Goal: Task Accomplishment & Management: Complete application form

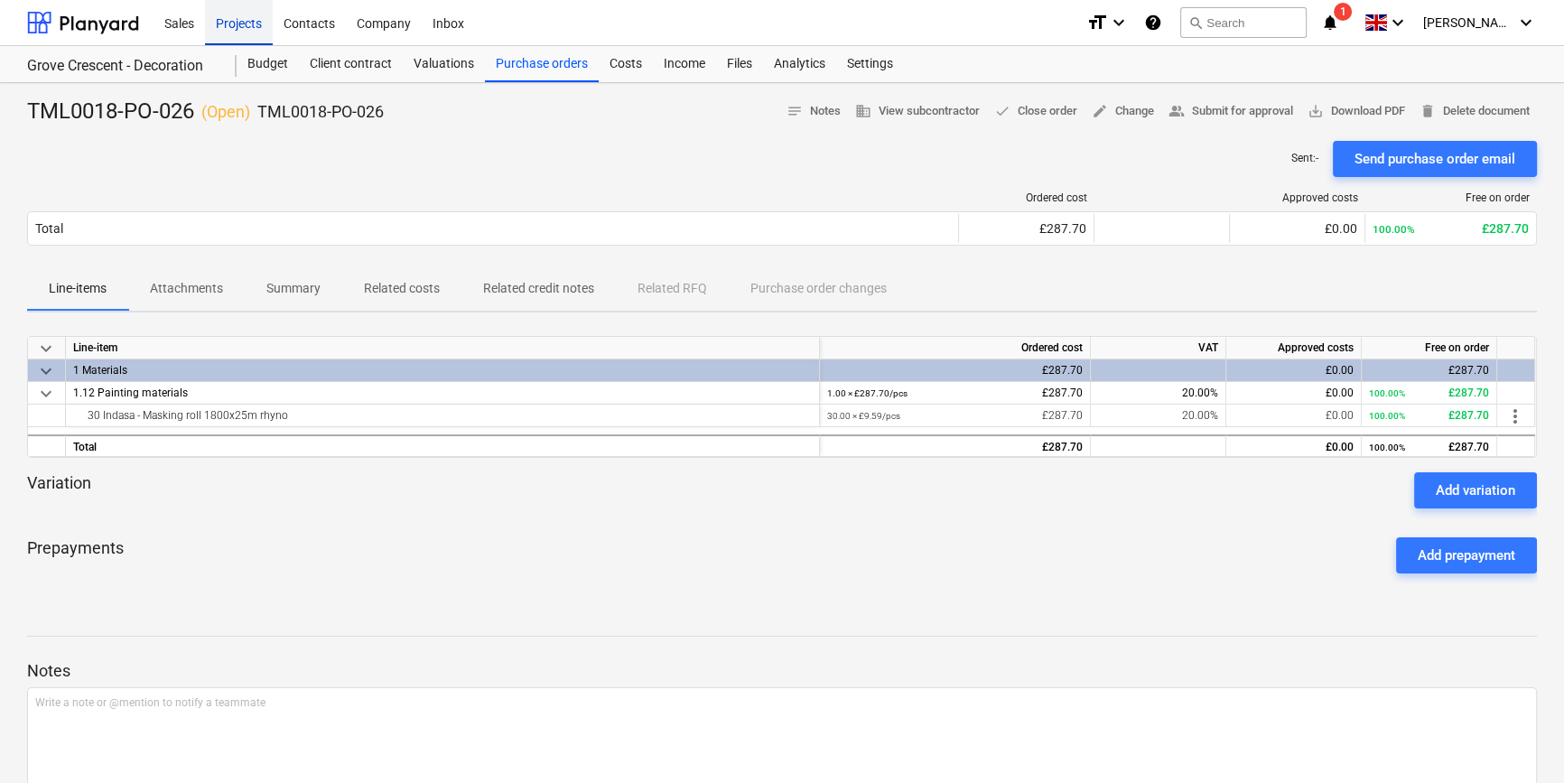
click at [239, 27] on div "Projects" at bounding box center [239, 22] width 68 height 46
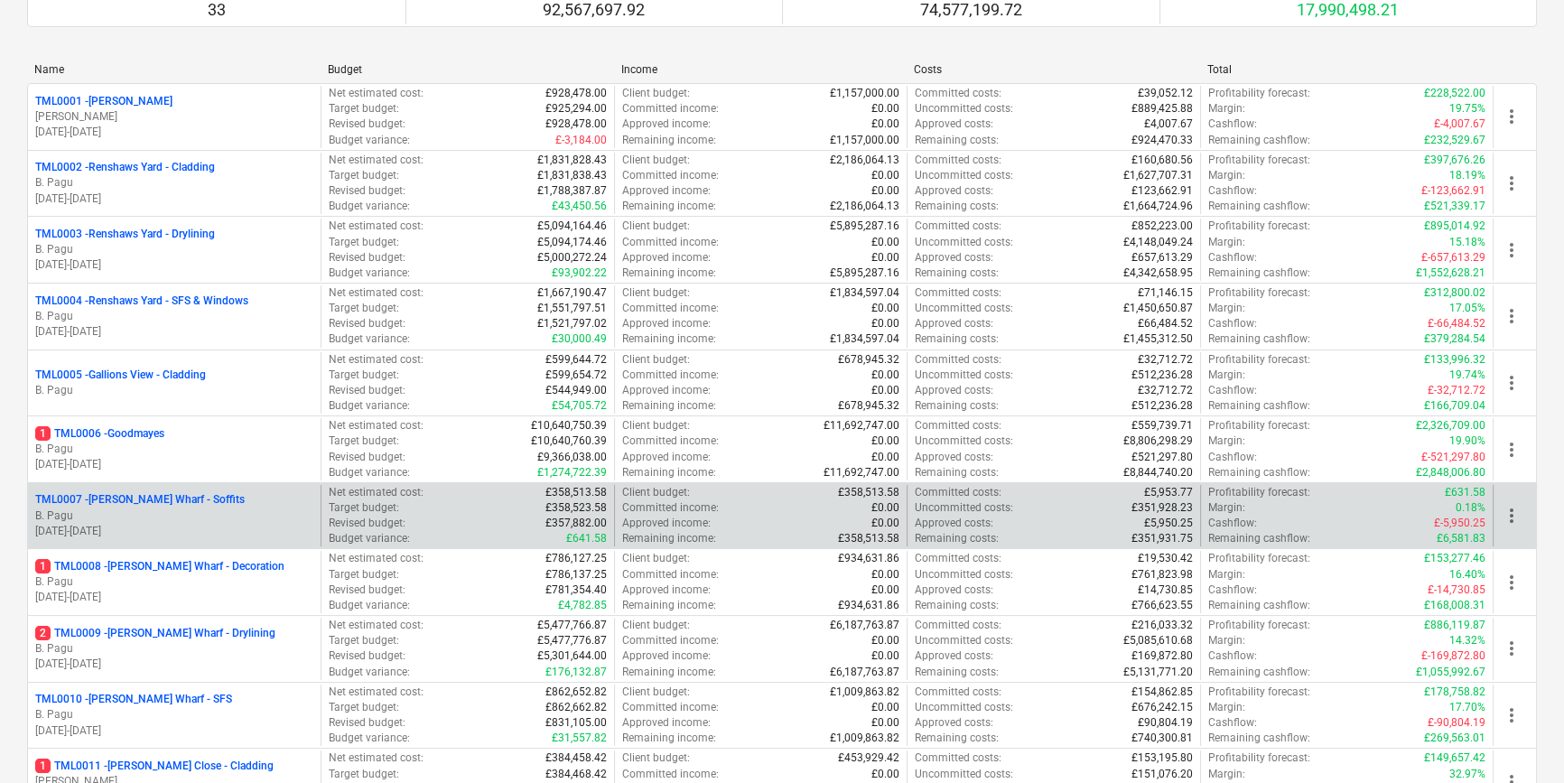
scroll to position [246, 0]
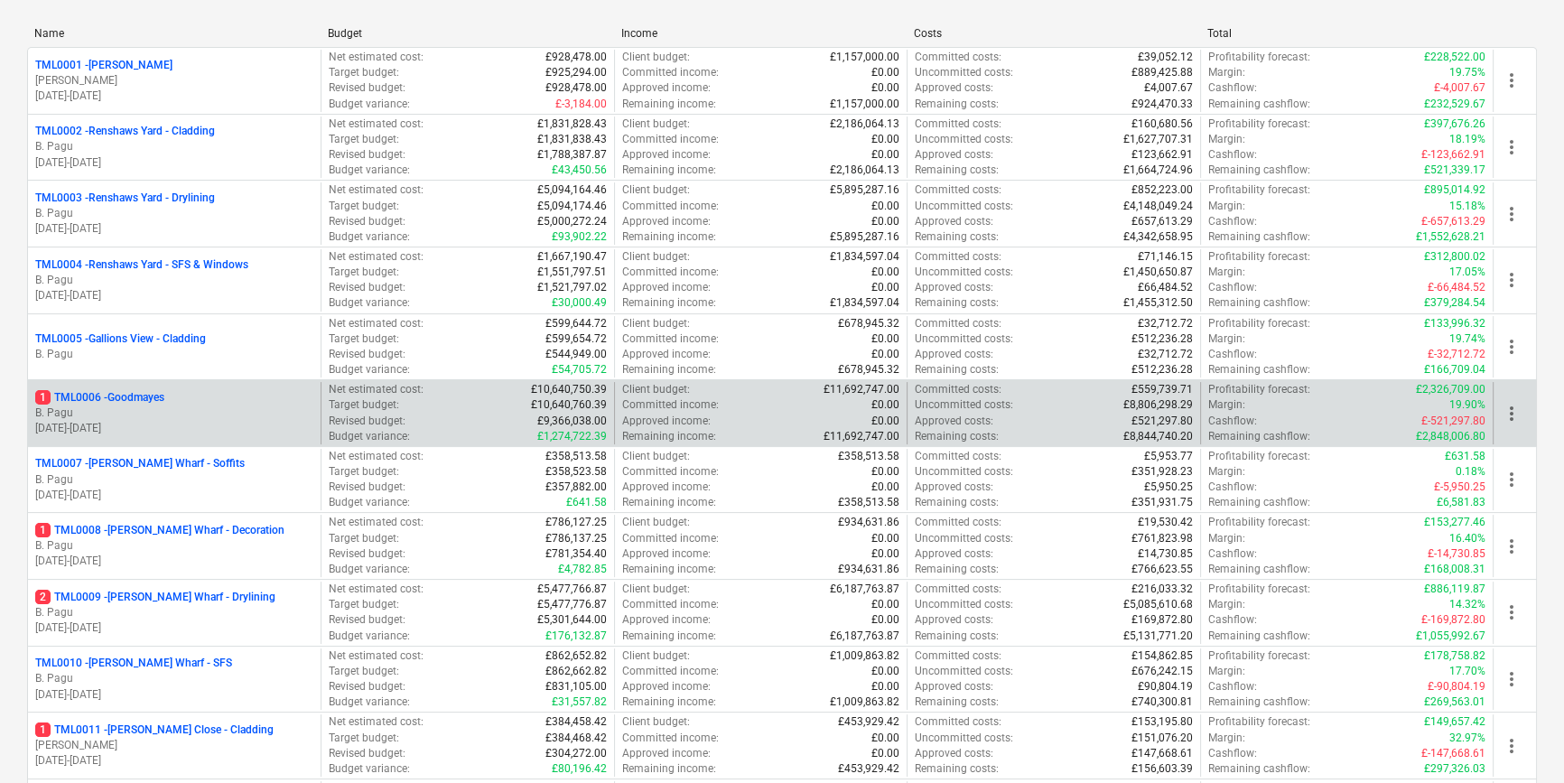
click at [201, 405] on p "B. Pagu" at bounding box center [174, 412] width 278 height 15
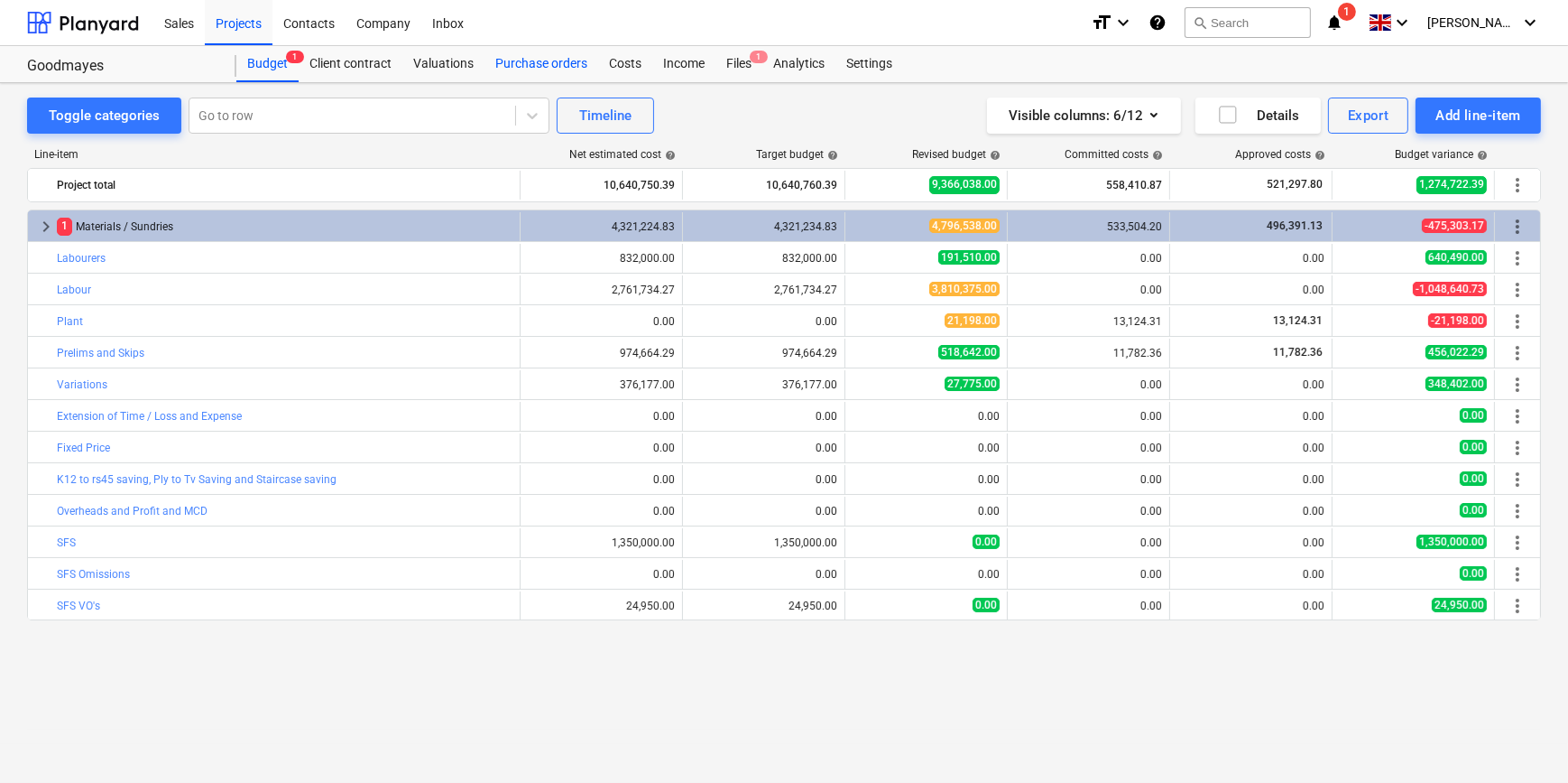
click at [533, 54] on div "Purchase orders" at bounding box center [542, 64] width 114 height 36
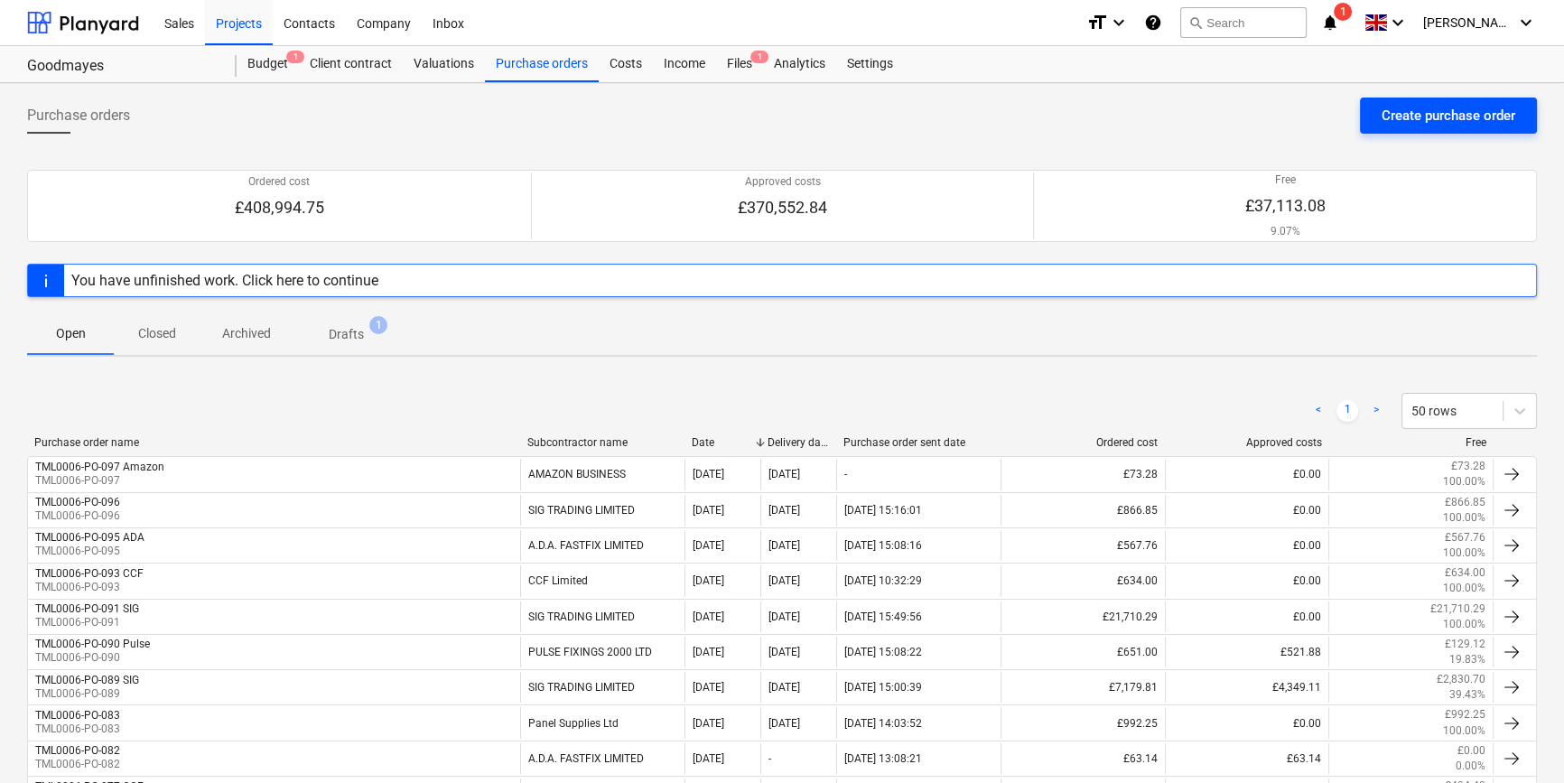
click at [1431, 116] on div "Create purchase order" at bounding box center [1448, 115] width 134 height 23
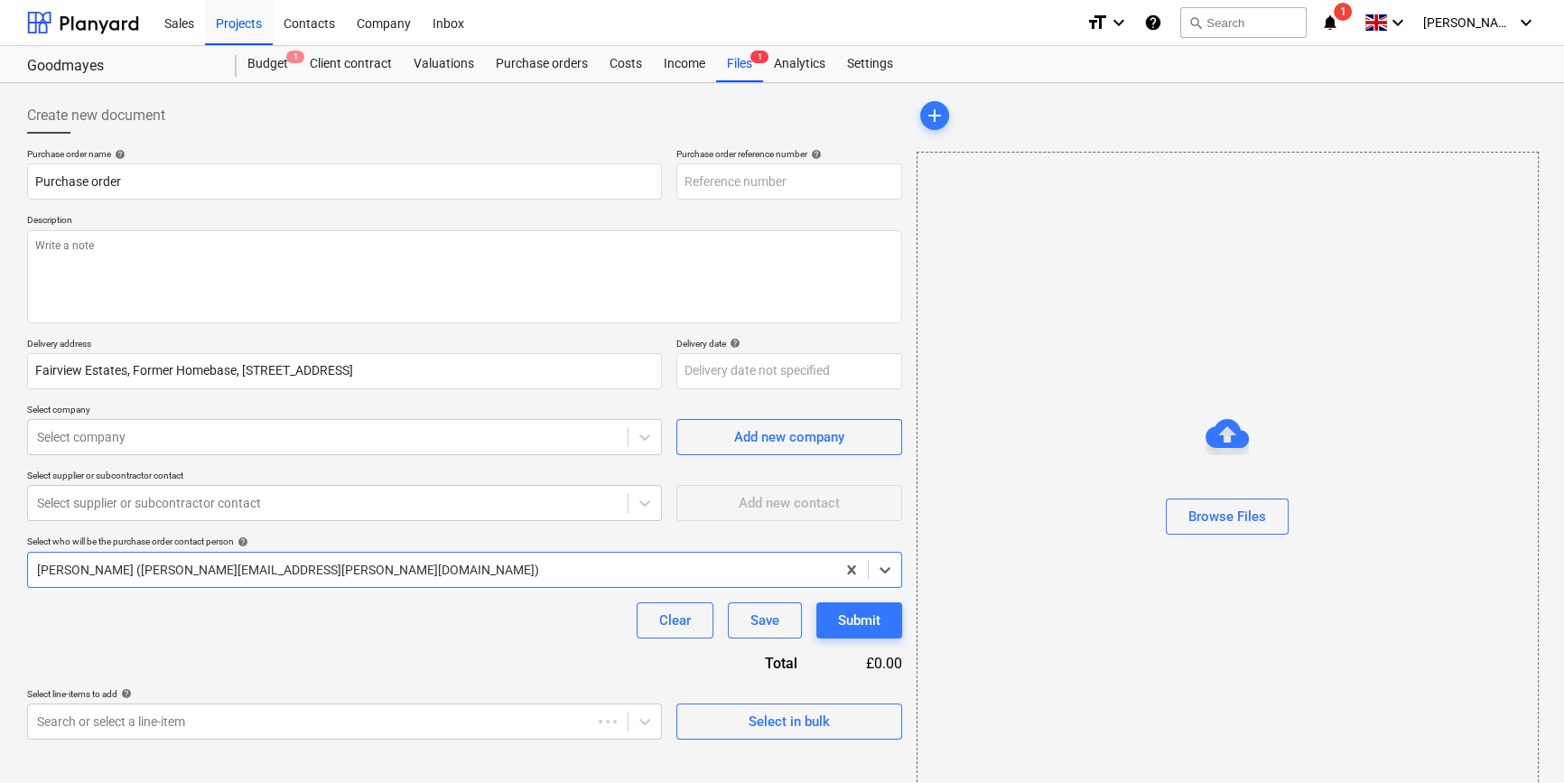
type textarea "x"
type input "TML0006-PO-098"
drag, startPoint x: 785, startPoint y: 181, endPoint x: 685, endPoint y: 181, distance: 99.3
click at [685, 181] on input "TML0006-PO-098" at bounding box center [789, 181] width 226 height 36
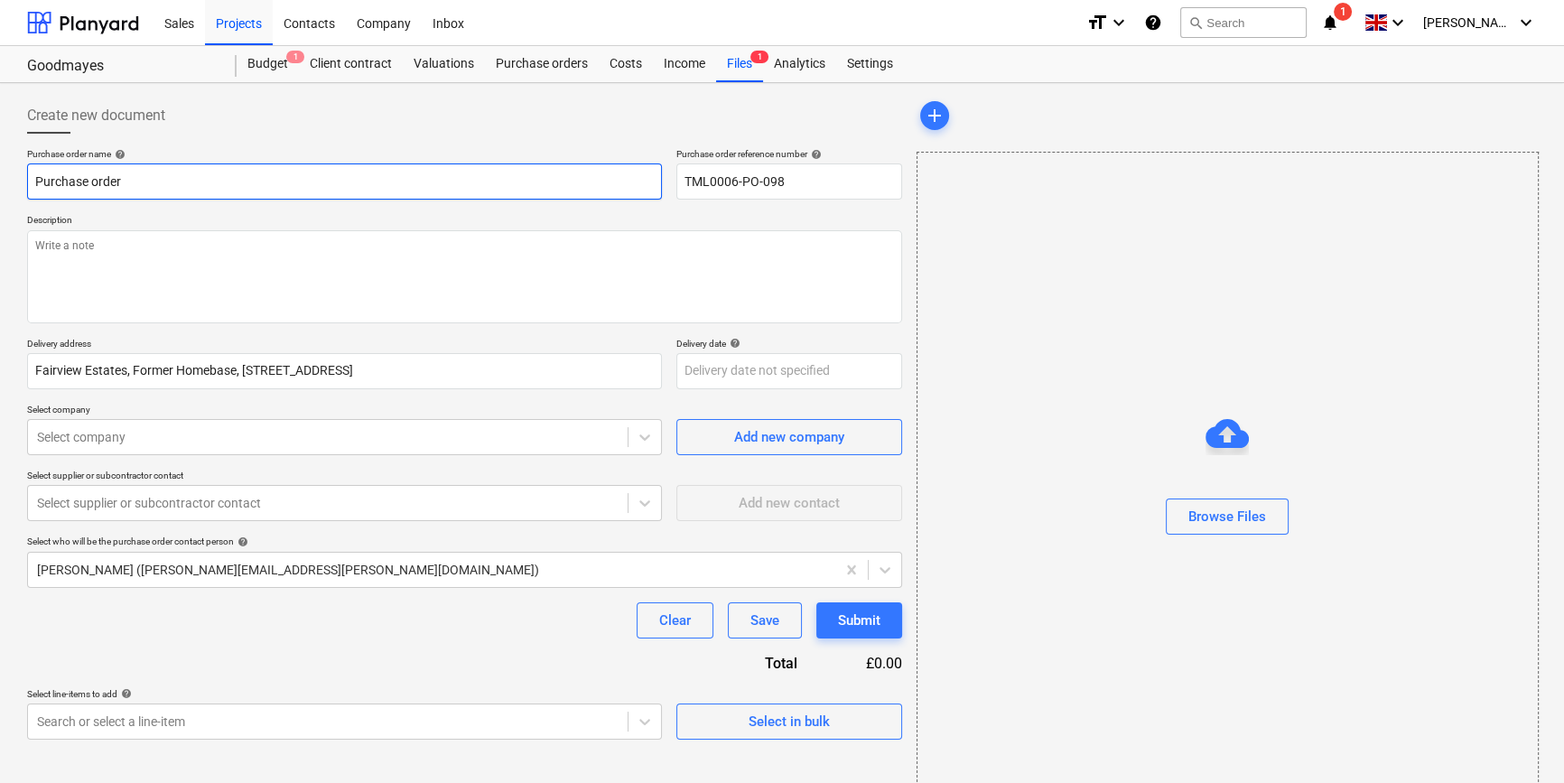
drag, startPoint x: 133, startPoint y: 181, endPoint x: 17, endPoint y: 186, distance: 115.7
click at [17, 186] on div "Create new document Purchase order name help Purchase order Purchase order refe…" at bounding box center [782, 453] width 1564 height 740
type textarea "x"
paste input "TML0006-PO-098"
type textarea "x"
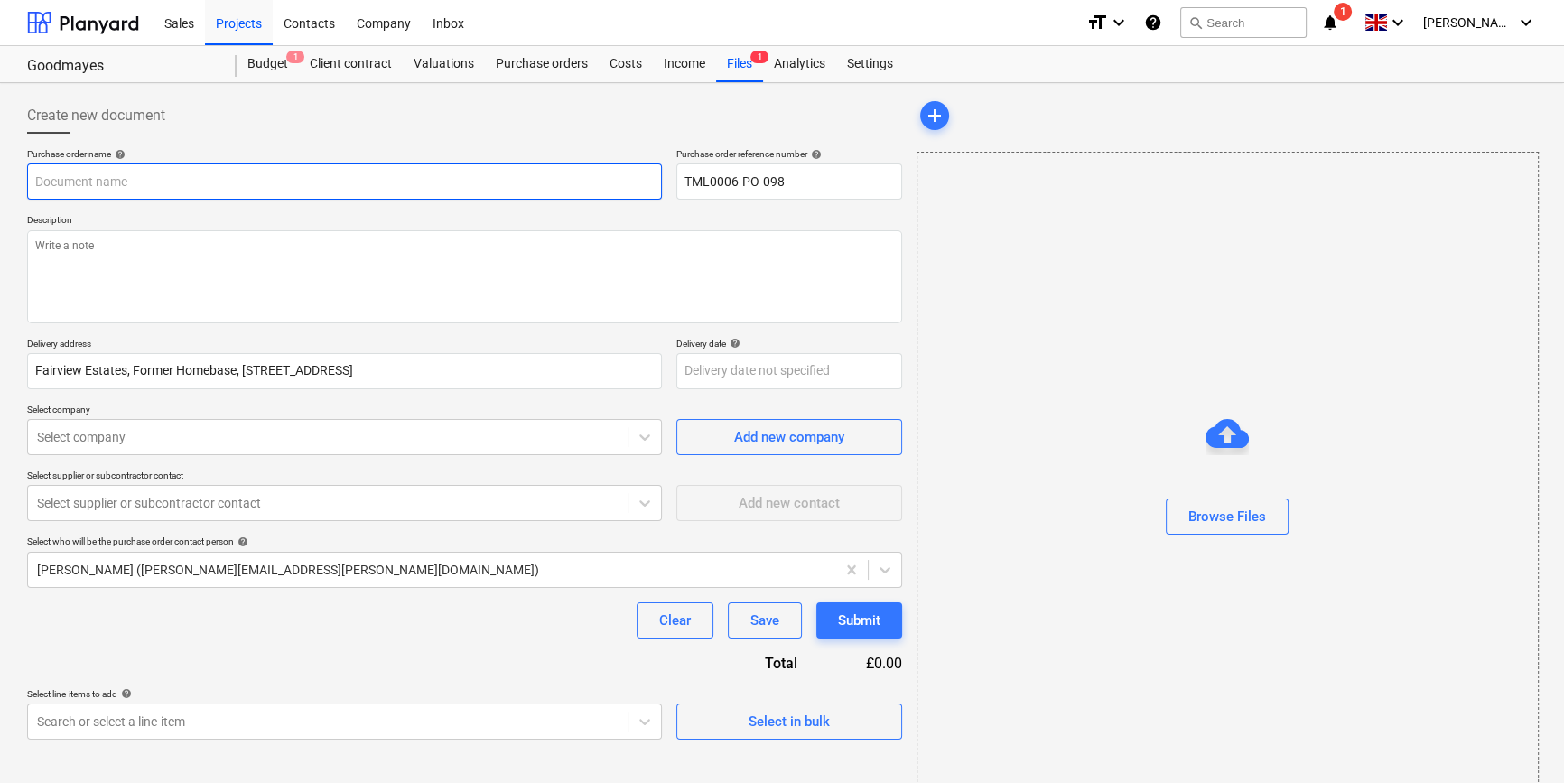
type input "TML0006-PO-098"
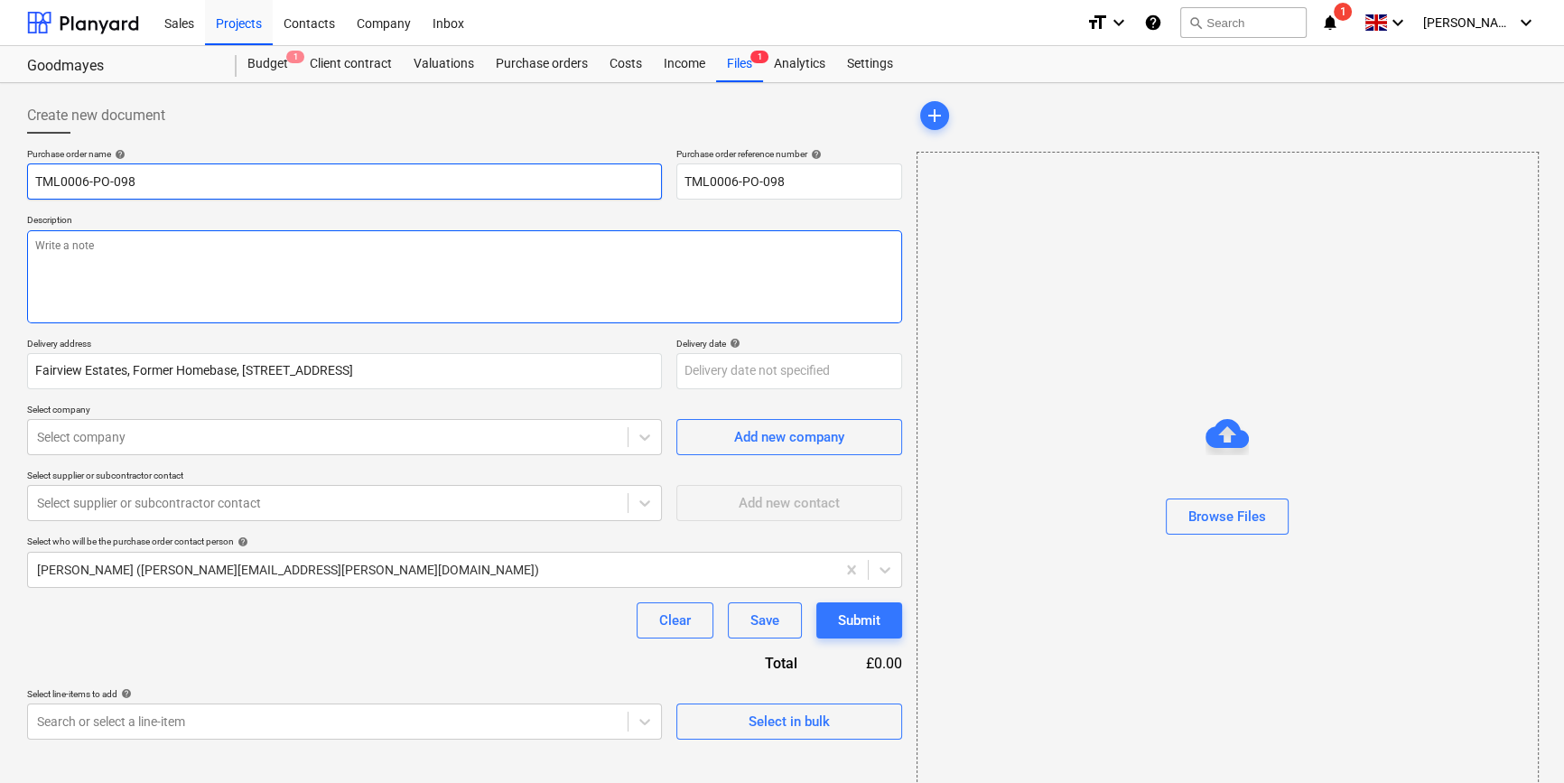
type textarea "x"
type input "TML0006-PO-098"
type textarea "x"
type input "TML0006-PO-098 A"
type textarea "x"
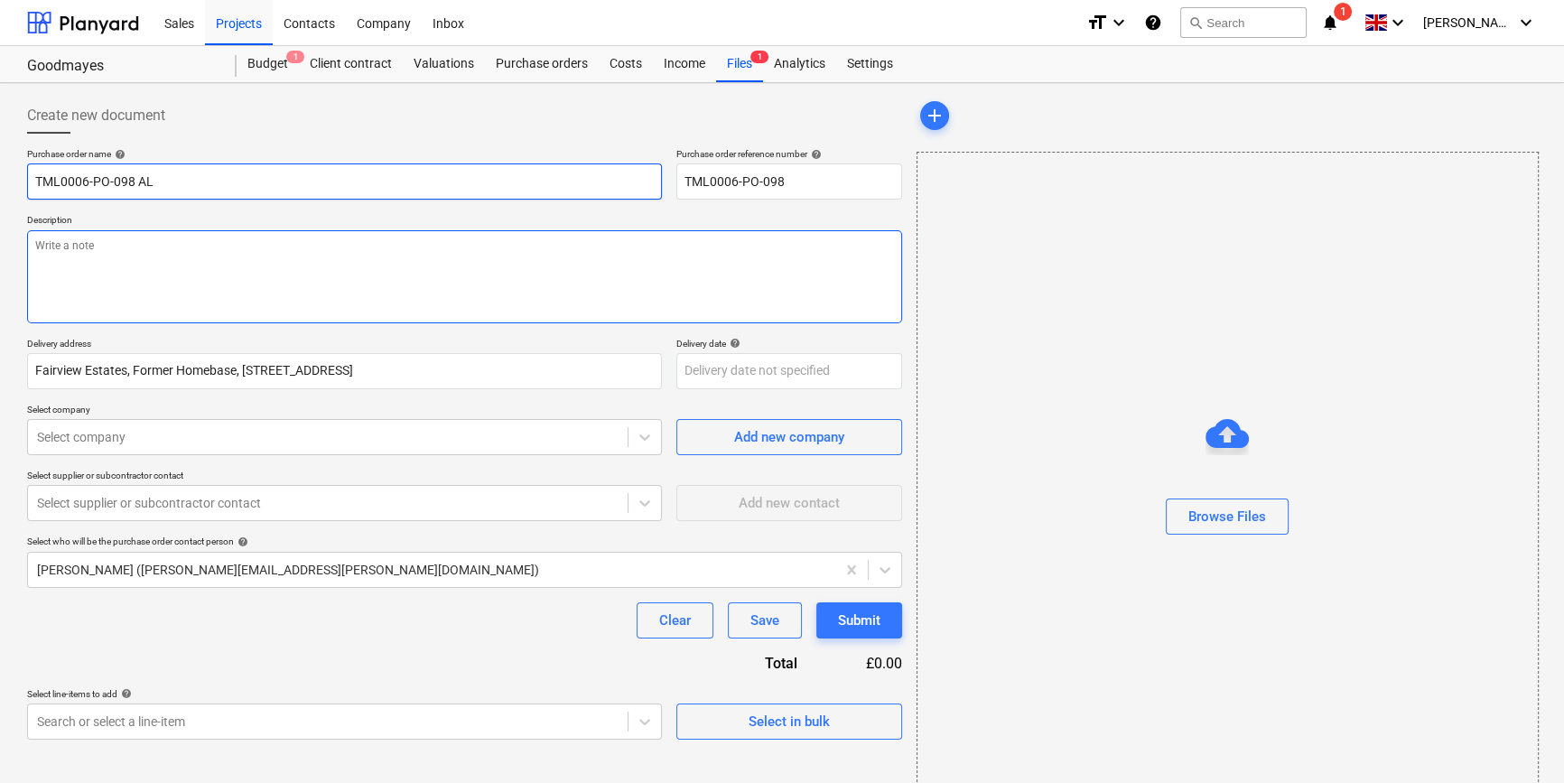
type input "TML0006-PO-098 AL"
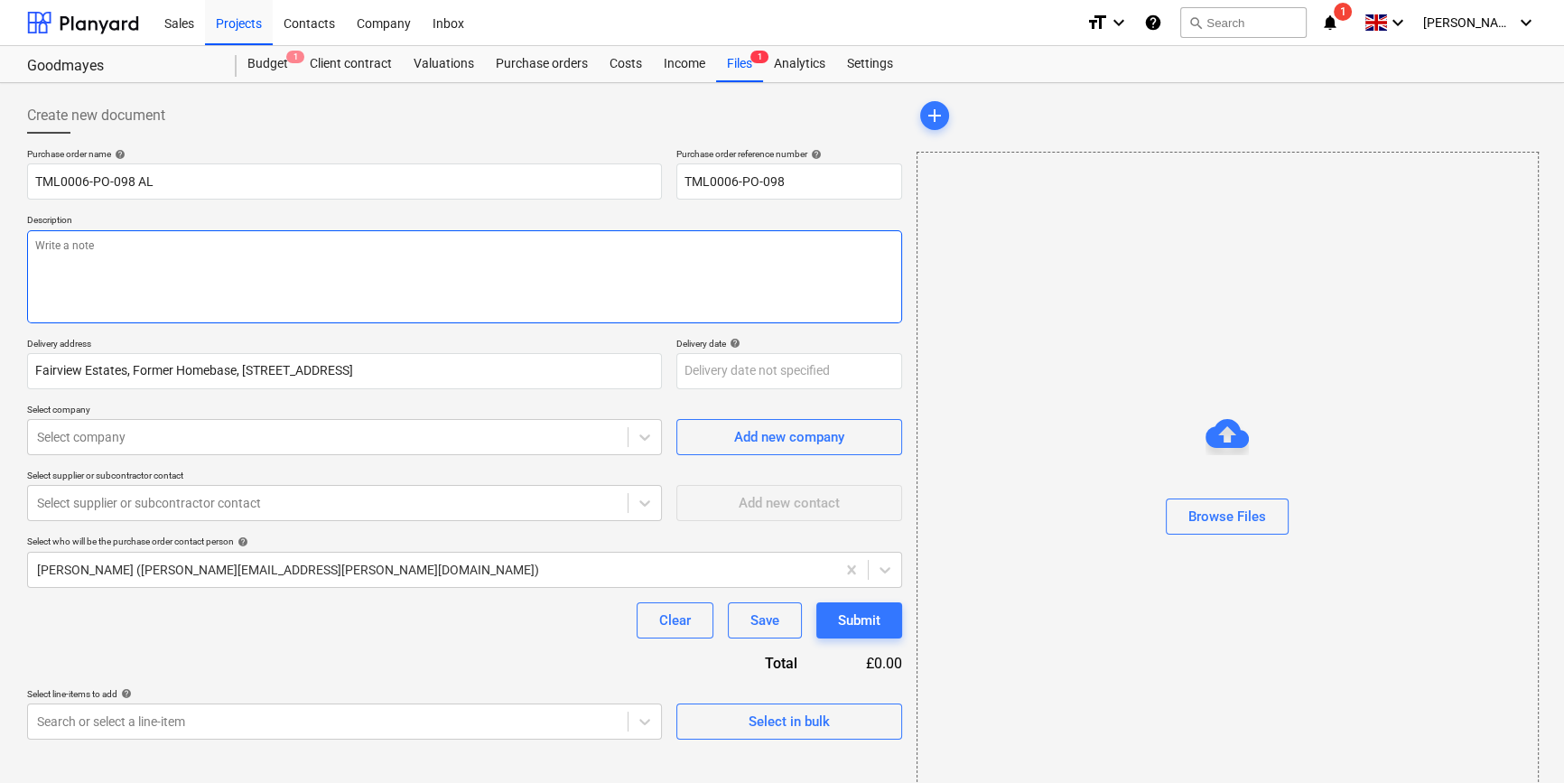
click at [71, 276] on textarea at bounding box center [464, 276] width 875 height 93
type textarea "x"
type textarea "S"
type textarea "x"
type textarea "Si"
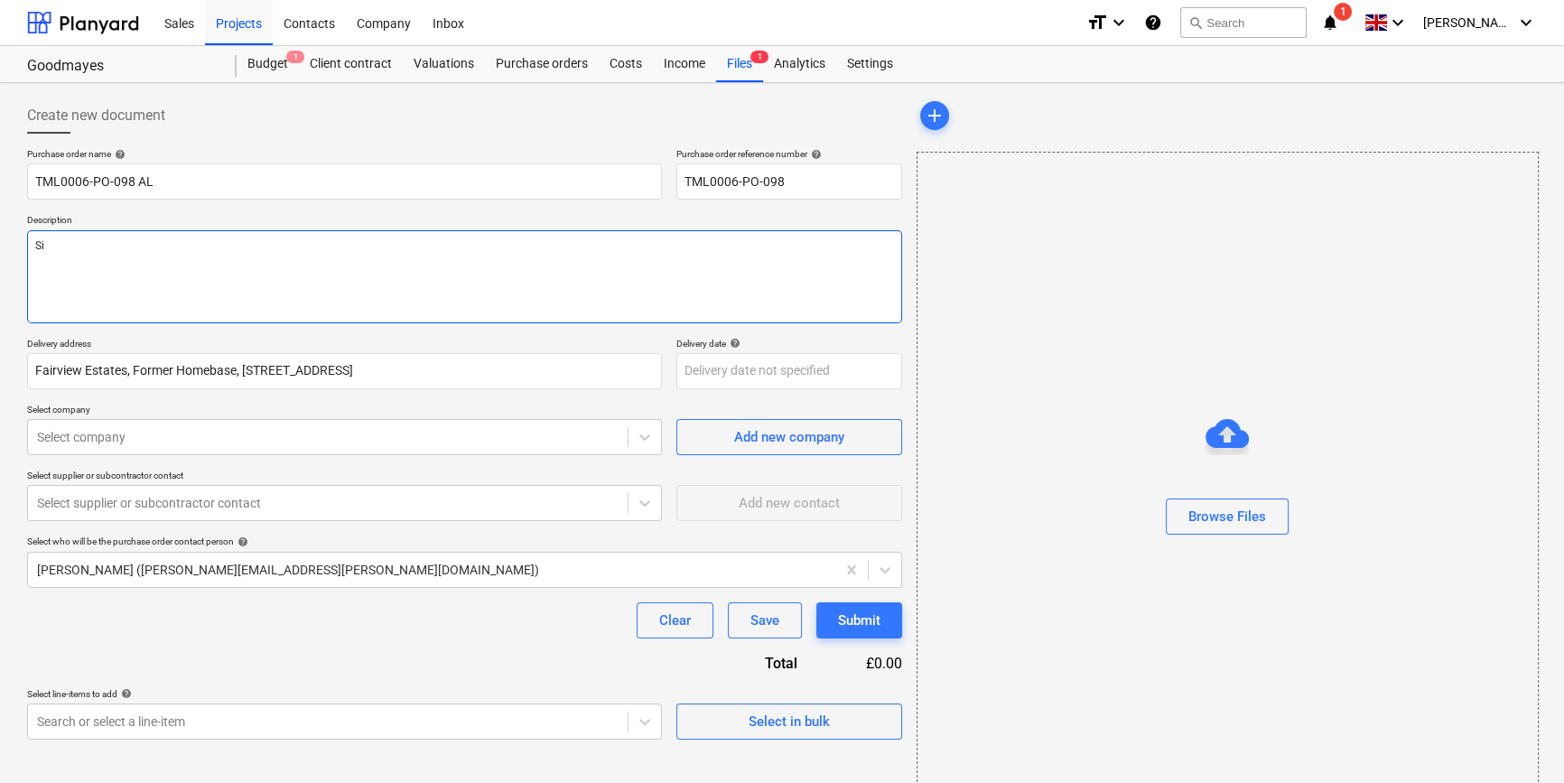
type textarea "x"
type textarea "Sit"
type textarea "x"
type textarea "Site"
type textarea "x"
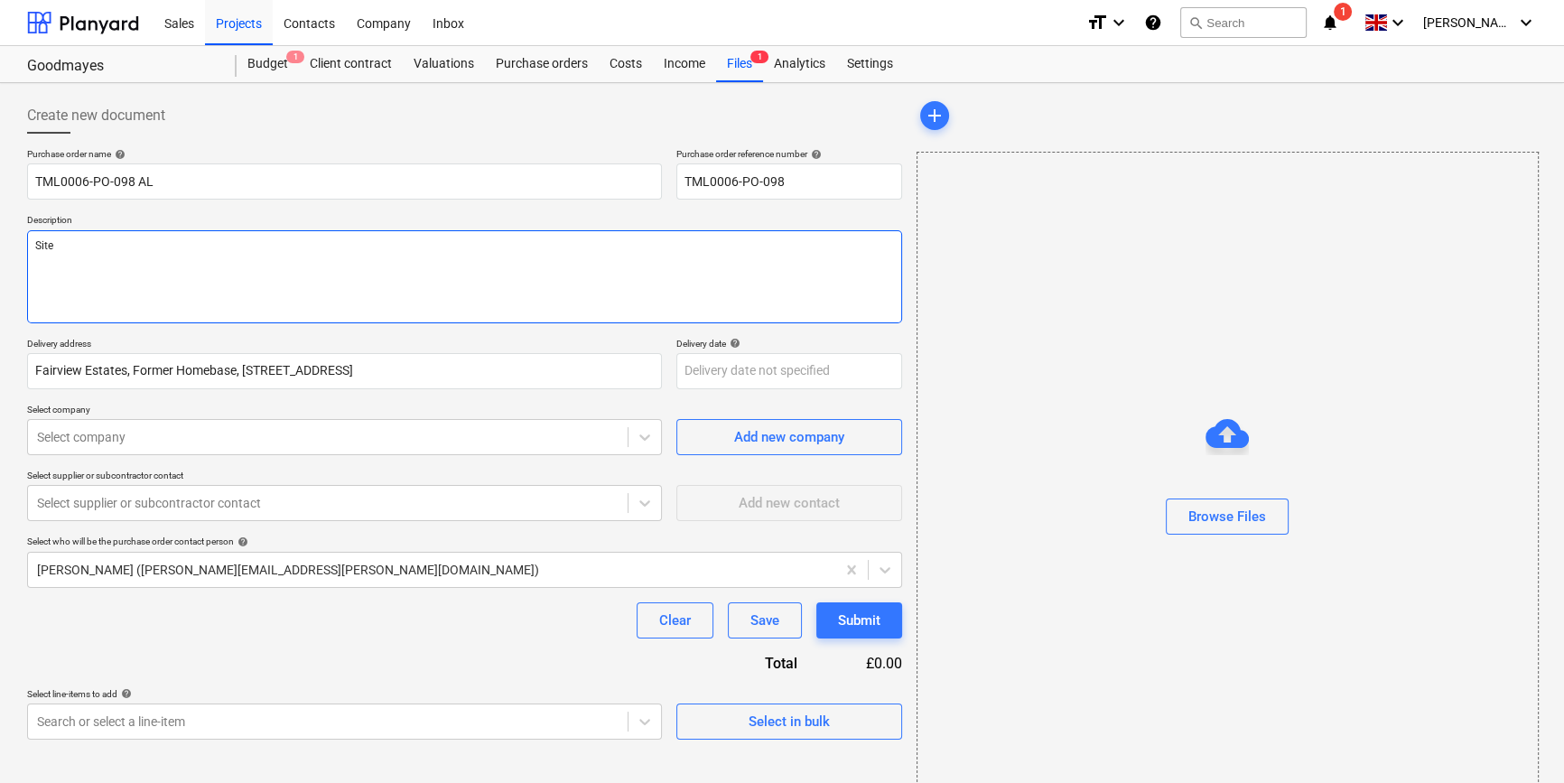
type textarea "Site"
type textarea "x"
type textarea "Site c"
type textarea "x"
type textarea "Site co"
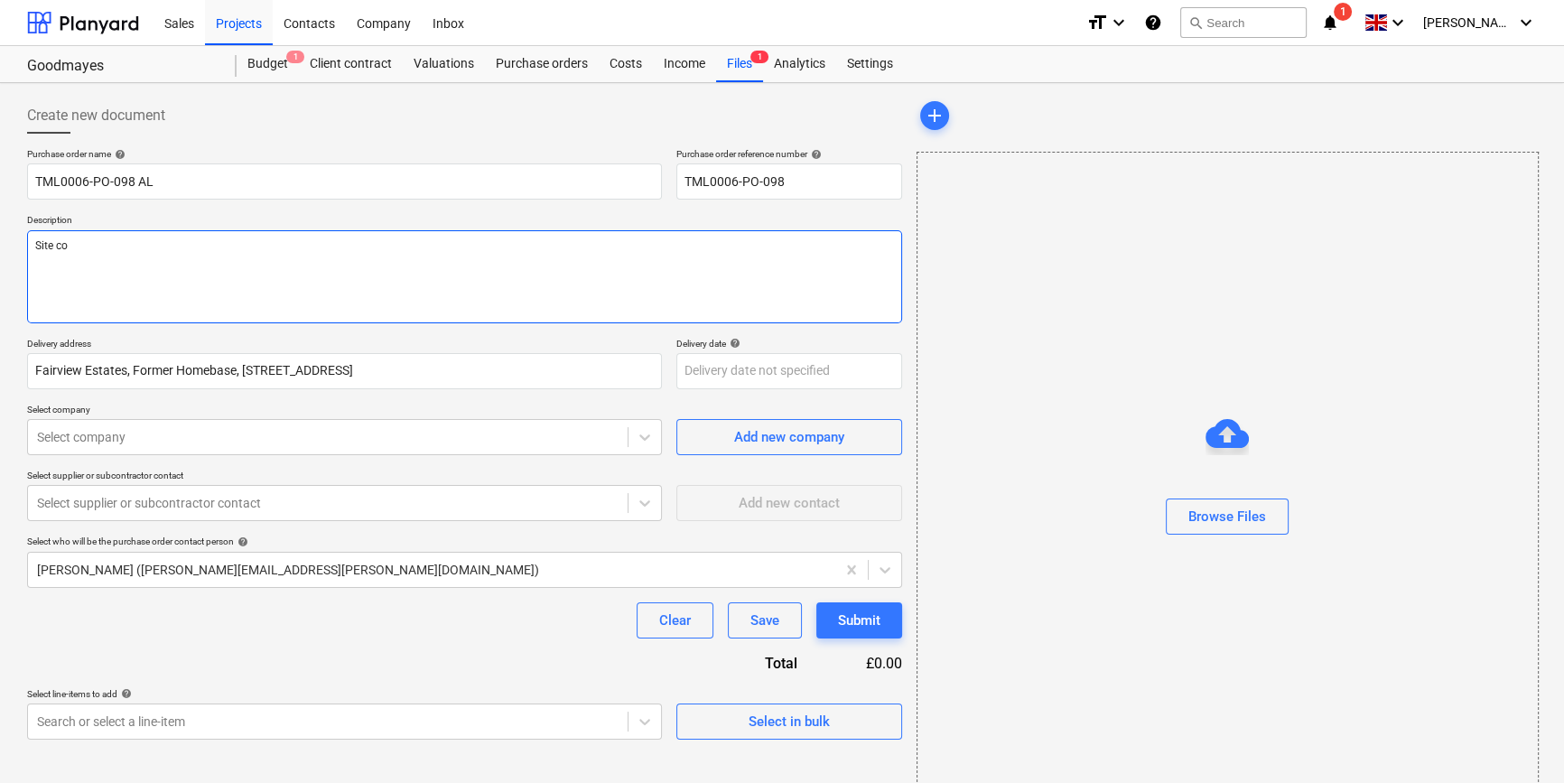
type textarea "x"
type textarea "Site con"
type textarea "x"
type textarea "Site cont"
type textarea "x"
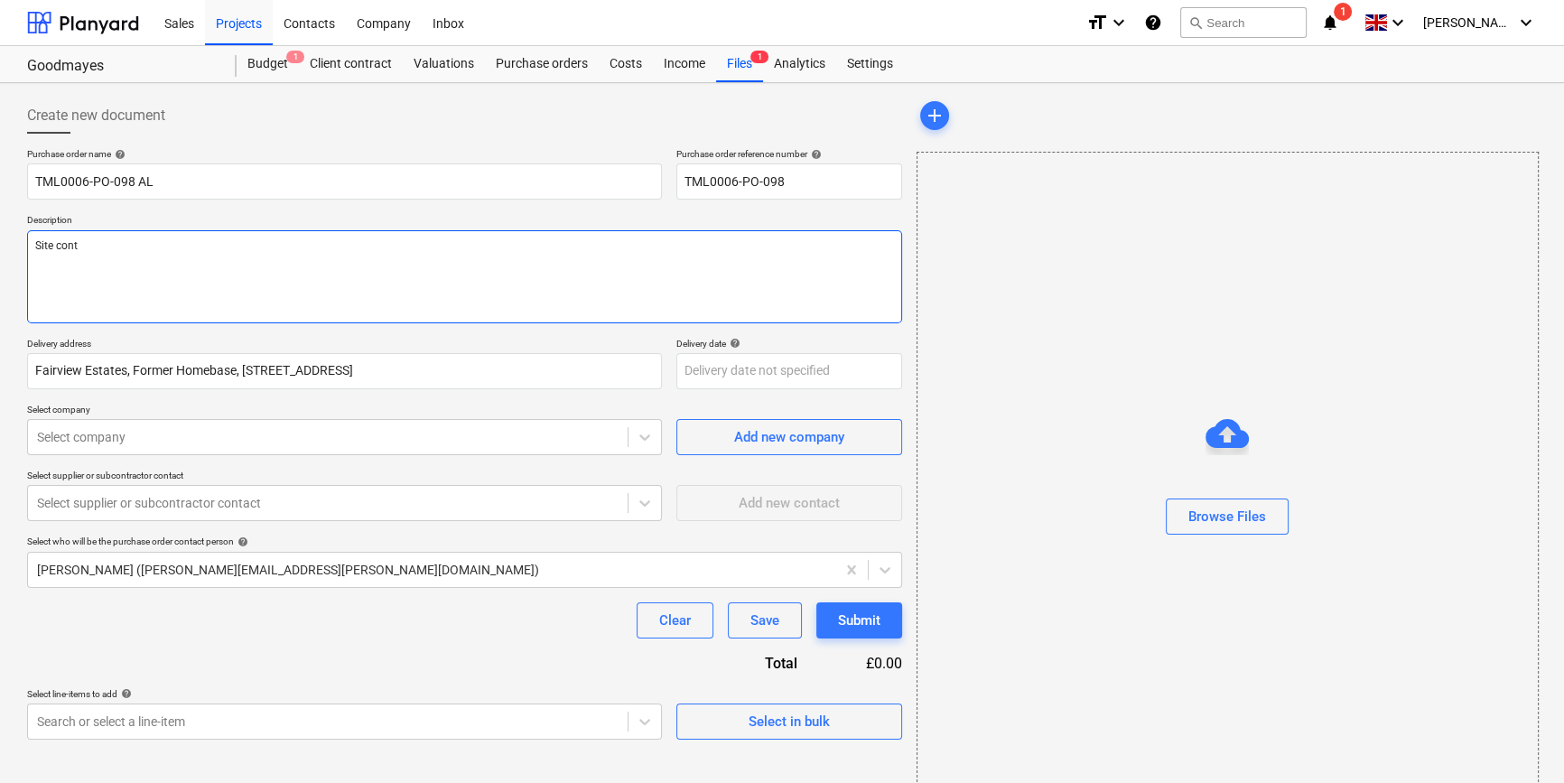
type textarea "Site conta"
type textarea "x"
type textarea "Site contac"
type textarea "x"
type textarea "Site contact"
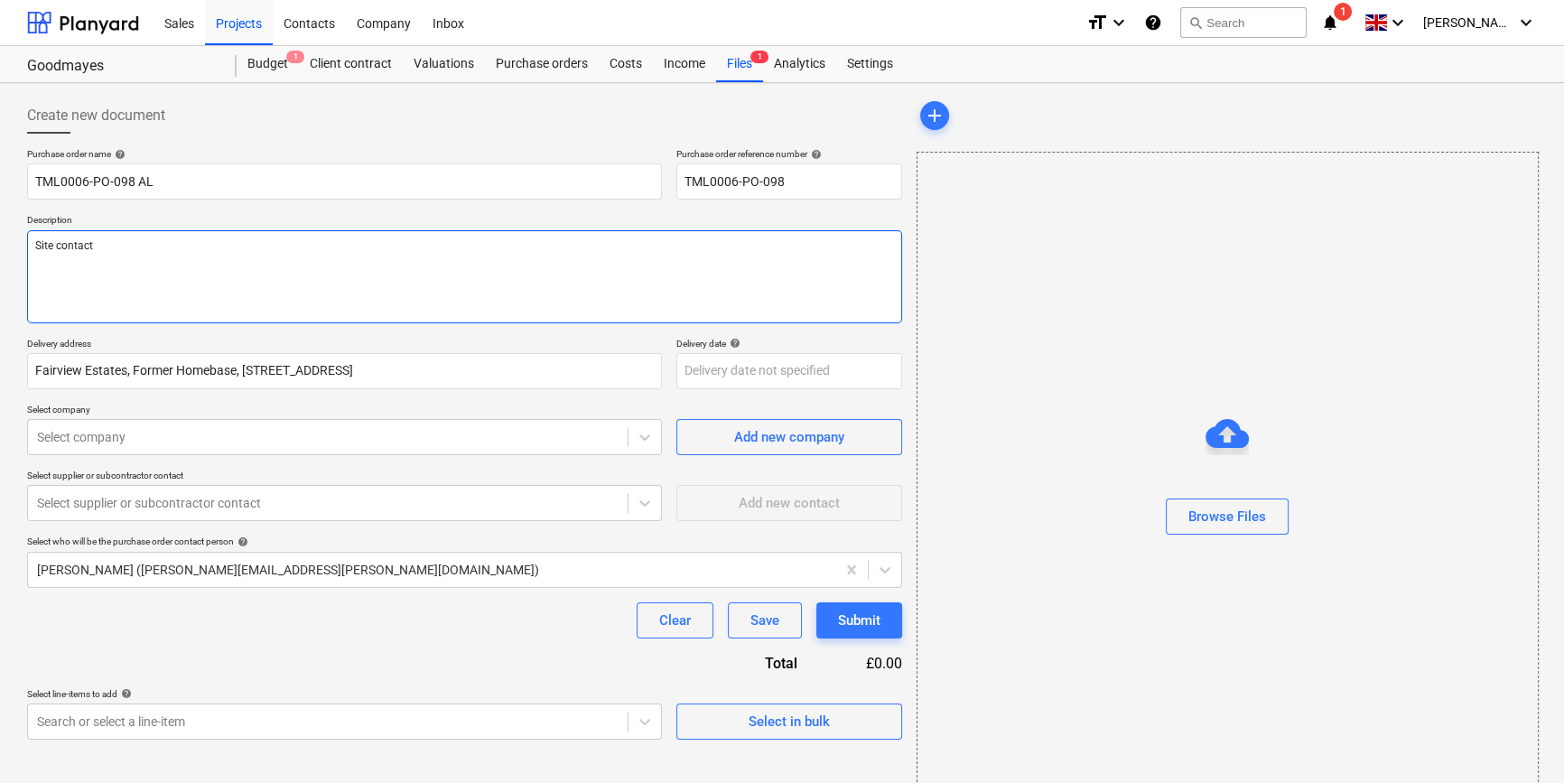
type textarea "x"
type textarea "Site contact"
type textarea "x"
type textarea "Site contact D"
type textarea "x"
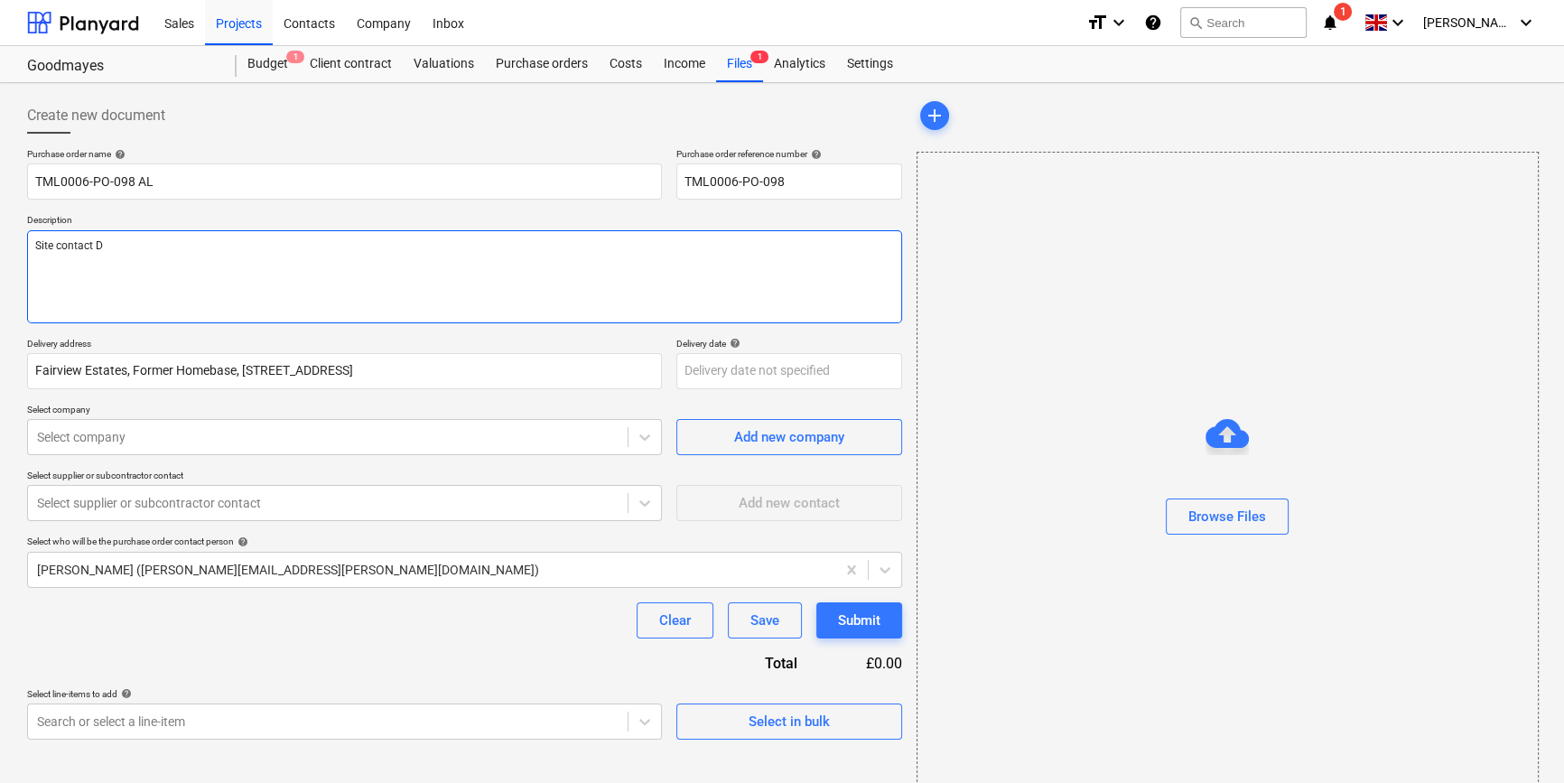
type textarea "Site contact Da"
type textarea "x"
type textarea "Site contact [PERSON_NAME]"
type textarea "x"
type textarea "Site contact [PERSON_NAME]"
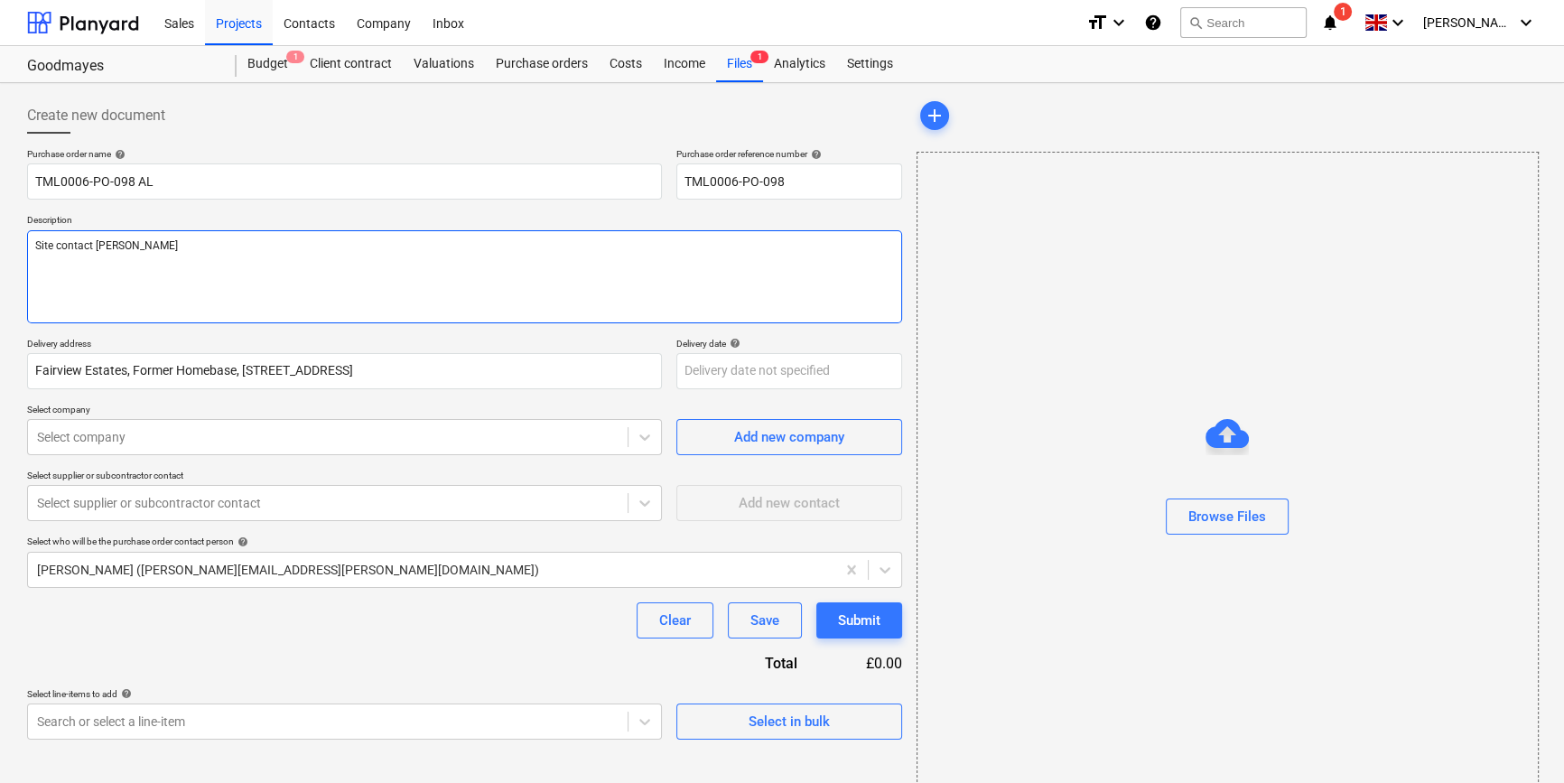
type textarea "x"
type textarea "Site contact [PERSON_NAME]"
type textarea "x"
type textarea "Site contact [PERSON_NAME]"
type textarea "x"
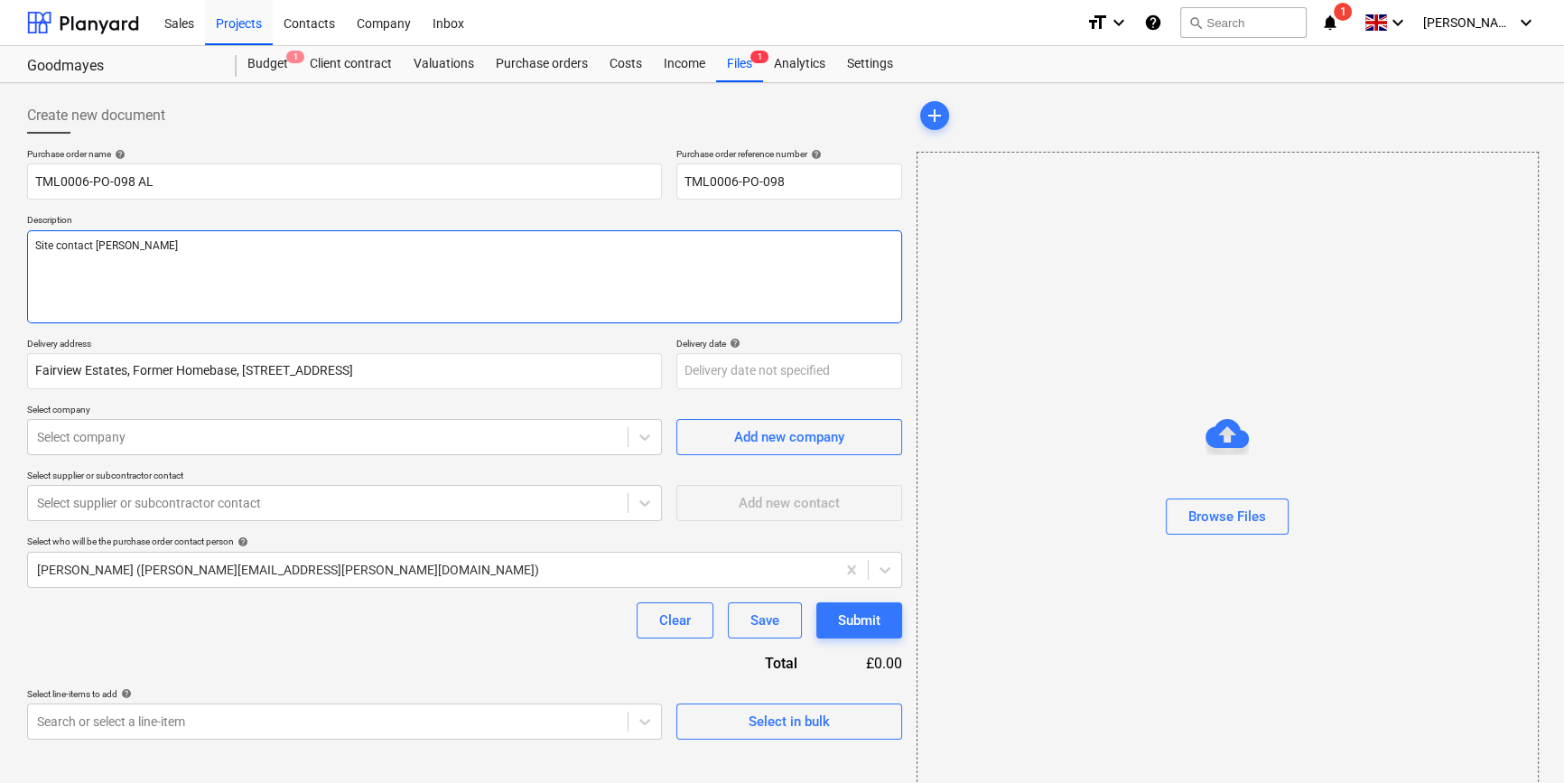
type textarea "Site contact [PERSON_NAME]"
type textarea "x"
type textarea "Site contact [PERSON_NAME] 0"
type textarea "x"
type textarea "Site contact [PERSON_NAME] 09"
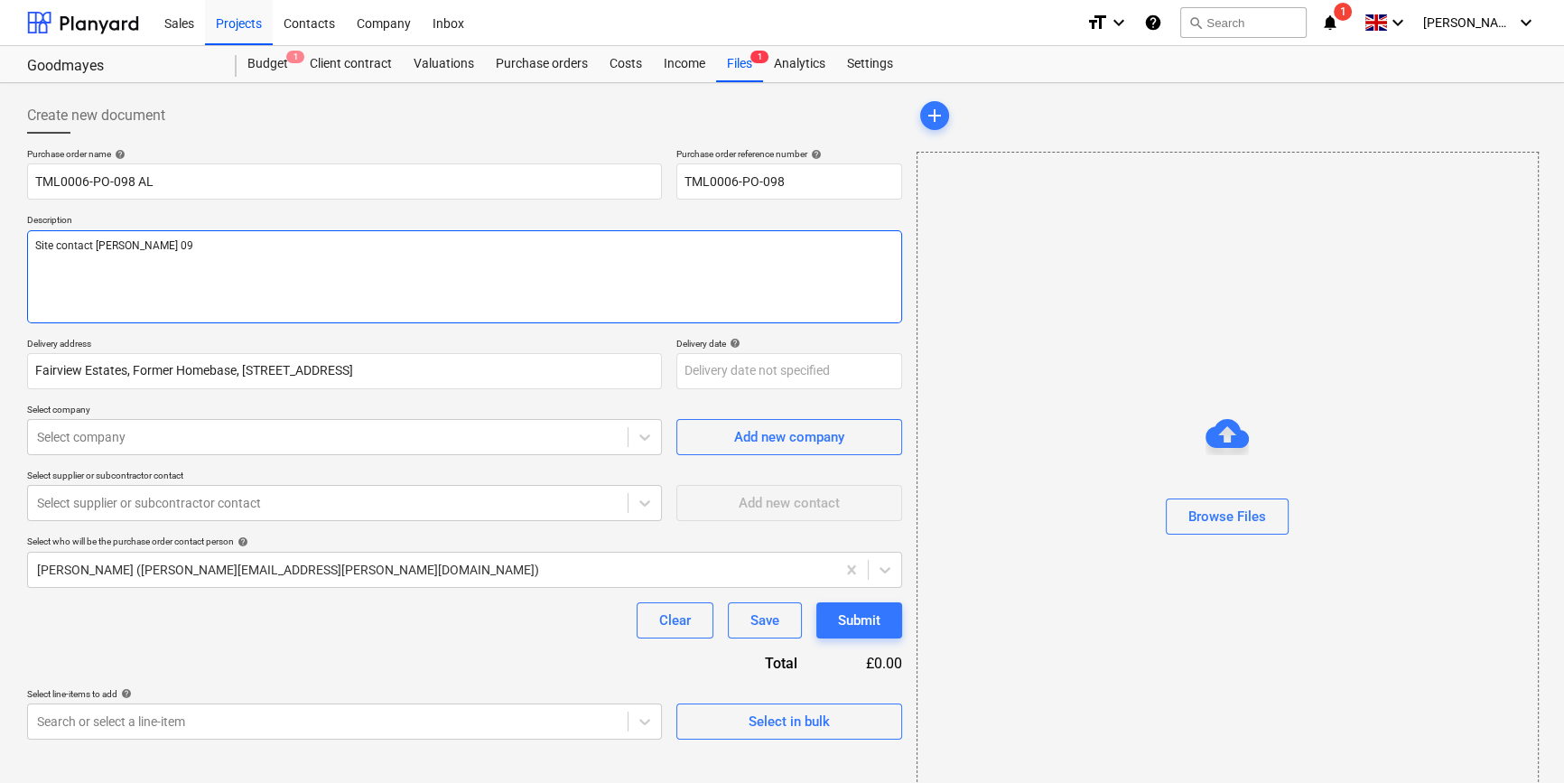
type textarea "x"
type textarea "Site contact [PERSON_NAME] 0"
type textarea "x"
type textarea "Site contact [PERSON_NAME] 07"
type textarea "x"
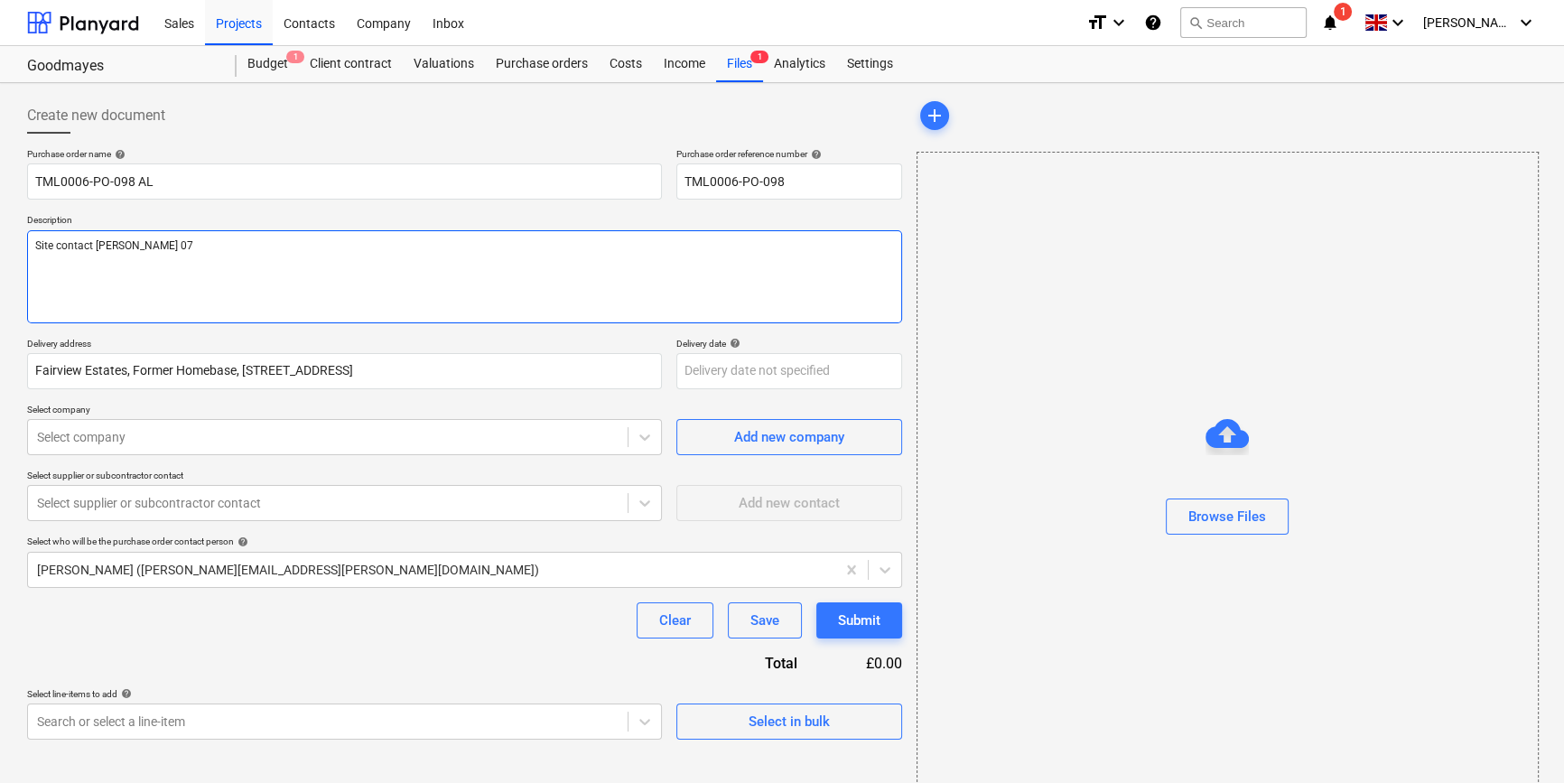
type textarea "Site contact [PERSON_NAME] 079"
type textarea "x"
type textarea "Site contact [PERSON_NAME] 0792"
type textarea "x"
type textarea "Site contact [PERSON_NAME] 07923"
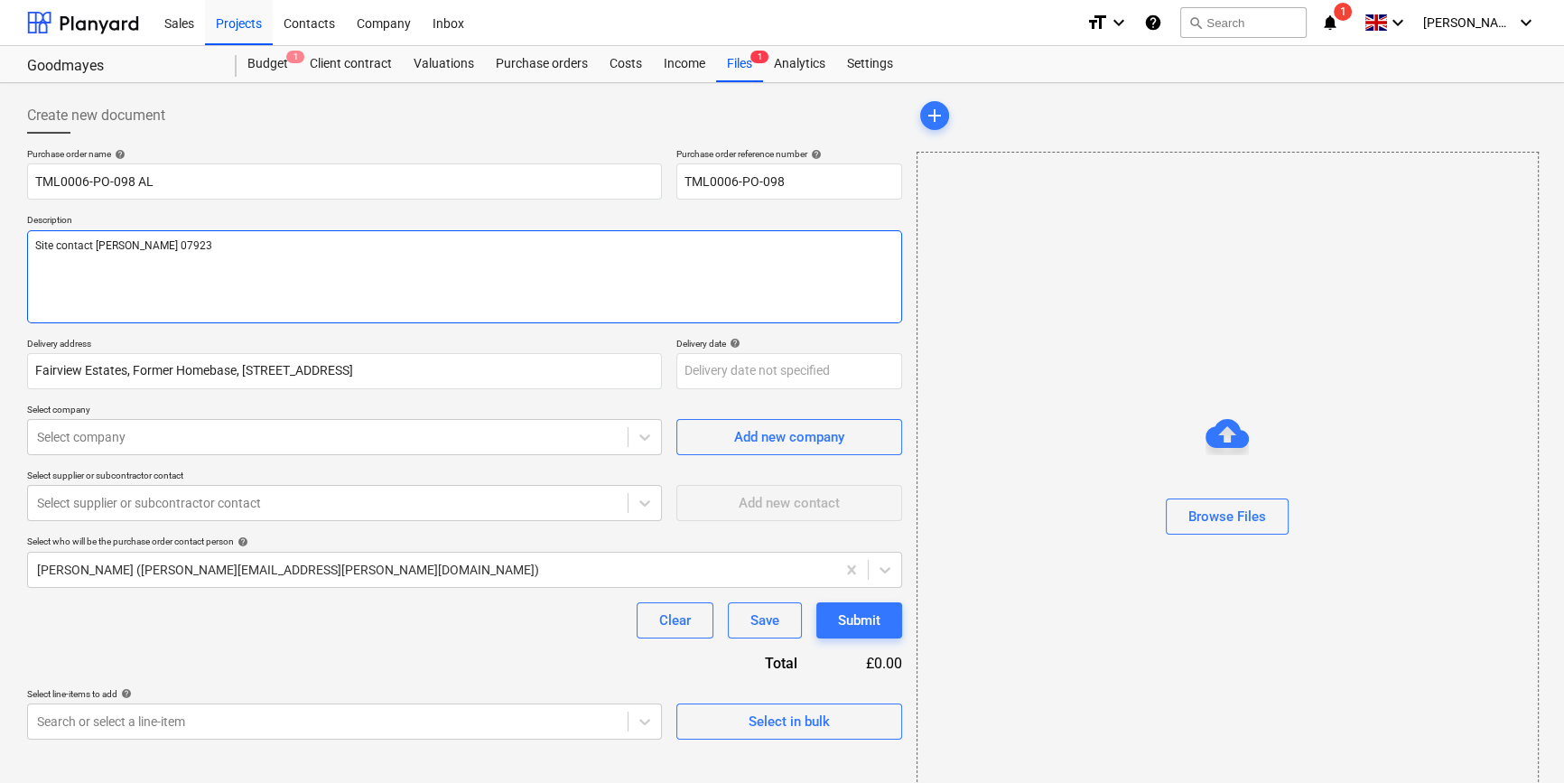
type textarea "x"
type textarea "Site contact [PERSON_NAME] 0792"
type textarea "x"
type textarea "Site contact [PERSON_NAME] 079"
type textarea "x"
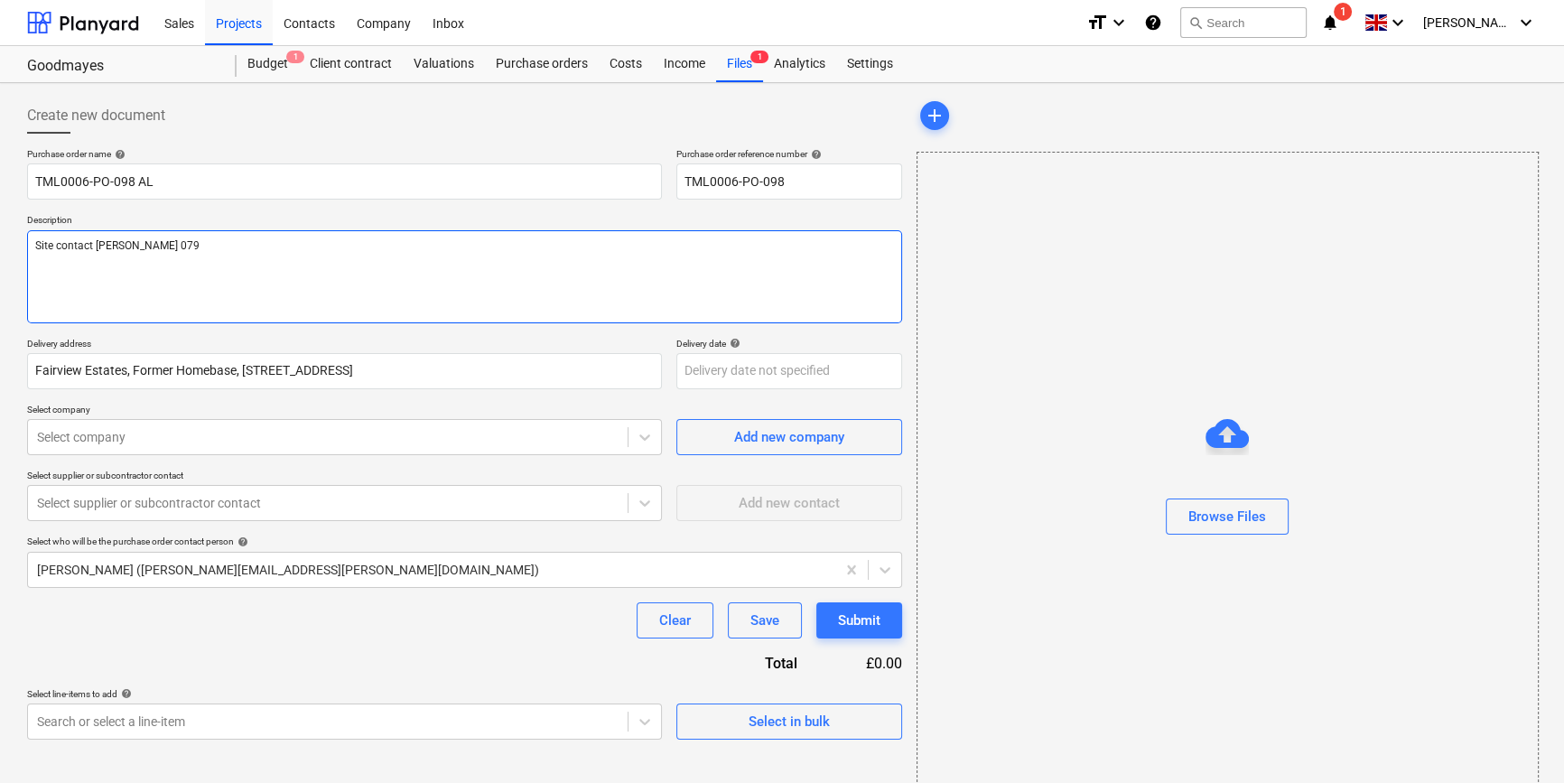
type textarea "Site contact [PERSON_NAME] 07"
type textarea "x"
type textarea "Site contact [PERSON_NAME] 074"
type textarea "x"
type textarea "Site contact [PERSON_NAME] 0742"
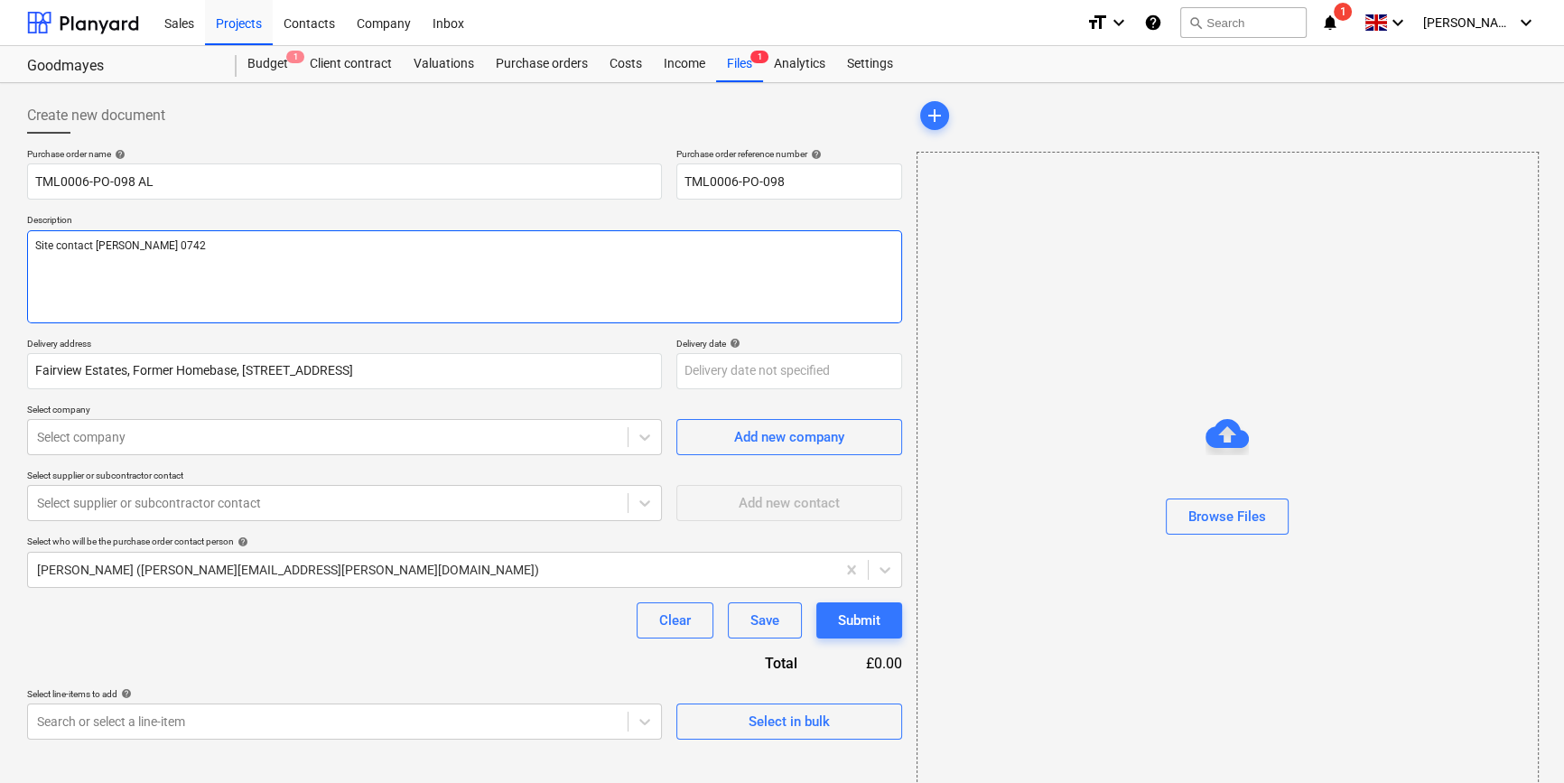
type textarea "x"
type textarea "Site contact [PERSON_NAME] 07427"
type textarea "x"
type textarea "Site contact [PERSON_NAME] 07427"
type textarea "x"
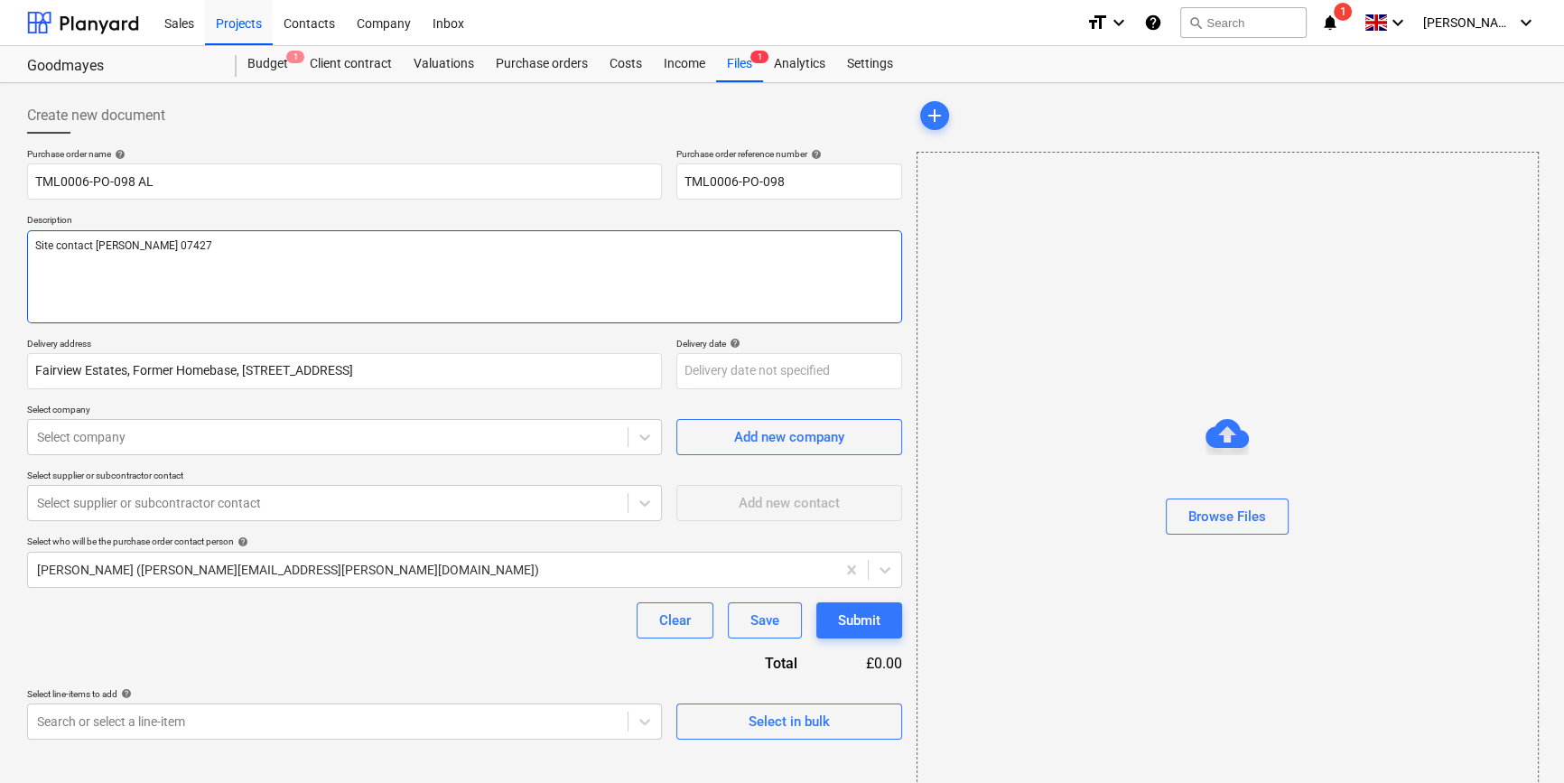
type textarea "Site contact [PERSON_NAME] 07427 6"
type textarea "x"
type textarea "Site contact [PERSON_NAME] [PHONE_NUMBER]"
type textarea "x"
type textarea "Site contact [PERSON_NAME] [PHONE_NUMBER]"
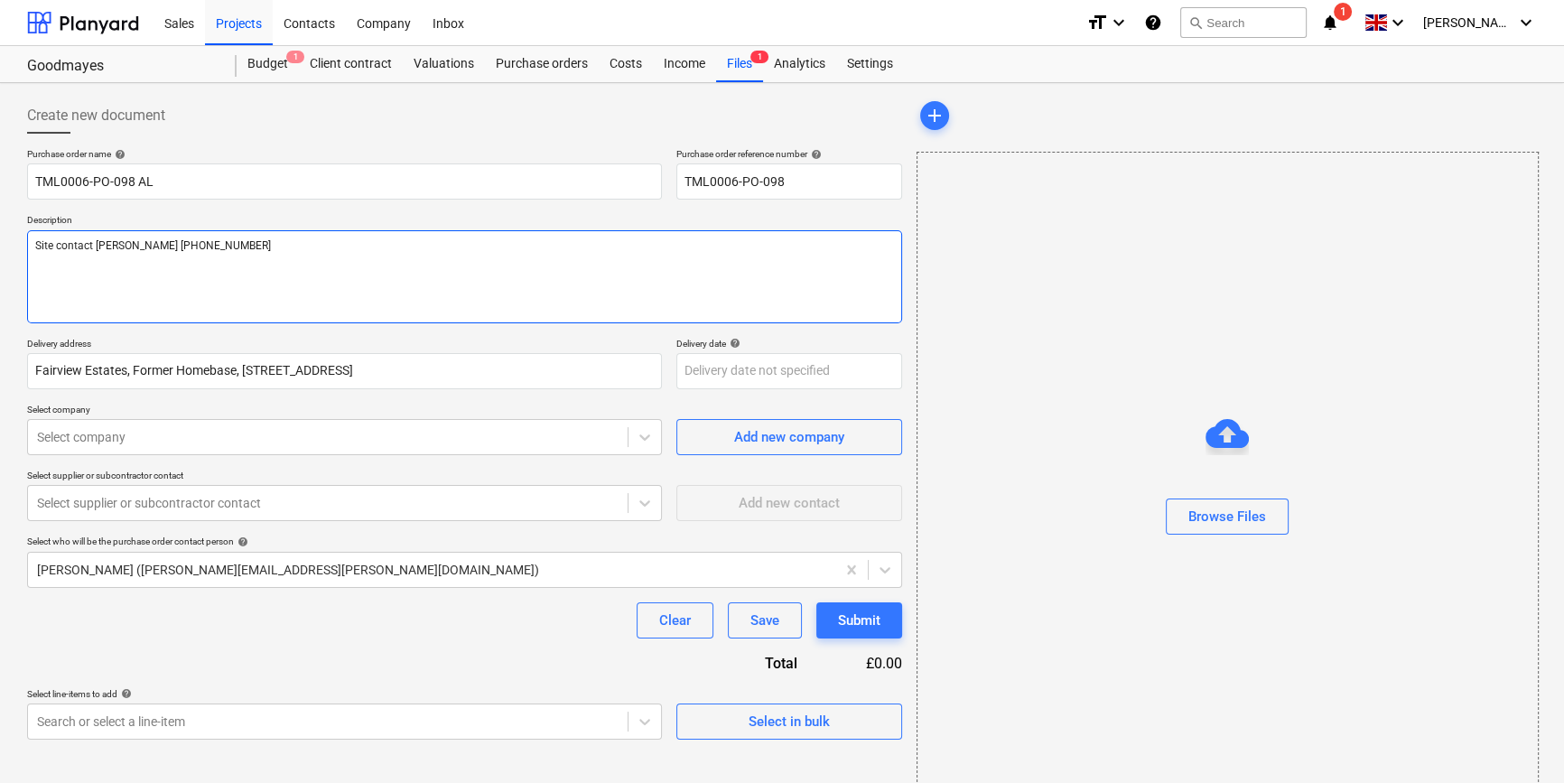
type textarea "x"
type textarea "Site contact [PERSON_NAME] [PHONE_NUMBER]"
type textarea "x"
type textarea "Site contact [PERSON_NAME] [PHONE_NUMBER]"
type textarea "x"
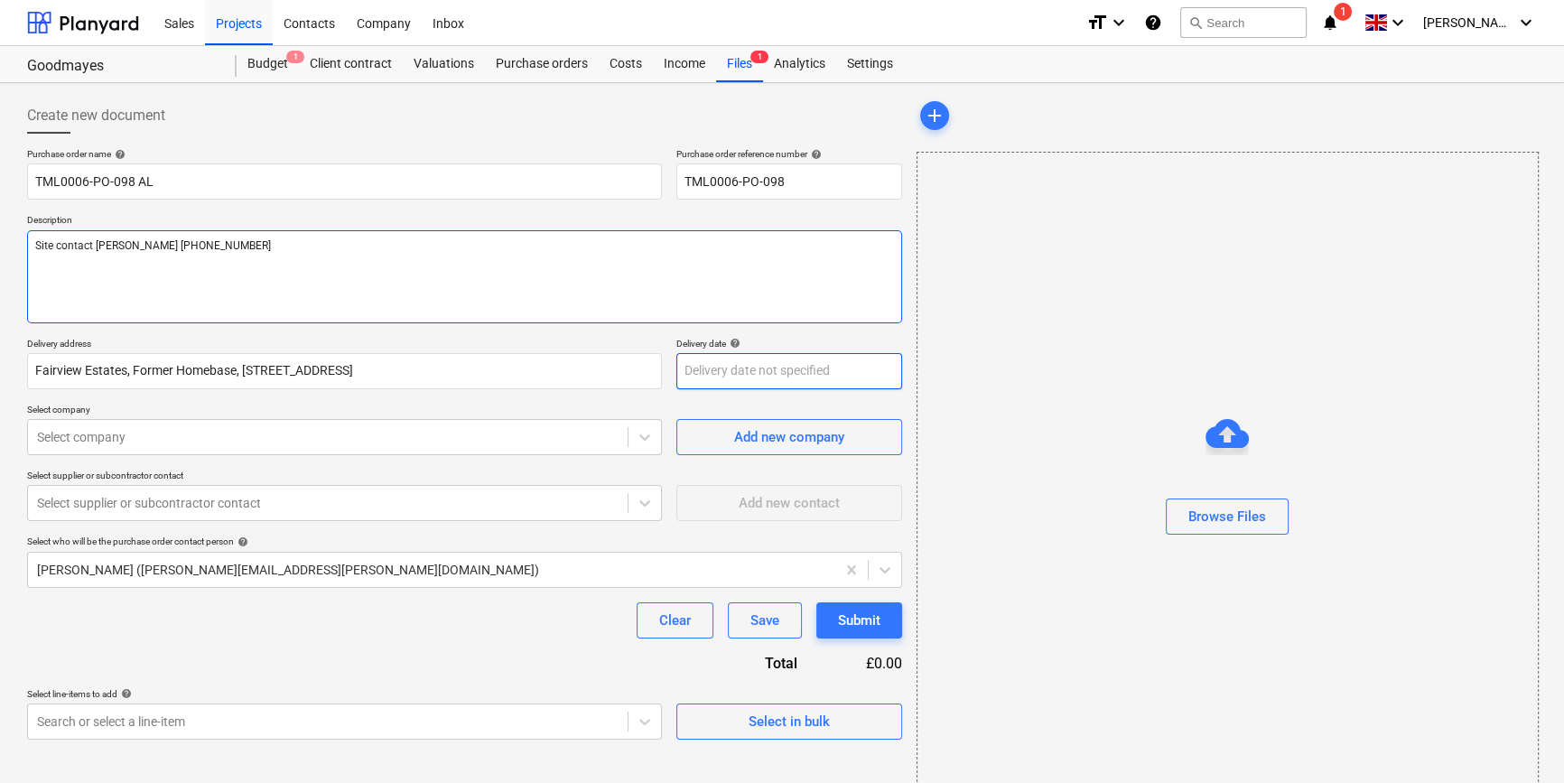
type textarea "Site contact [PERSON_NAME] [PHONE_NUMBER]"
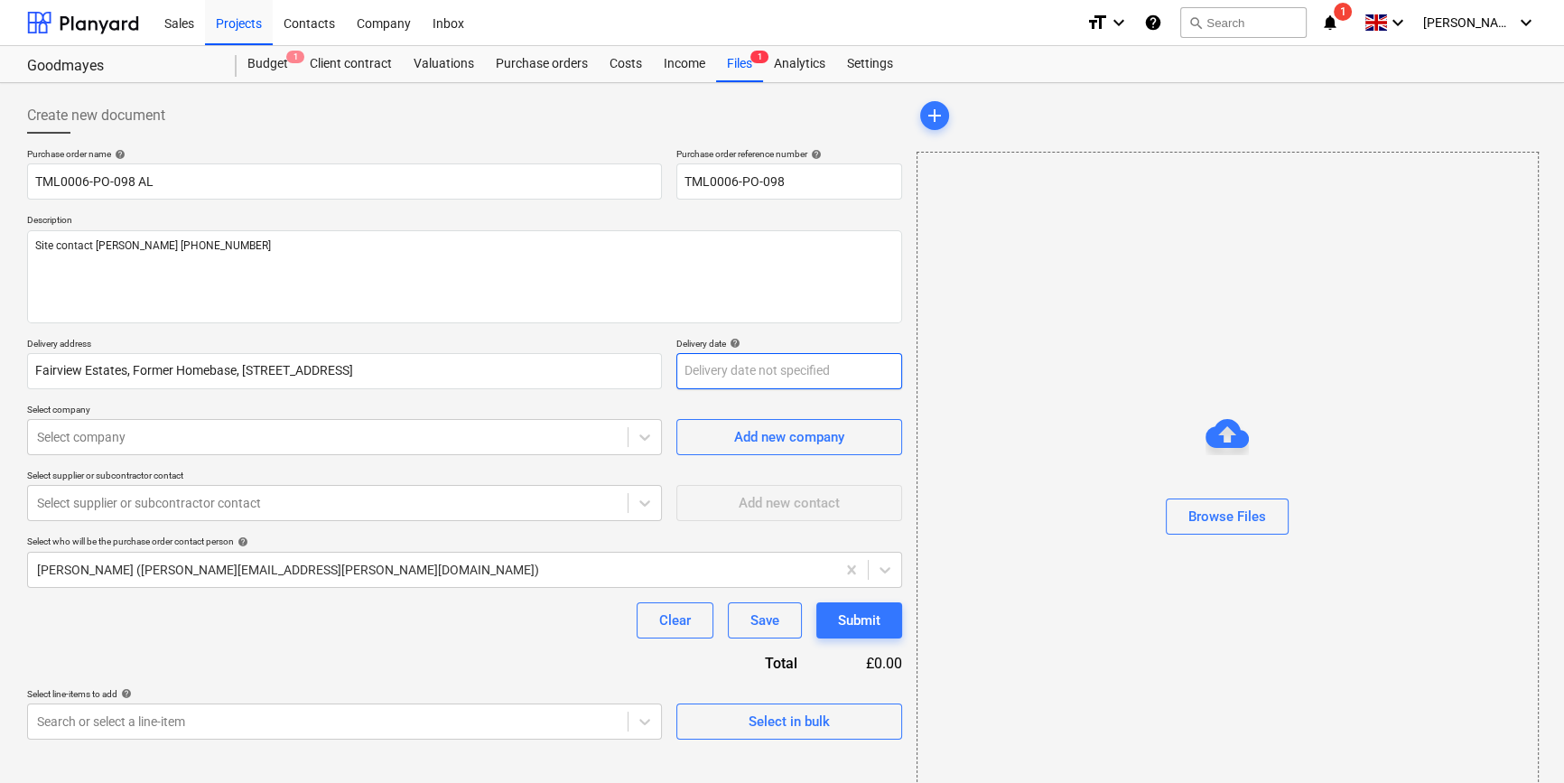
click at [740, 367] on body "Sales Projects Contacts Company Inbox format_size keyboard_arrow_down help sear…" at bounding box center [782, 391] width 1564 height 783
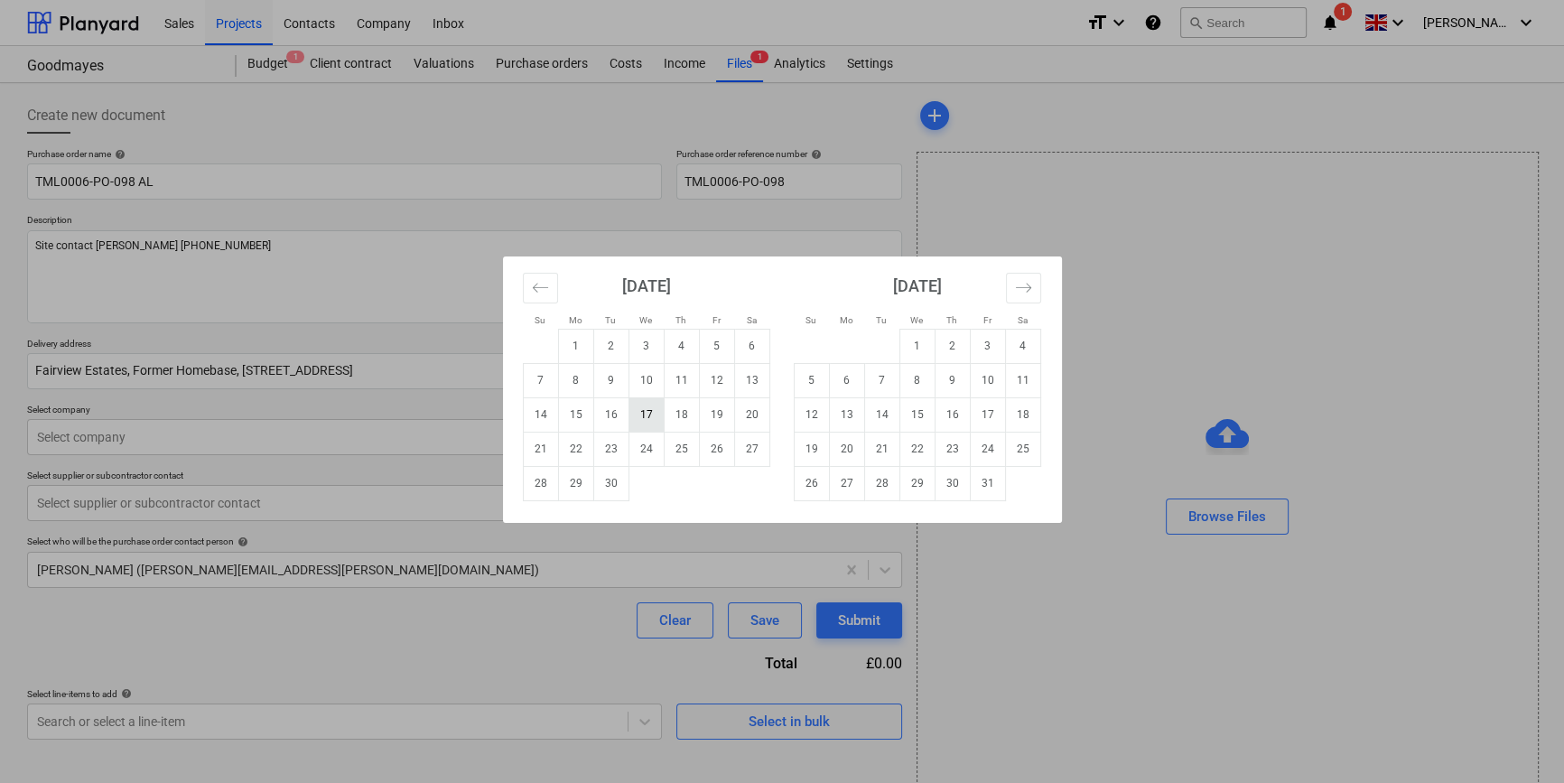
click at [643, 409] on td "17" at bounding box center [645, 414] width 35 height 34
type textarea "x"
type input "[DATE]"
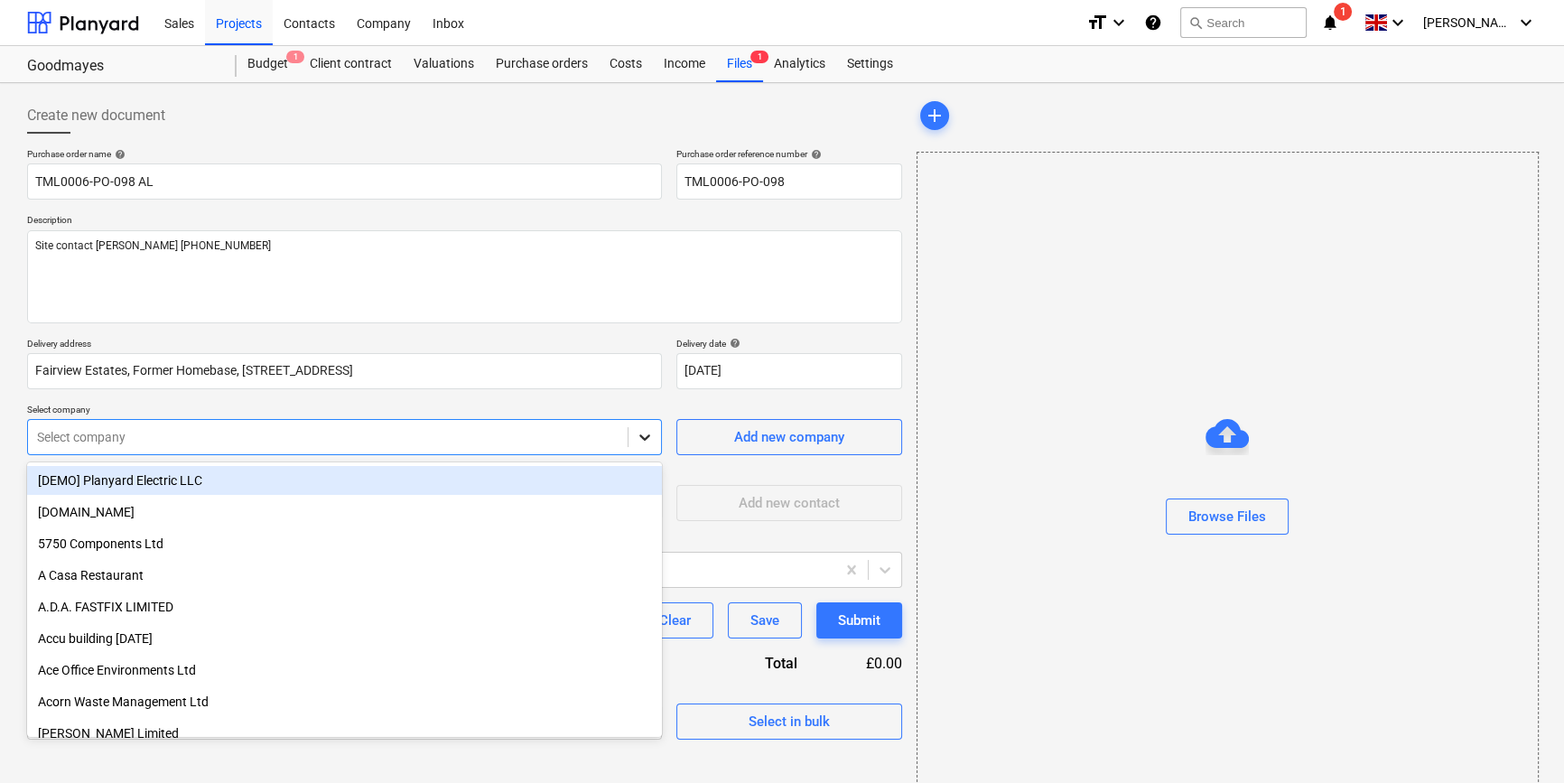
click at [637, 447] on div at bounding box center [644, 437] width 33 height 33
type input "nat"
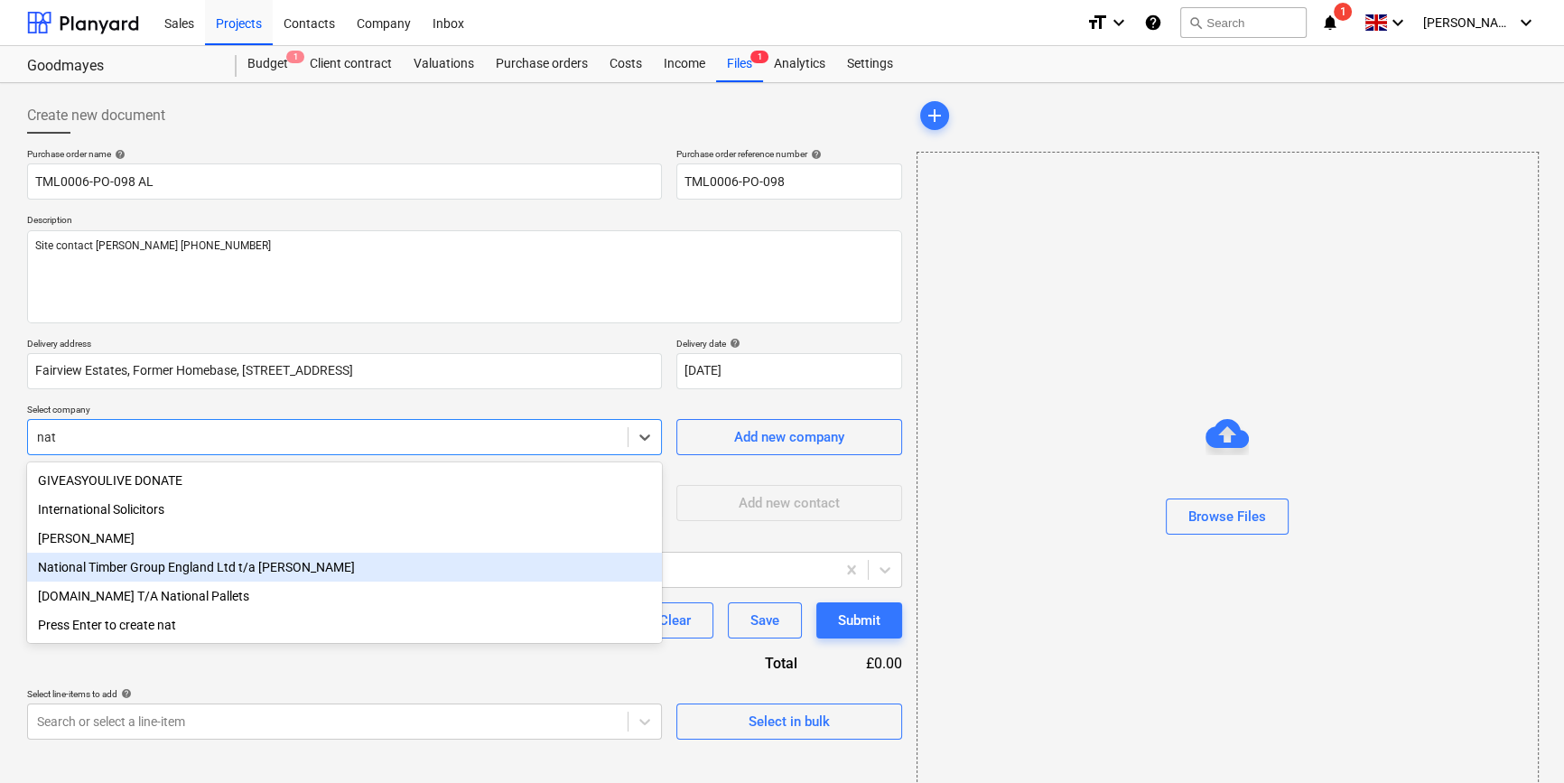
click at [249, 570] on div "National Timber Group England Ltd t/a [PERSON_NAME]" at bounding box center [344, 567] width 635 height 29
type textarea "x"
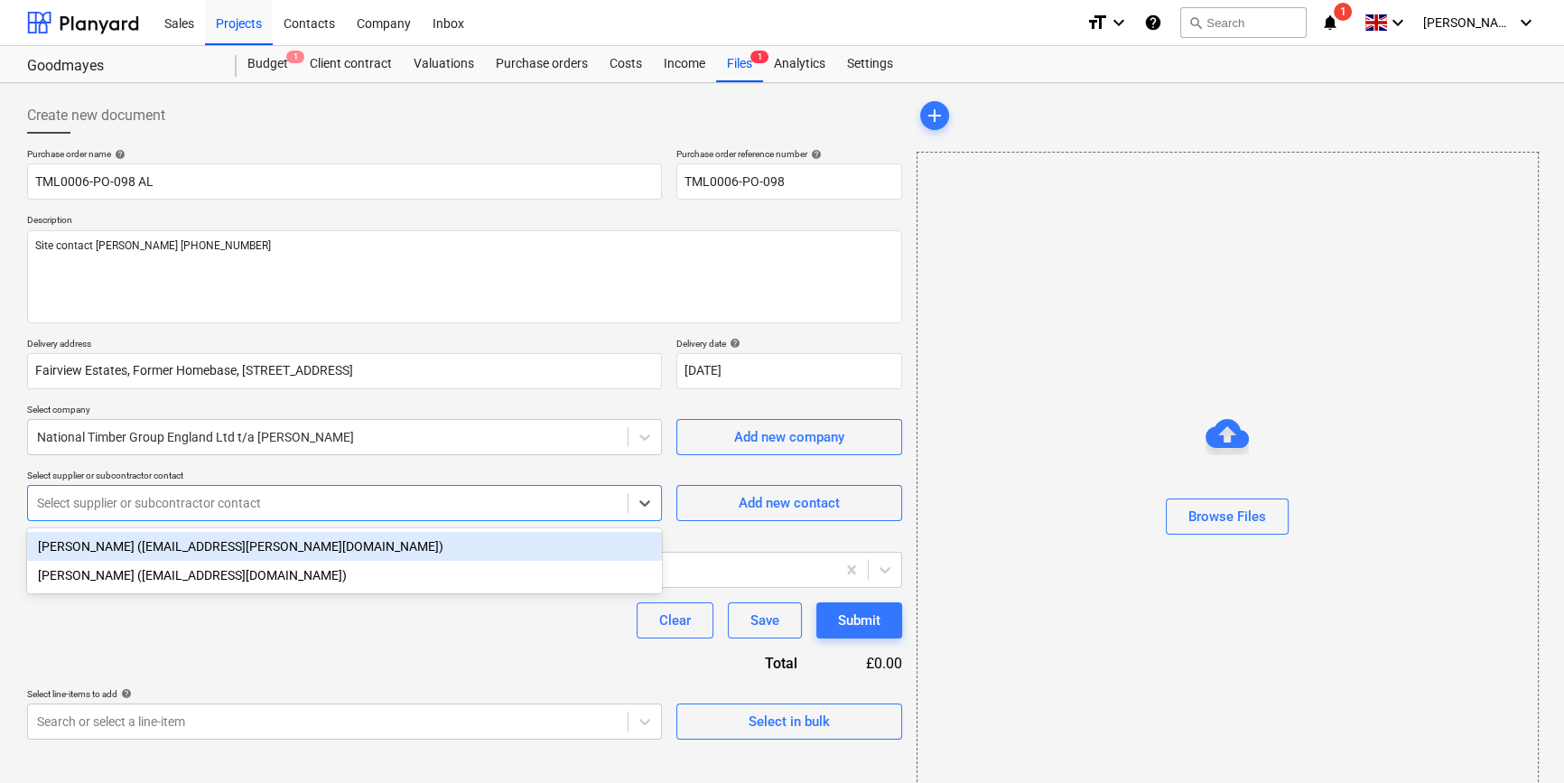
click at [225, 501] on div at bounding box center [327, 503] width 581 height 18
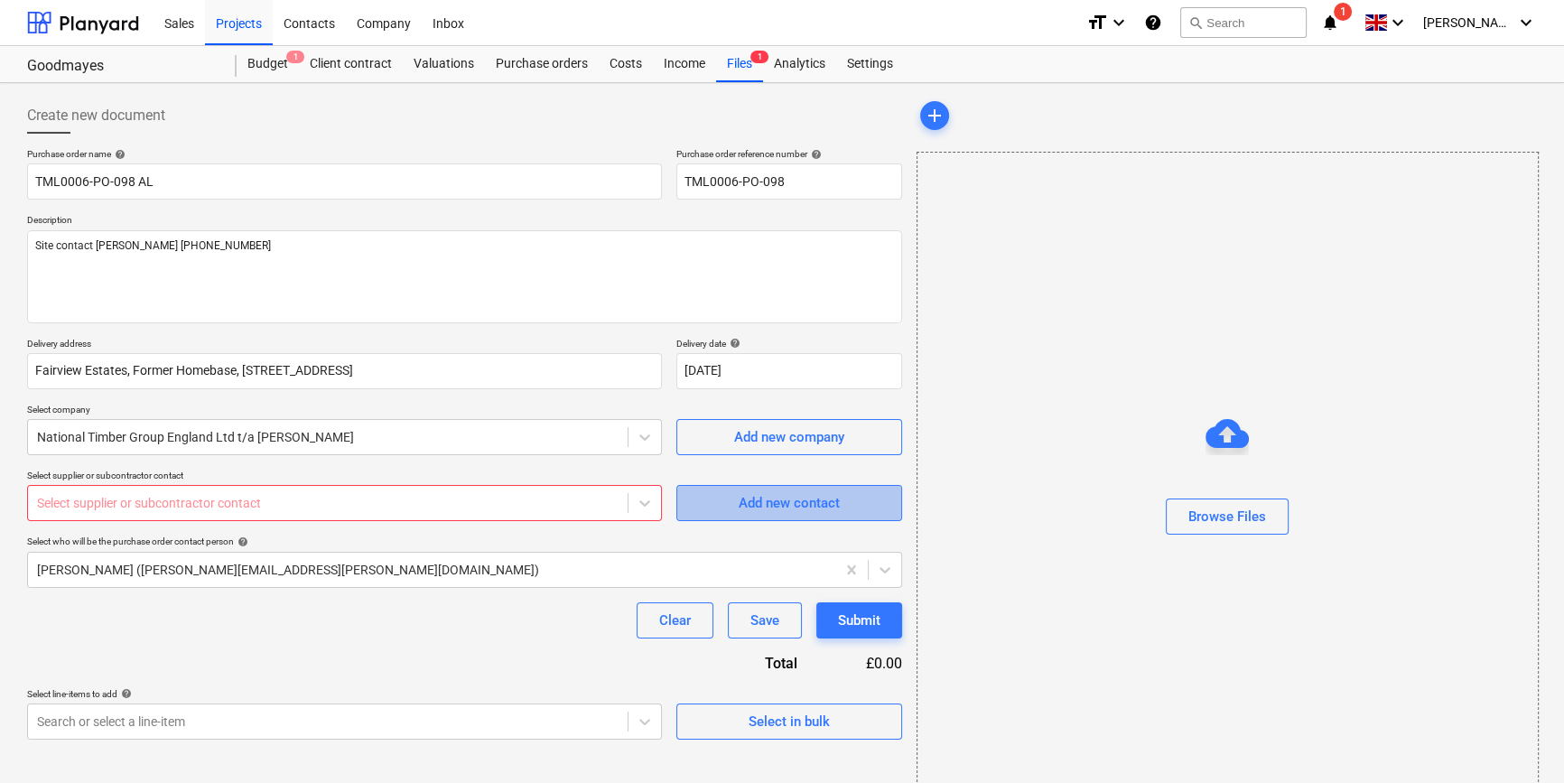
click at [791, 503] on div "Add new contact" at bounding box center [789, 502] width 101 height 23
type textarea "x"
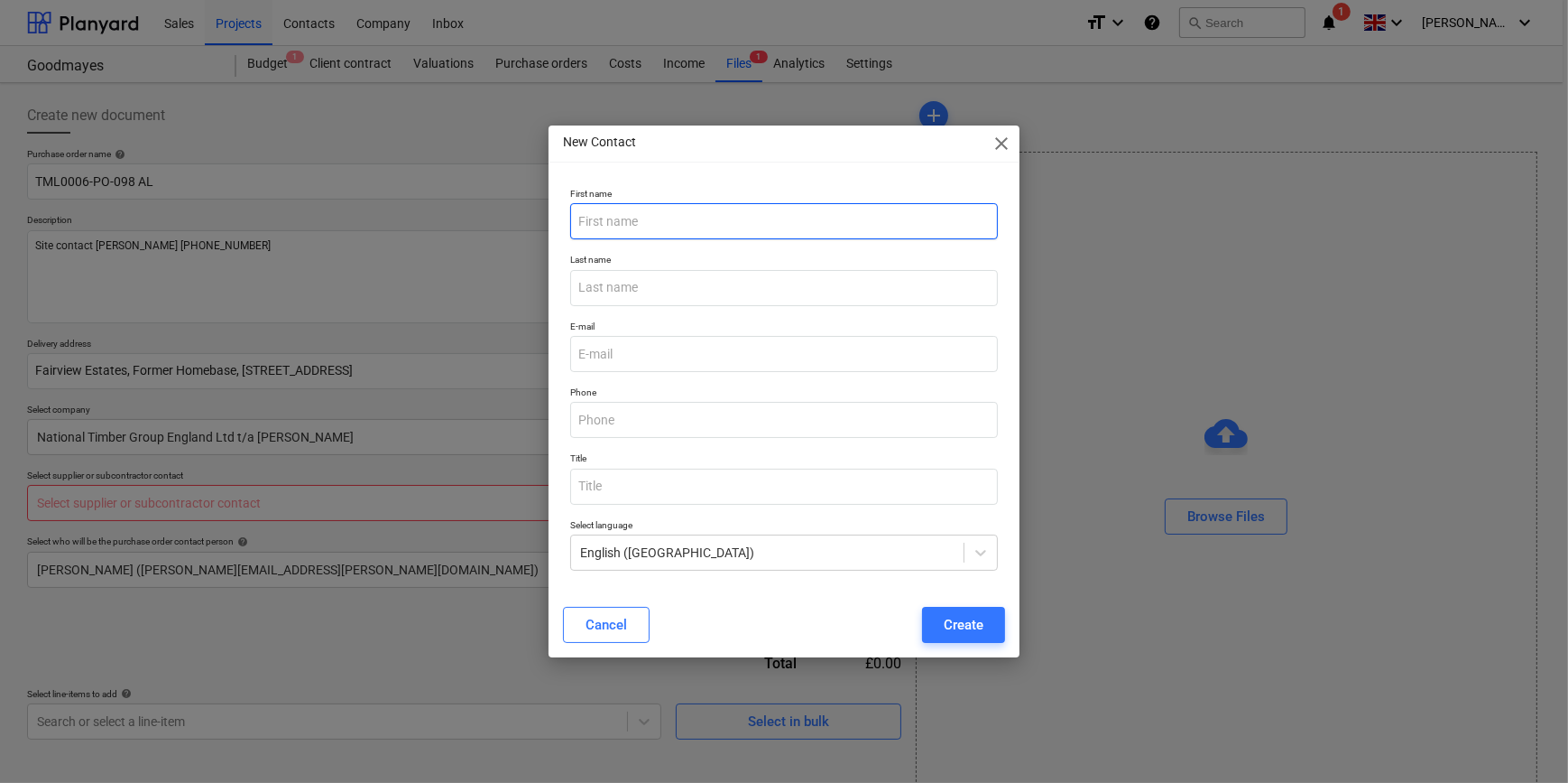
click at [626, 219] on input "text" at bounding box center [784, 221] width 427 height 36
type input "Yash"
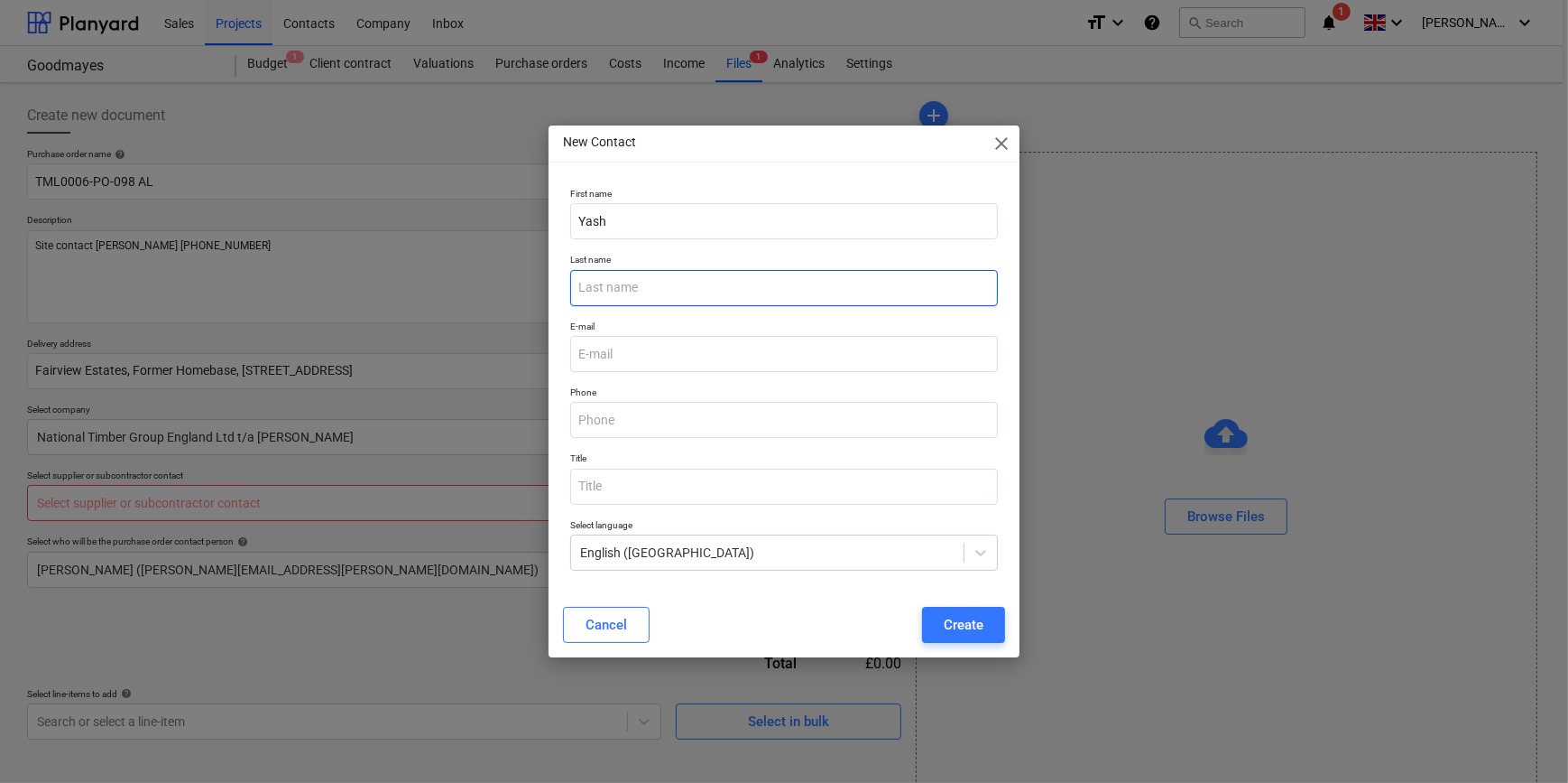
click at [605, 297] on input "text" at bounding box center [784, 288] width 427 height 36
type input "[PERSON_NAME]"
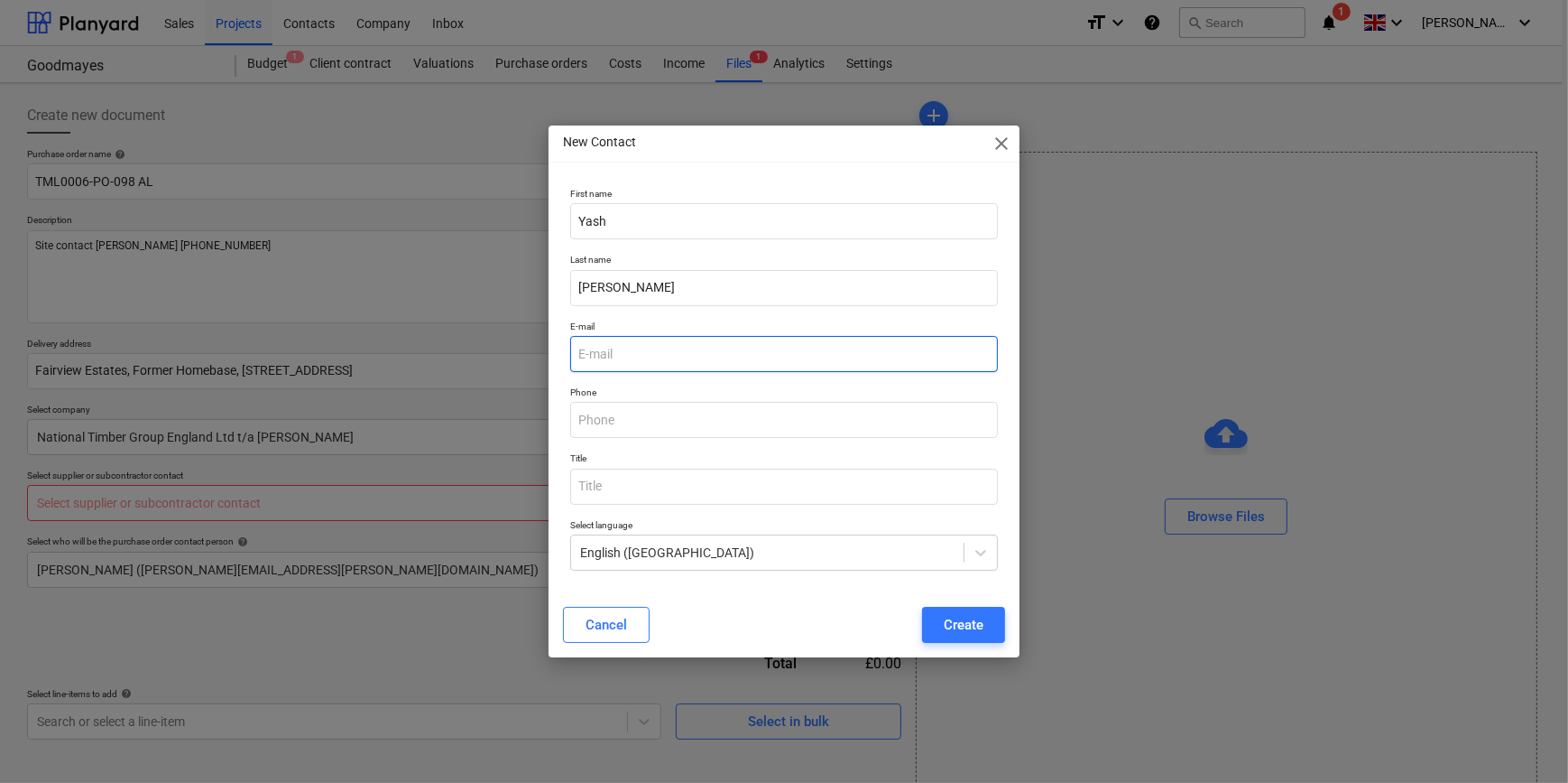
click at [629, 354] on input "email" at bounding box center [784, 354] width 427 height 36
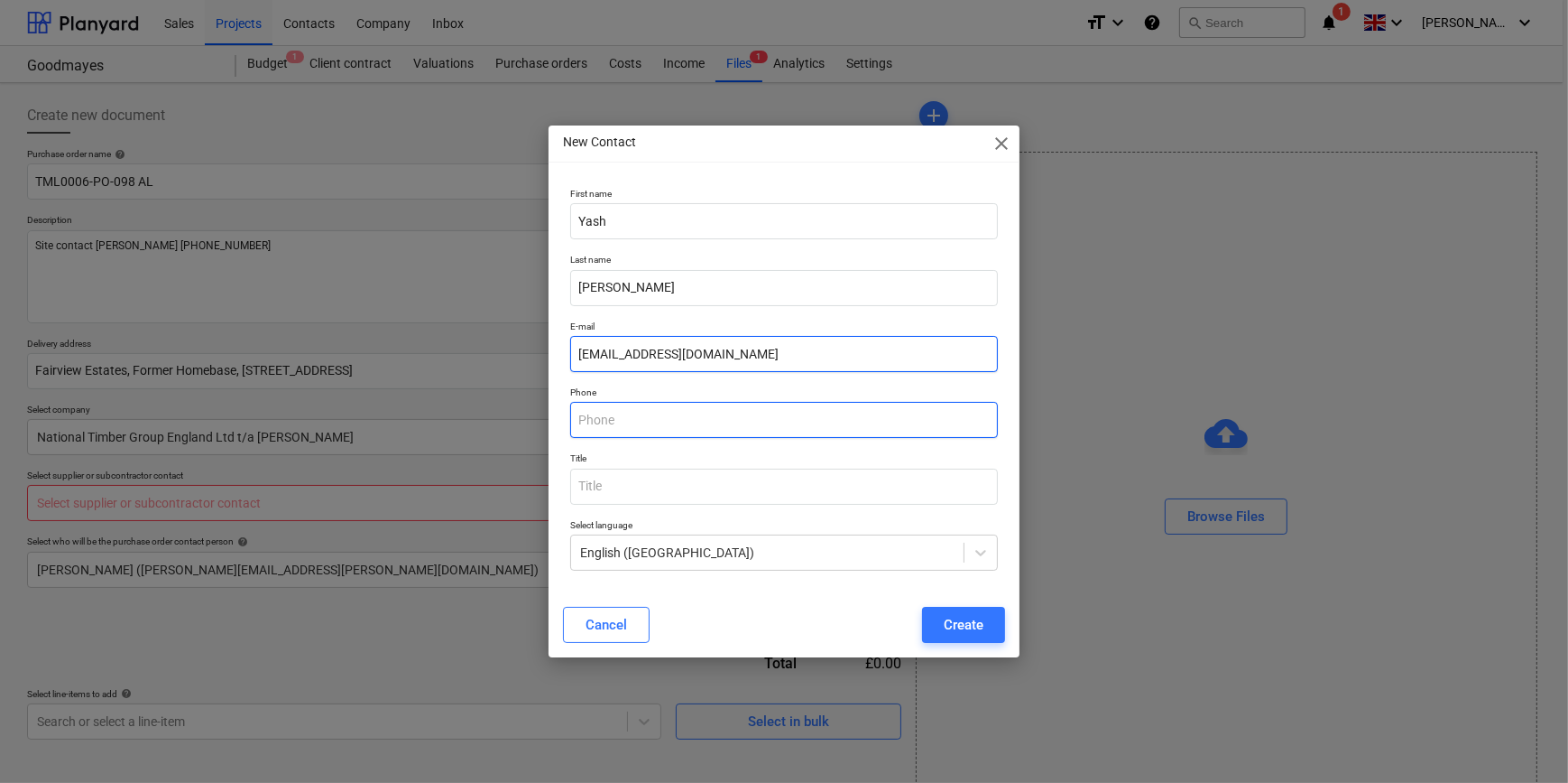
type input "[EMAIL_ADDRESS][DOMAIN_NAME]"
click at [606, 417] on input "text" at bounding box center [784, 420] width 427 height 36
type input "01923336666"
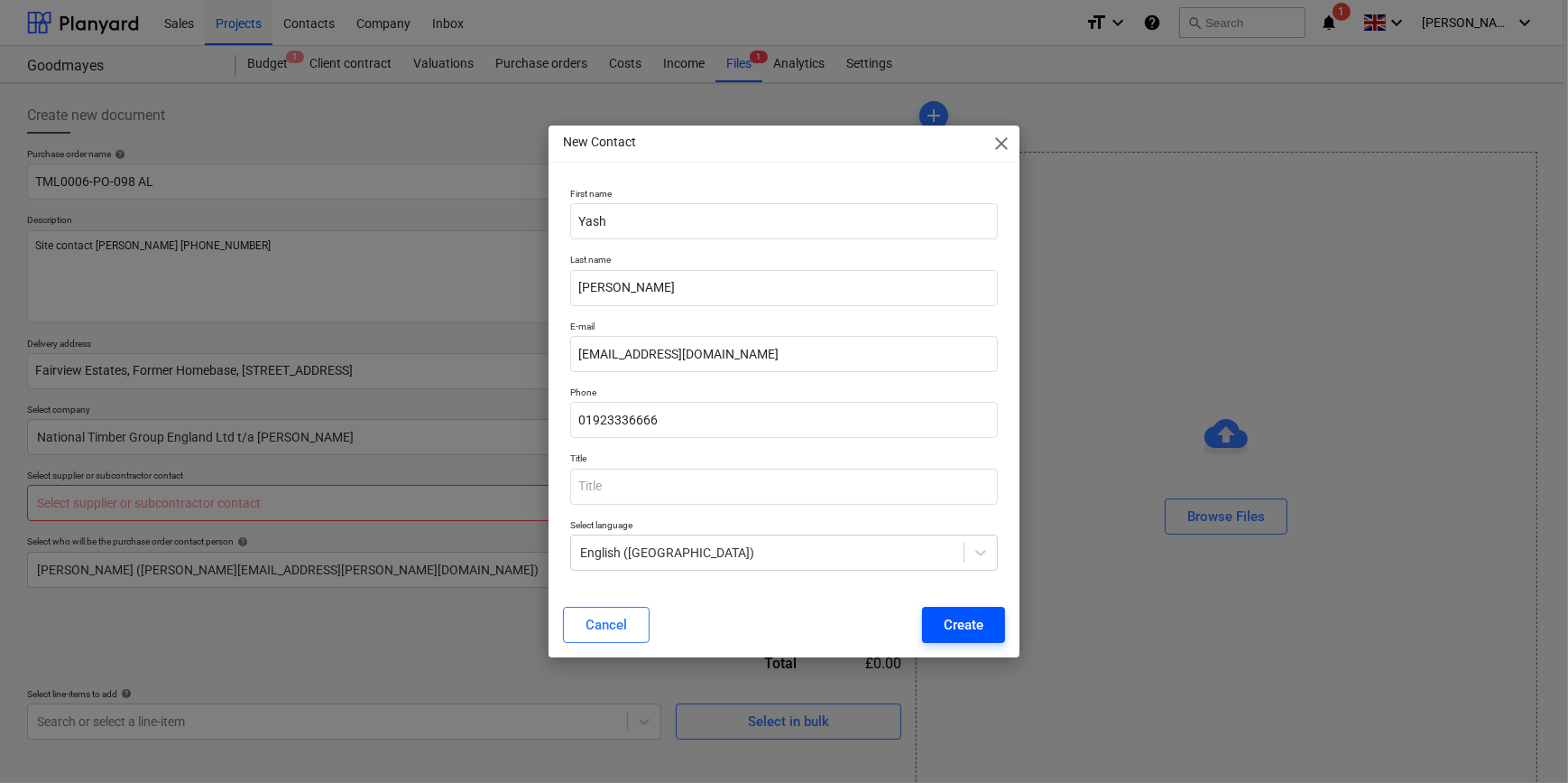
click at [970, 625] on div "Create" at bounding box center [963, 624] width 40 height 23
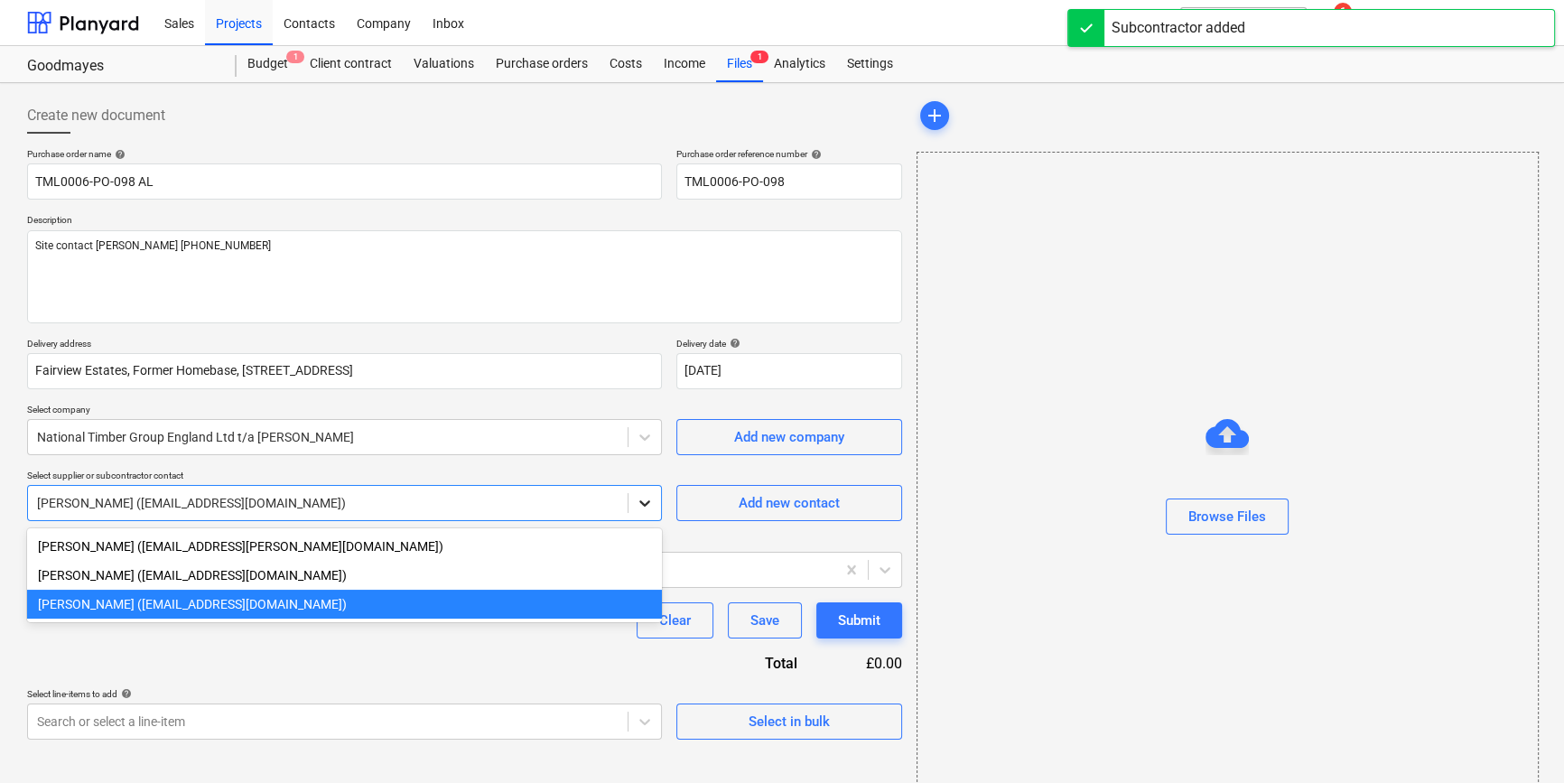
click at [645, 498] on icon at bounding box center [645, 503] width 18 height 18
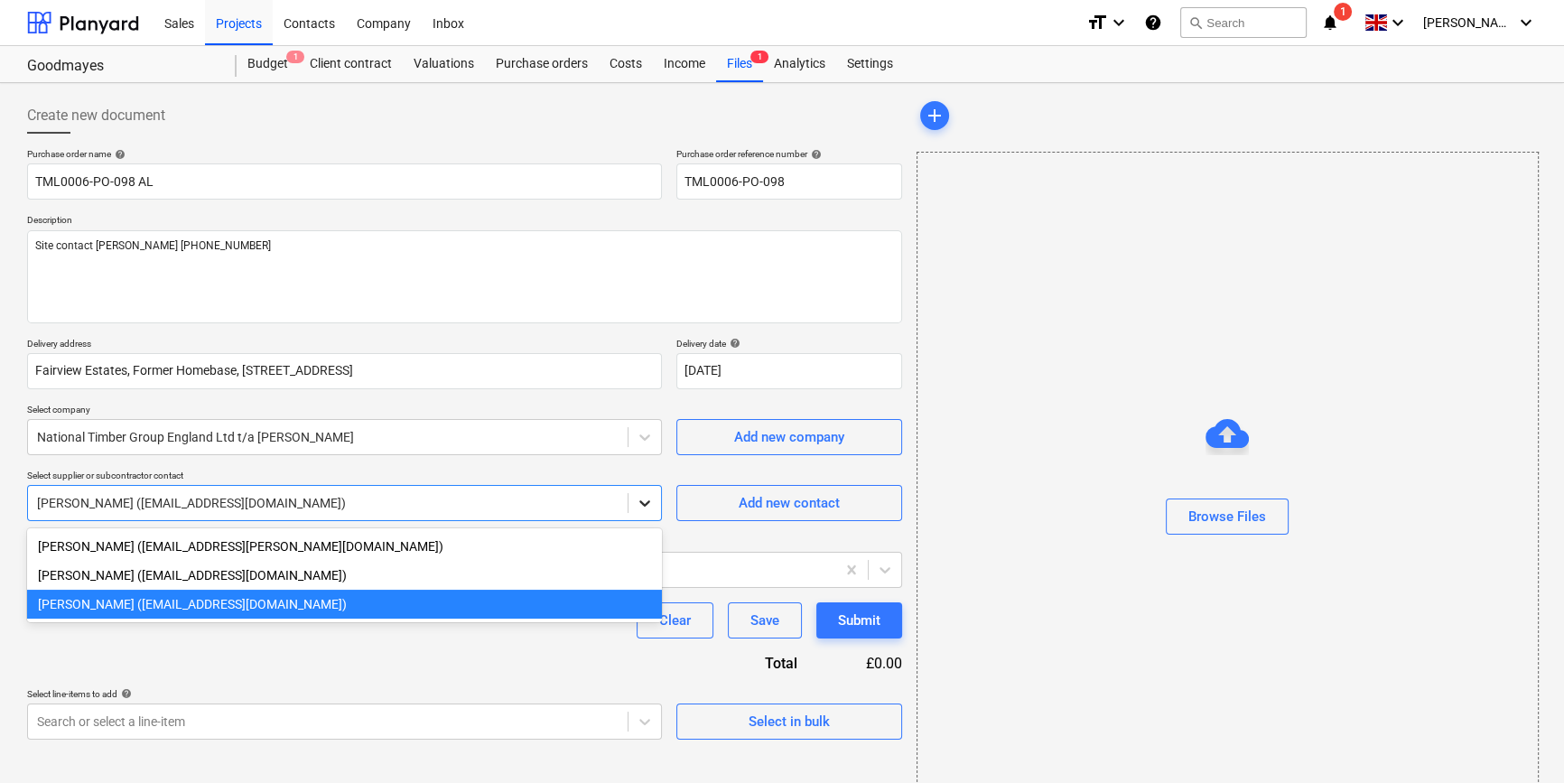
click at [645, 498] on icon at bounding box center [645, 503] width 18 height 18
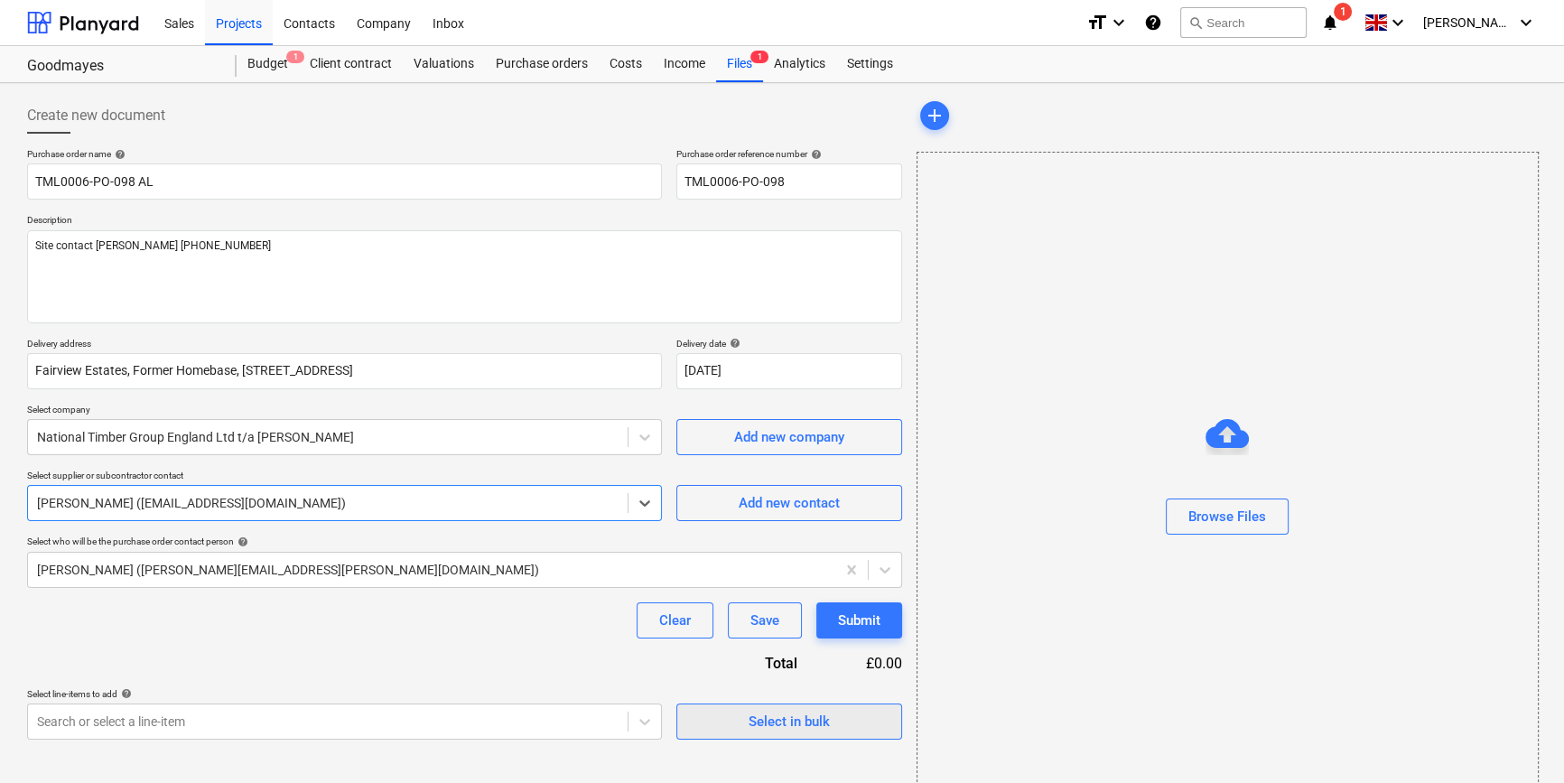
click at [809, 731] on div "Select in bulk" at bounding box center [789, 721] width 81 height 23
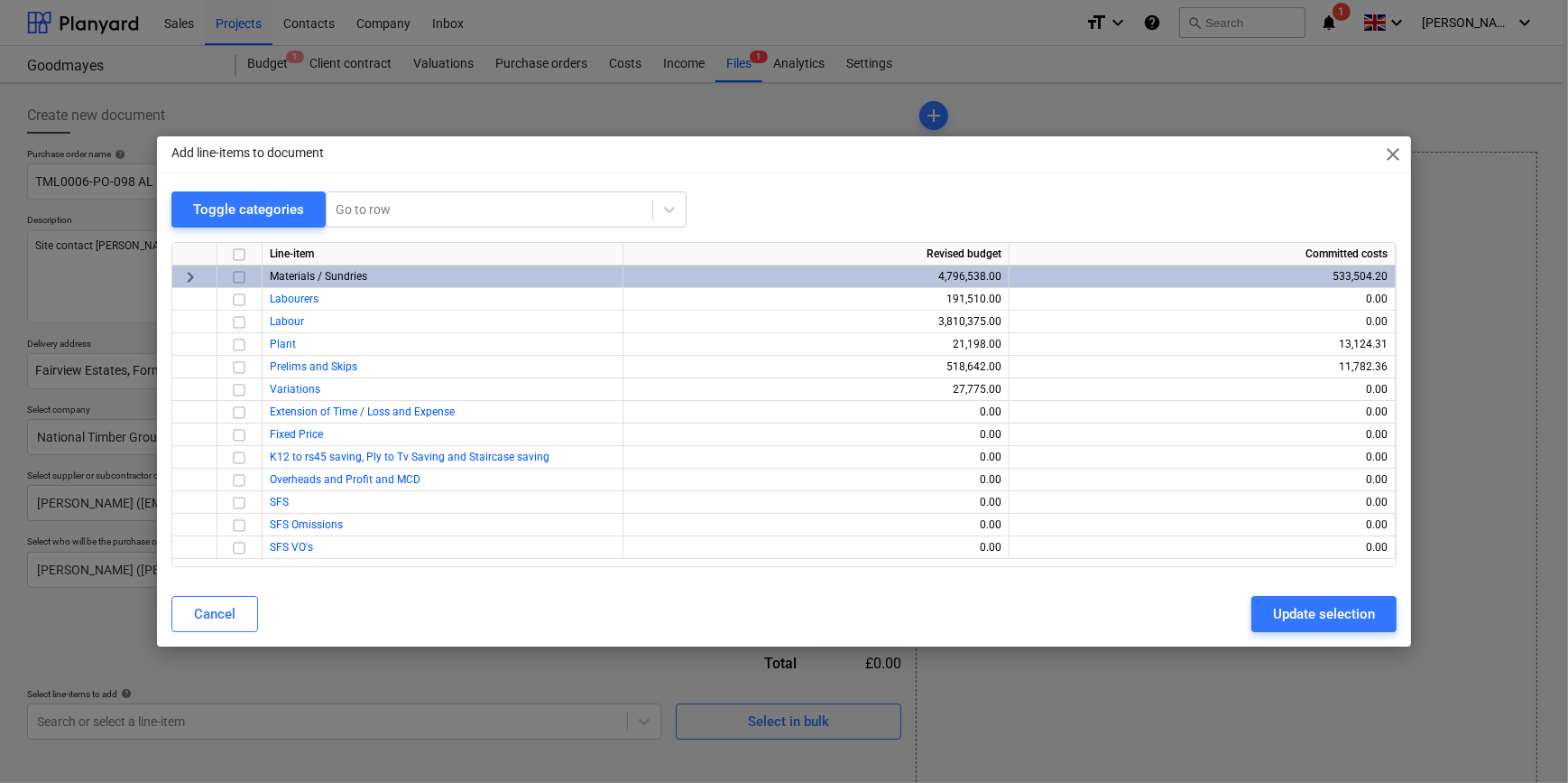
click at [236, 275] on input "checkbox" at bounding box center [239, 277] width 22 height 22
click at [1339, 609] on div "Update selection" at bounding box center [1324, 613] width 102 height 23
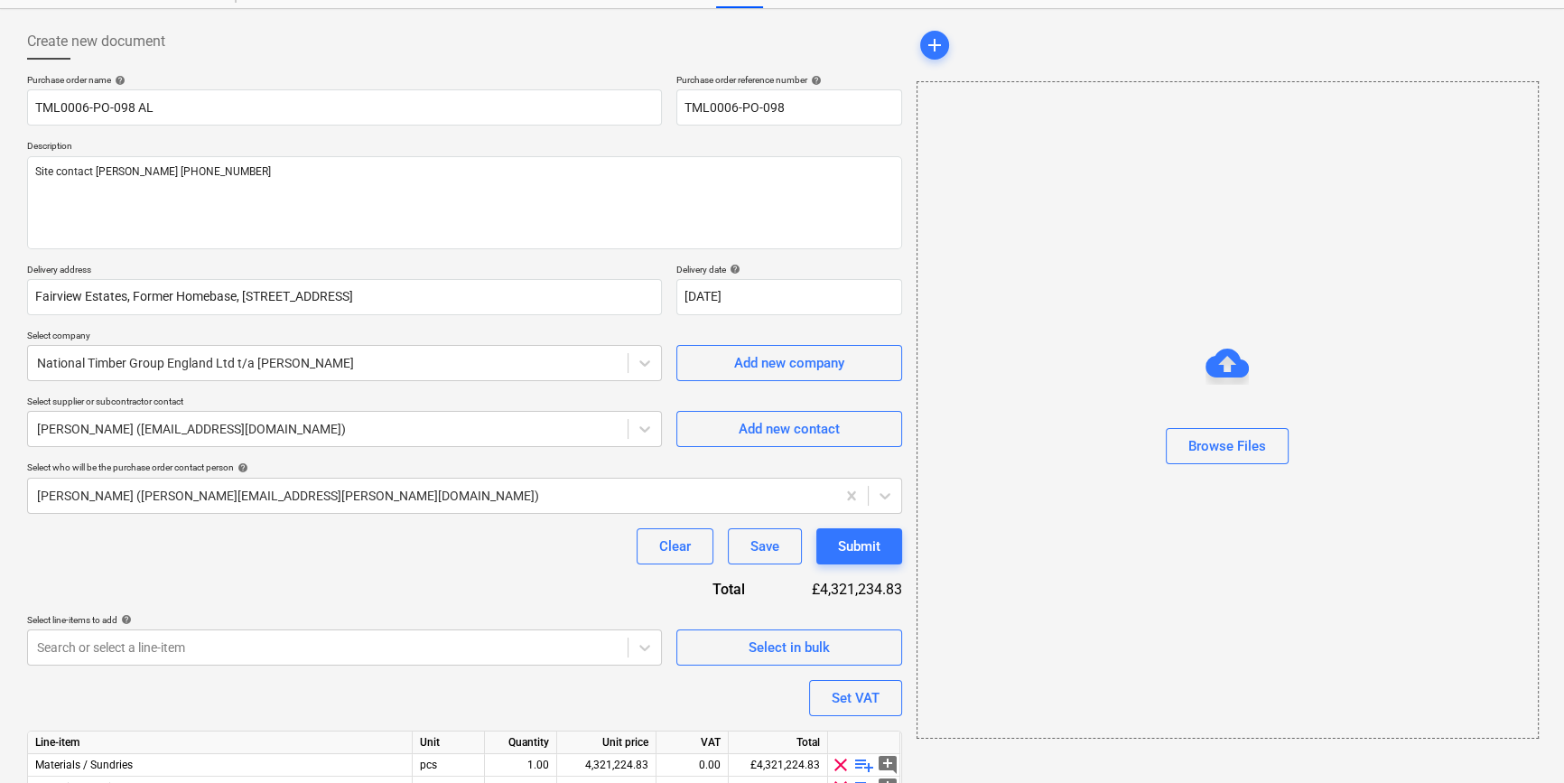
scroll to position [163, 0]
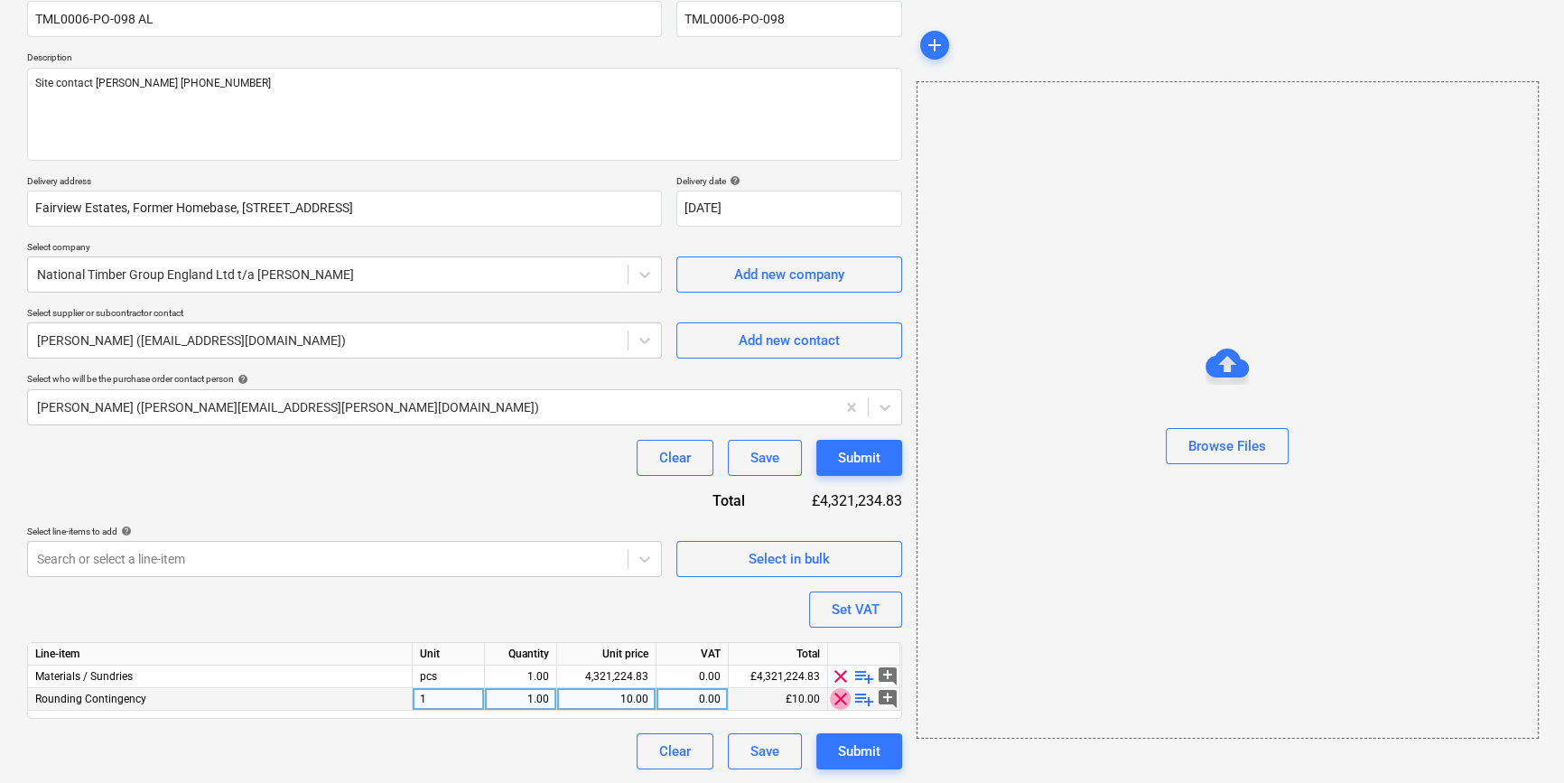
click at [839, 699] on span "clear" at bounding box center [841, 699] width 22 height 22
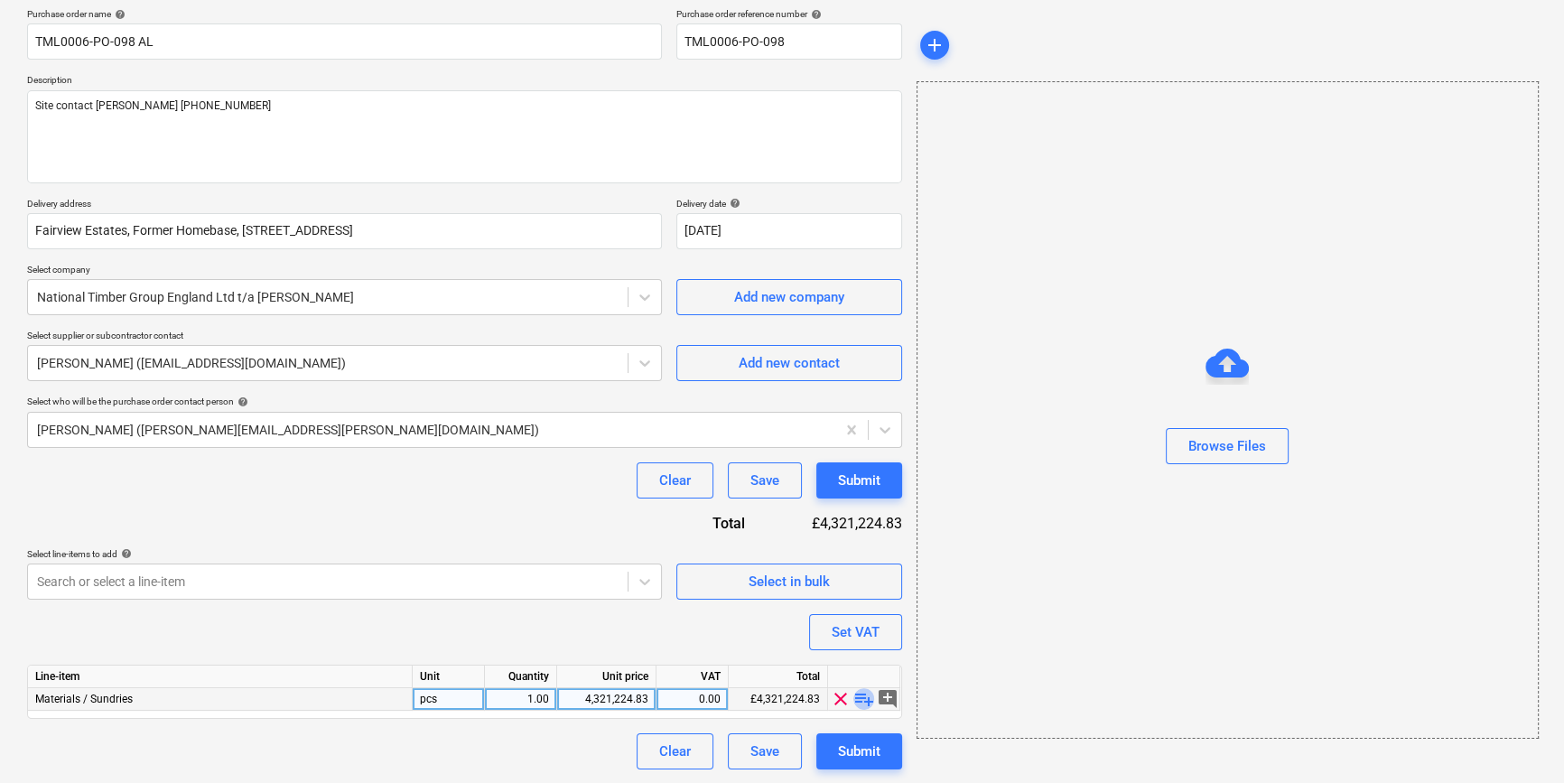
click at [859, 697] on span "playlist_add" at bounding box center [864, 699] width 22 height 22
type textarea "x"
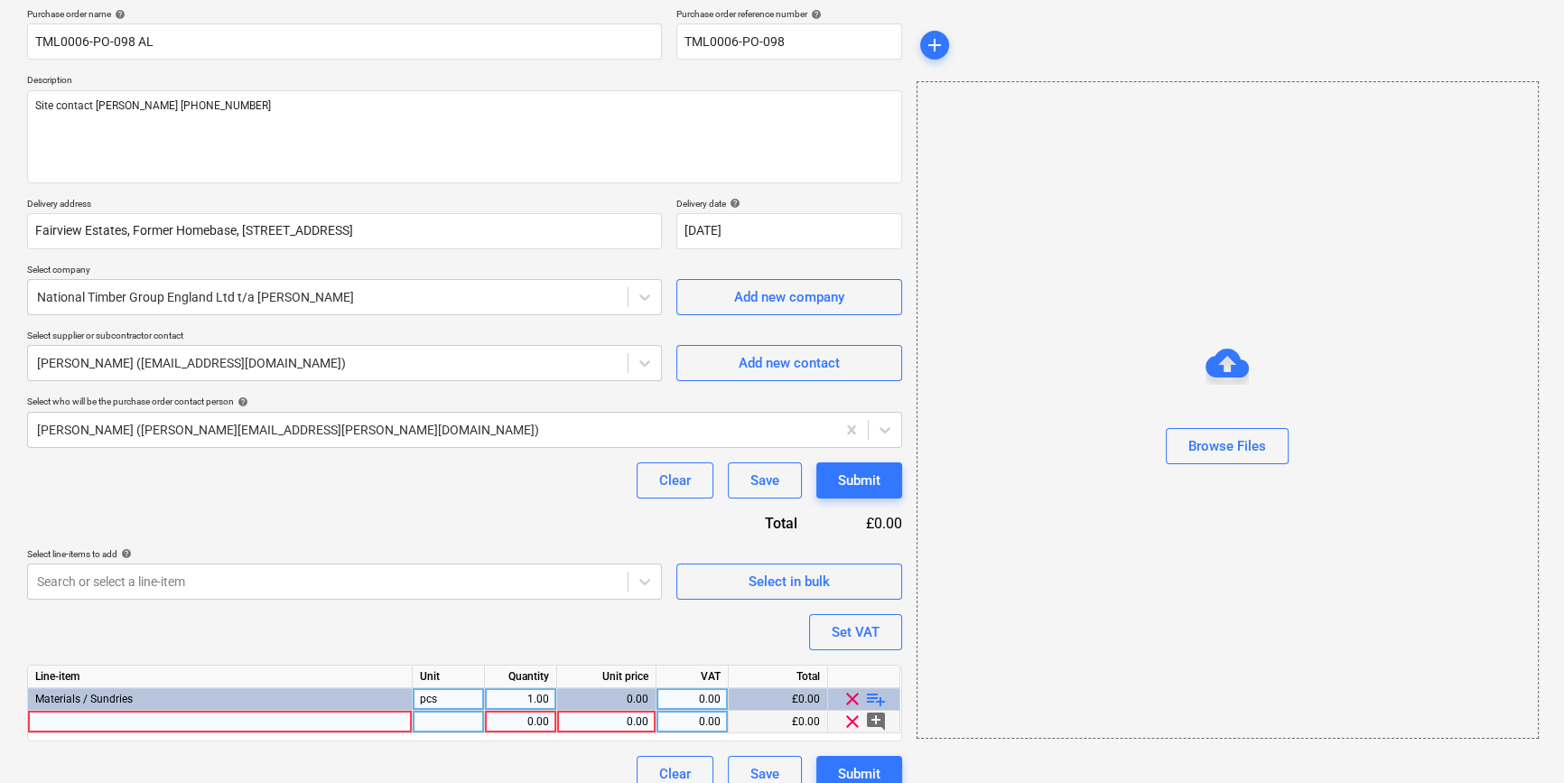
click at [117, 719] on div at bounding box center [220, 722] width 385 height 23
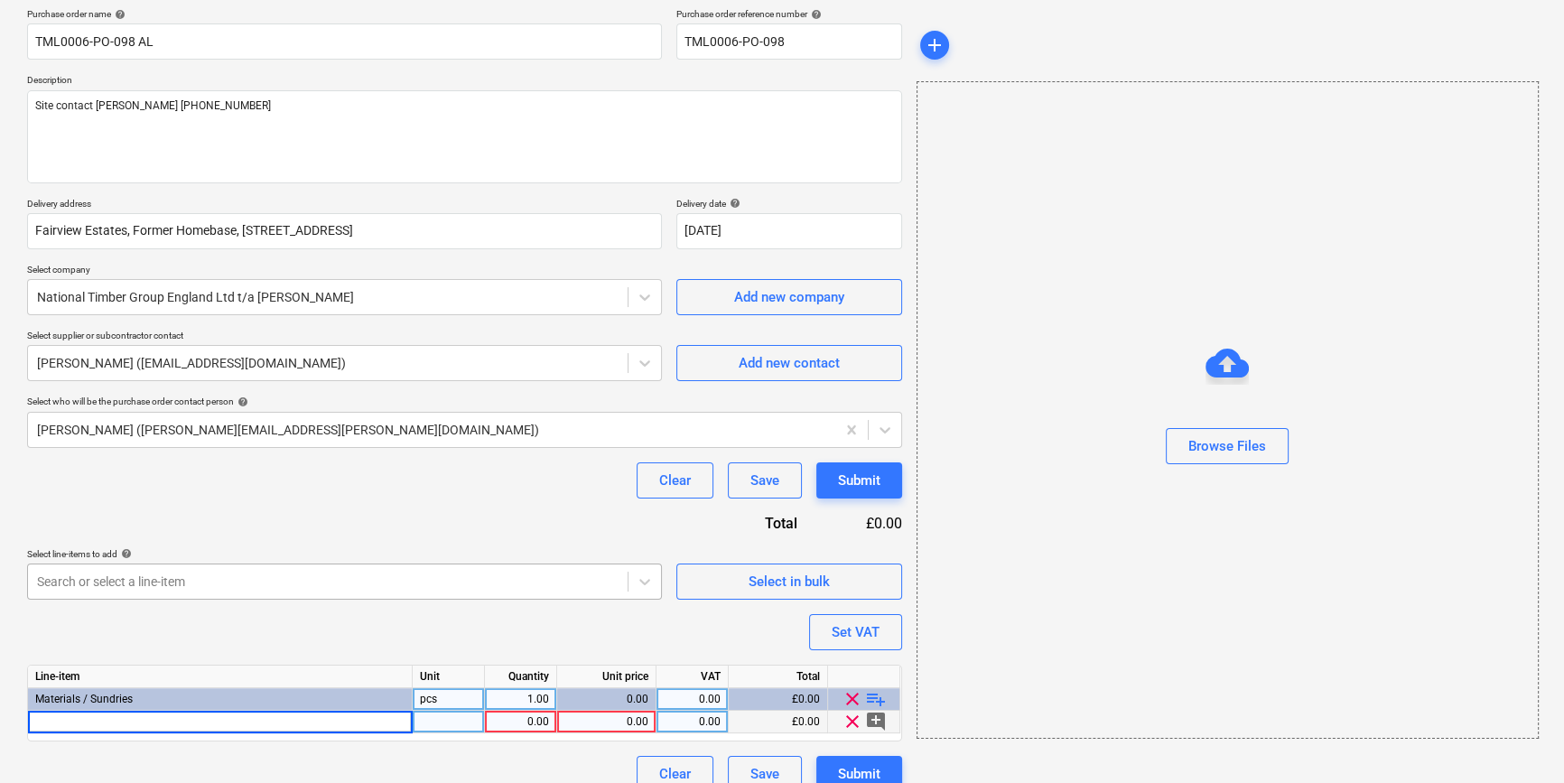
type input "2440 x 1220 x 12mm [DATE]+ Structural C+/C Elliottis Plywood FSC"
type textarea "x"
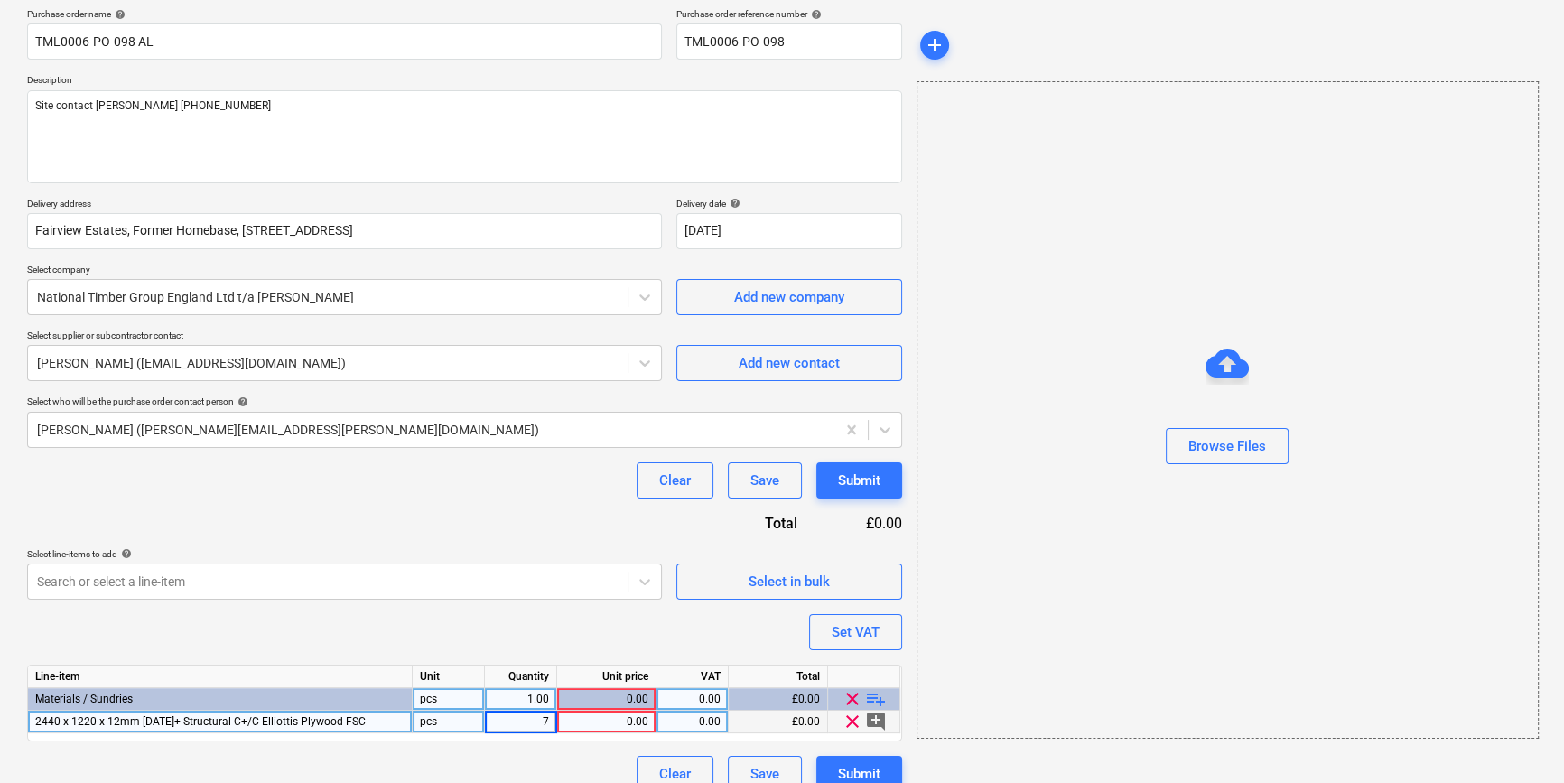
type input "75"
type textarea "x"
type input "11.85"
type textarea "x"
type input "20"
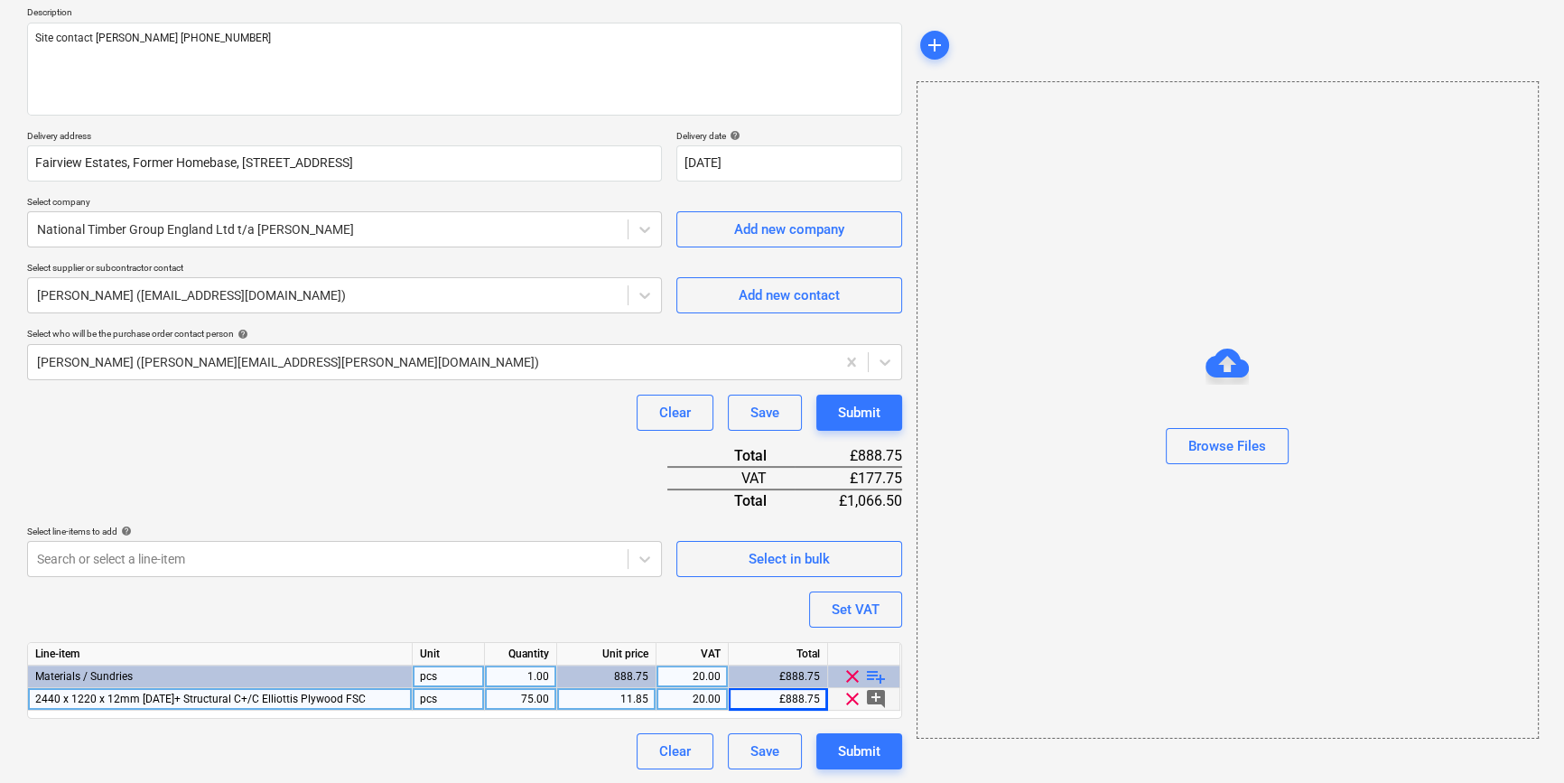
scroll to position [0, 0]
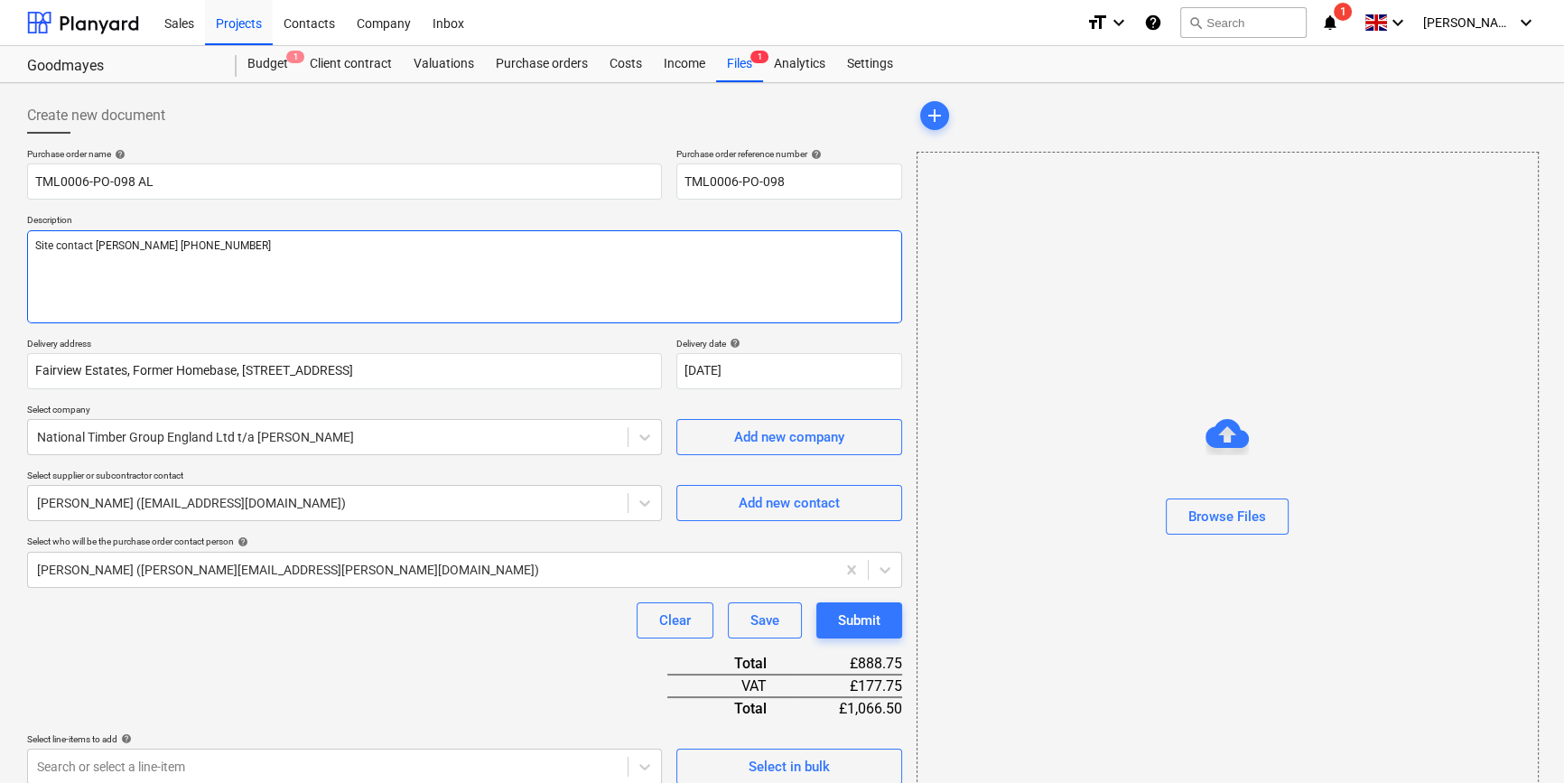
click at [56, 264] on textarea "Site contact [PERSON_NAME] [PHONE_NUMBER]" at bounding box center [464, 276] width 875 height 93
click at [212, 249] on textarea "Site contact [PERSON_NAME] [PHONE_NUMBER]" at bounding box center [464, 276] width 875 height 93
type textarea "x"
type textarea "Site contact [PERSON_NAME] [PHONE_NUMBER]"
type textarea "x"
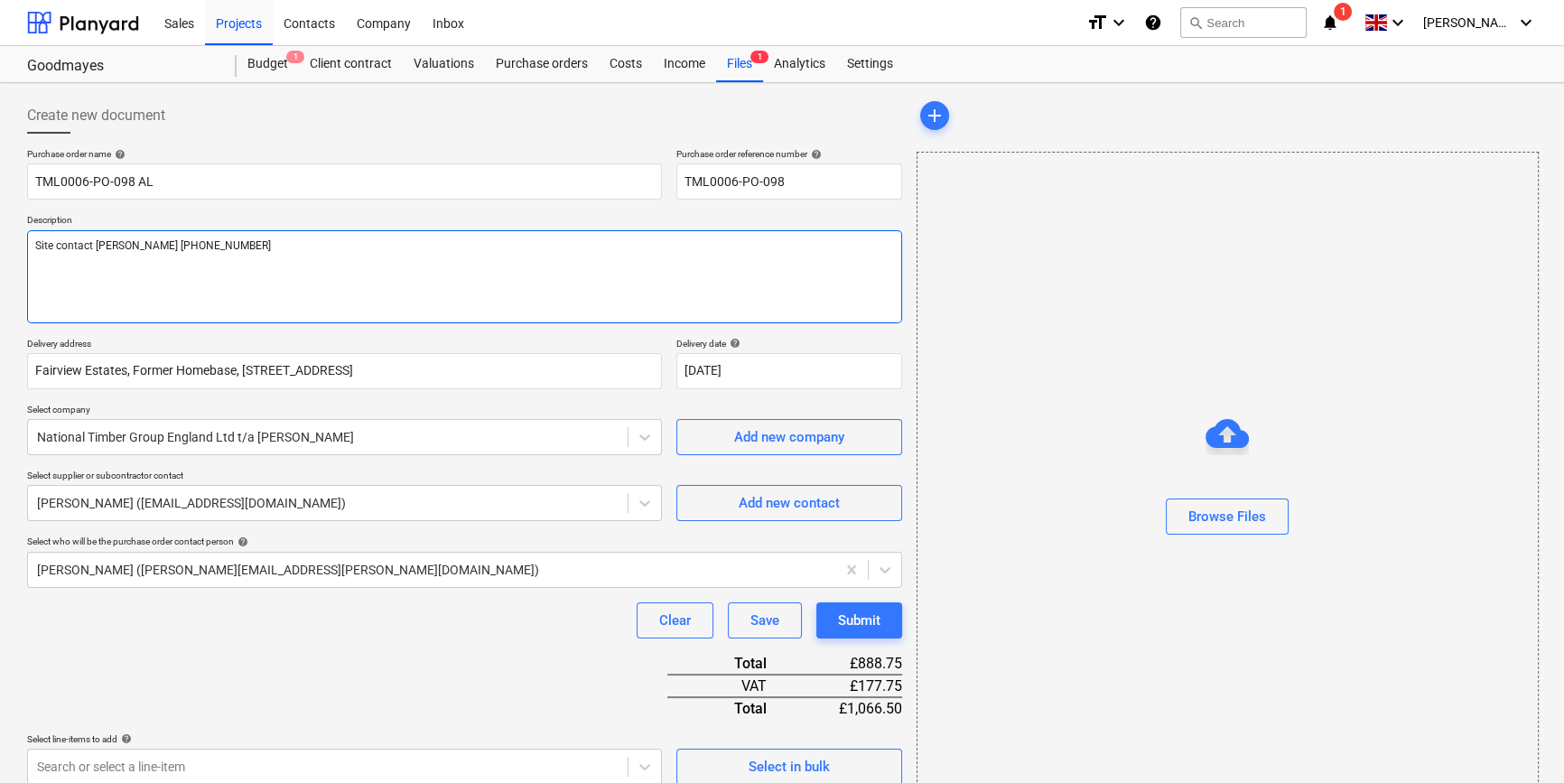
type textarea "Site contact [PERSON_NAME] [PHONE_NUMBER]"
type textarea "x"
type textarea "Site contact [PERSON_NAME] [PHONE_NUMBER] P"
type textarea "x"
type textarea "Site contact [PERSON_NAME] [PHONE_NUMBER] Pl"
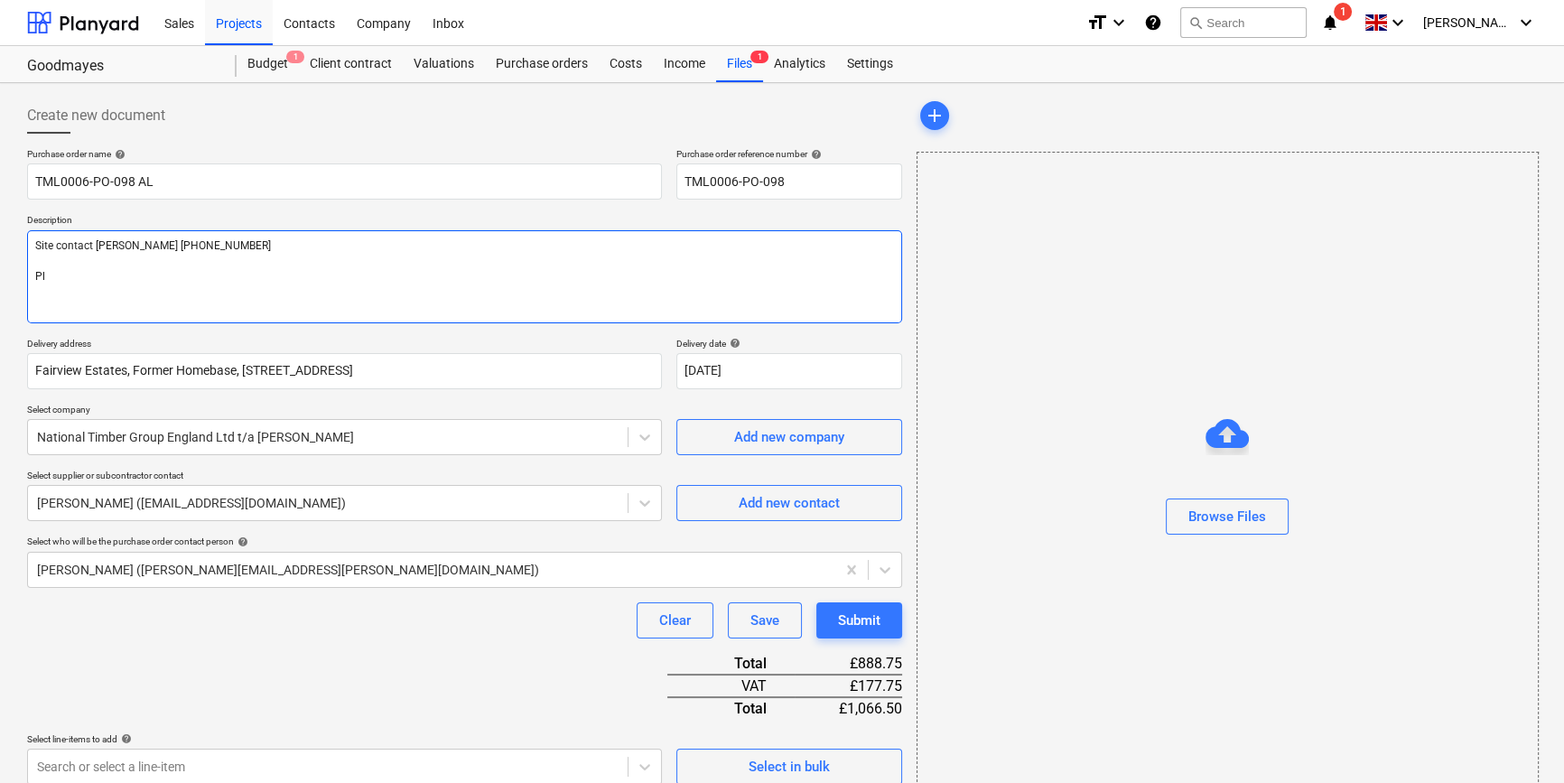
type textarea "x"
type textarea "Site contact [PERSON_NAME] [PHONE_NUMBER] Ple"
type textarea "x"
type textarea "Site contact [PERSON_NAME] [PHONE_NUMBER] [GEOGRAPHIC_DATA]"
type textarea "x"
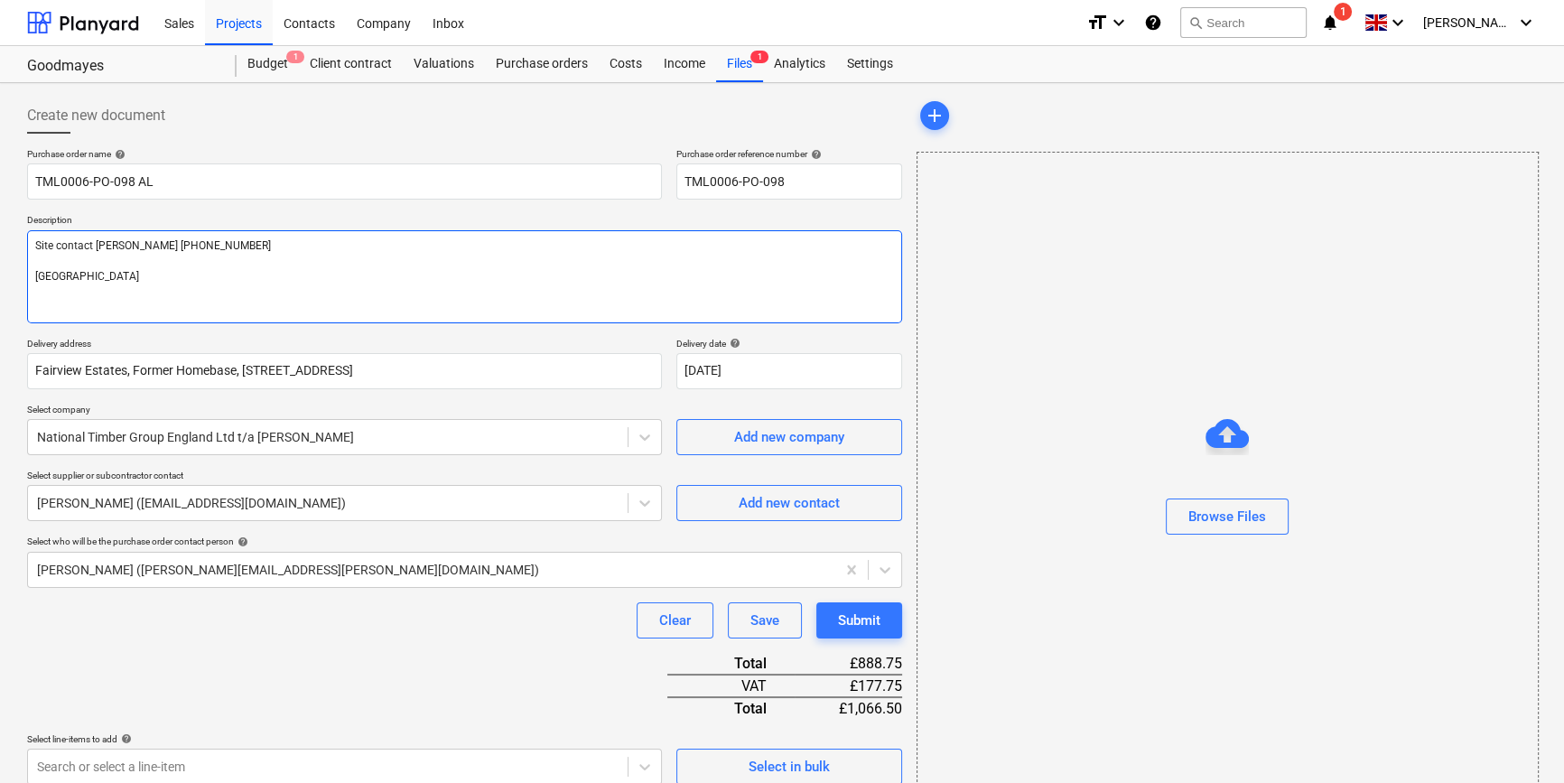
type textarea "Site contact [PERSON_NAME] [PHONE_NUMBER] Pleas"
type textarea "x"
type textarea "Site contact [PERSON_NAME] [PHONE_NUMBER] Please"
type textarea "x"
type textarea "Site contact [PERSON_NAME] [PHONE_NUMBER] Please"
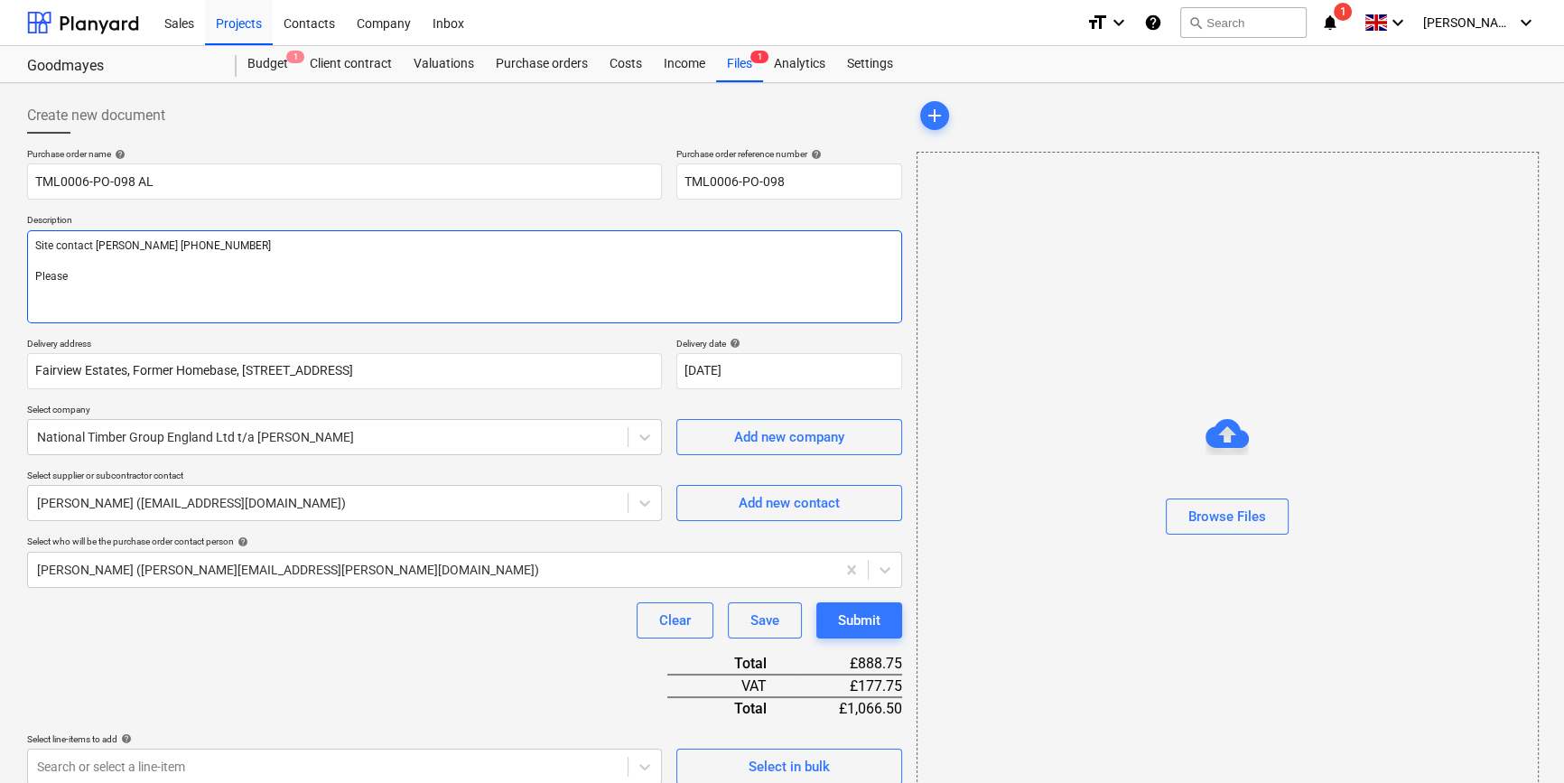
type textarea "x"
type textarea "Site contact [PERSON_NAME] [PHONE_NUMBER] Please t"
type textarea "x"
type textarea "Site contact [PERSON_NAME] [PHONE_NUMBER] Please tr"
type textarea "x"
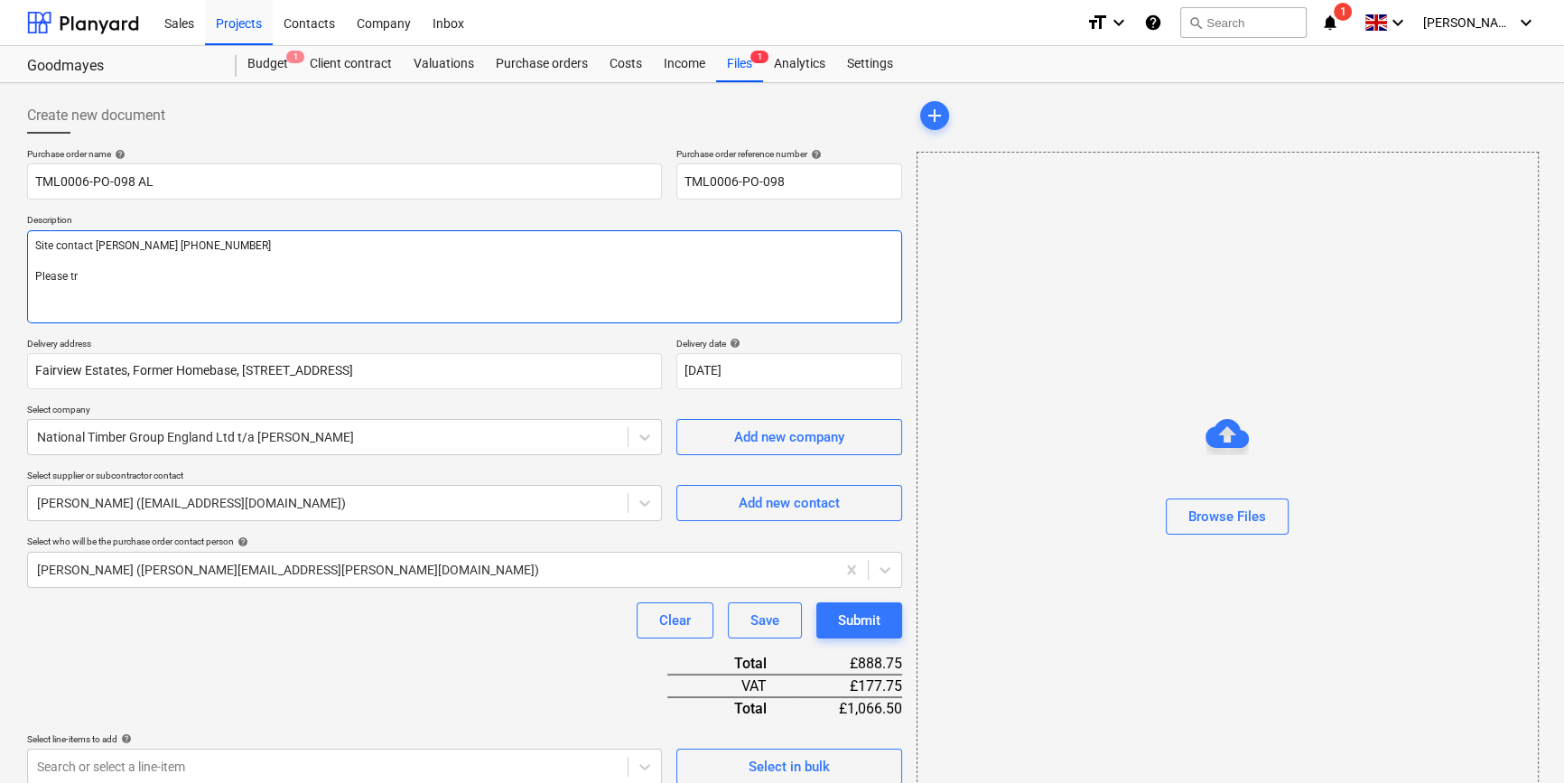
type textarea "Site contact [PERSON_NAME] [PHONE_NUMBER] Please try"
type textarea "x"
type textarea "Site contact [PERSON_NAME] [PHONE_NUMBER] Please try"
type textarea "x"
type textarea "Site contact [PERSON_NAME] [PHONE_NUMBER] Please try f"
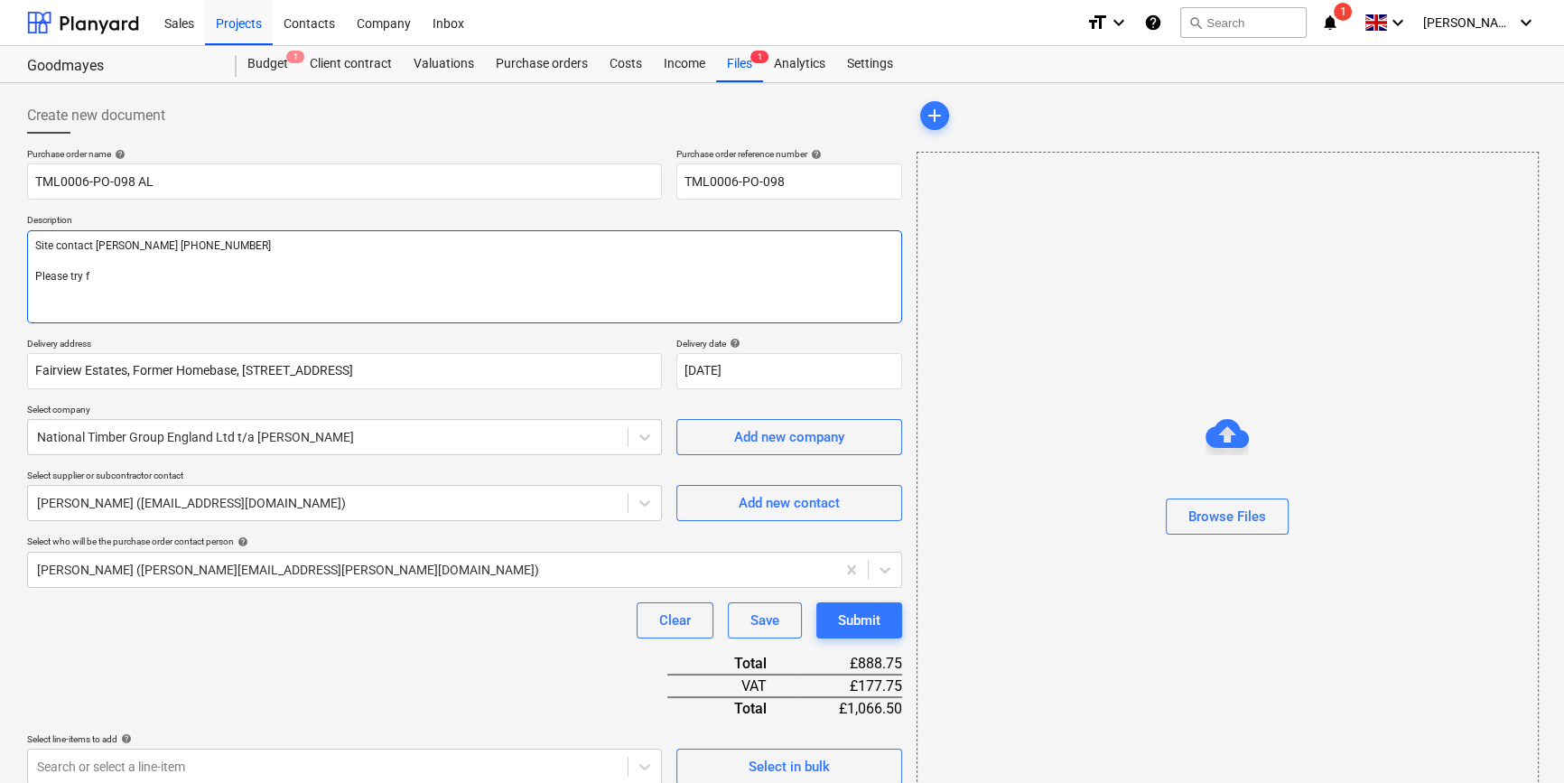
type textarea "x"
type textarea "Site contact [PERSON_NAME] [PHONE_NUMBER] Please try fo"
type textarea "x"
type textarea "Site contact [PERSON_NAME] [PHONE_NUMBER] Please try for"
type textarea "x"
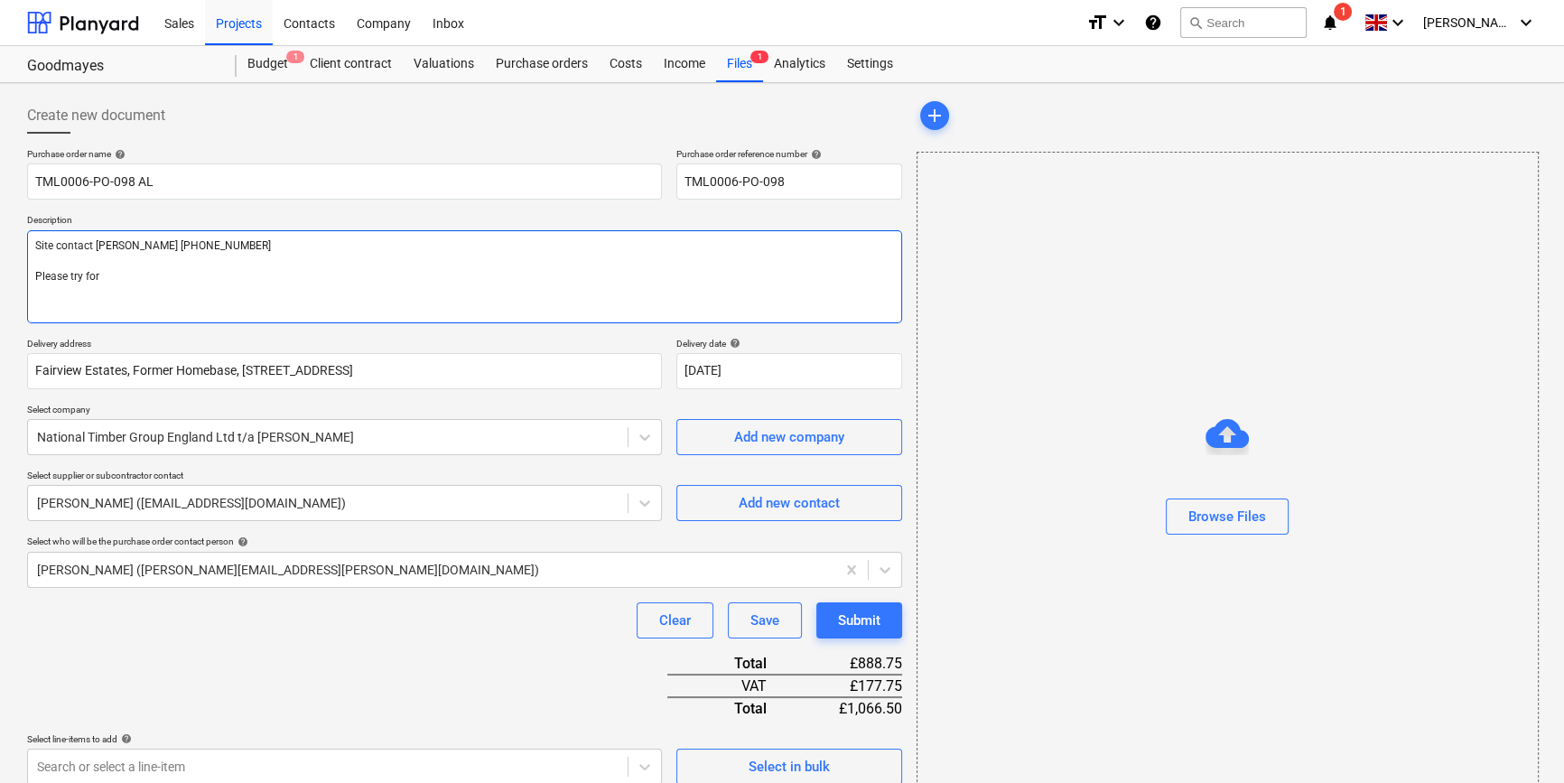
type textarea "Site contact [PERSON_NAME] [PHONE_NUMBER] Please try for"
type textarea "x"
type textarea "Site contact [PERSON_NAME] [PHONE_NUMBER] Please try for 1"
type textarea "x"
type textarea "Site contact [PERSON_NAME] [PHONE_NUMBER] Please try for 17"
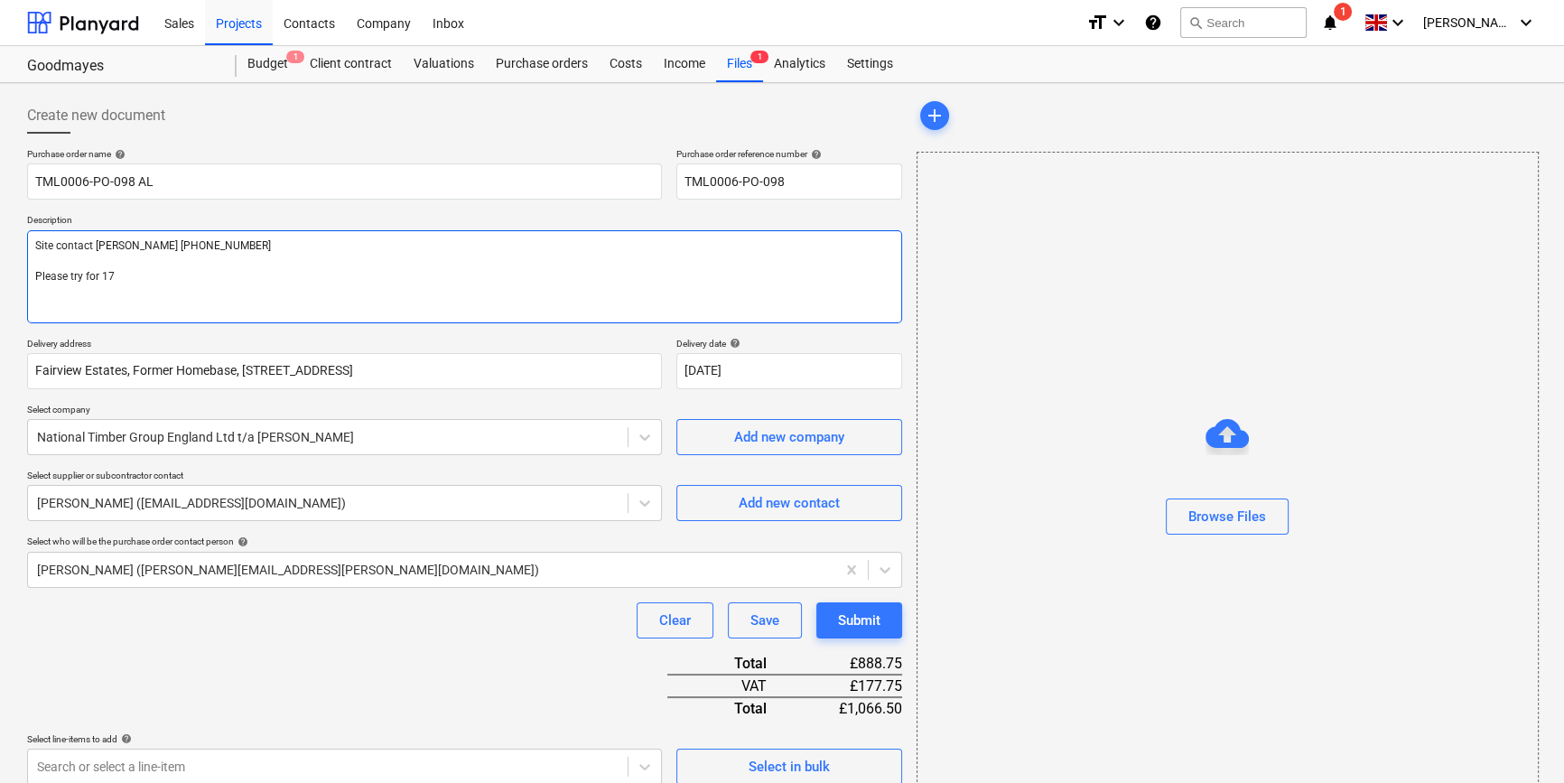
type textarea "x"
type textarea "Site contact [PERSON_NAME] [PHONE_NUMBER] Please try for 17/"
type textarea "x"
type textarea "Site contact [PERSON_NAME] [PHONE_NUMBER] Please try for 17/9"
type textarea "x"
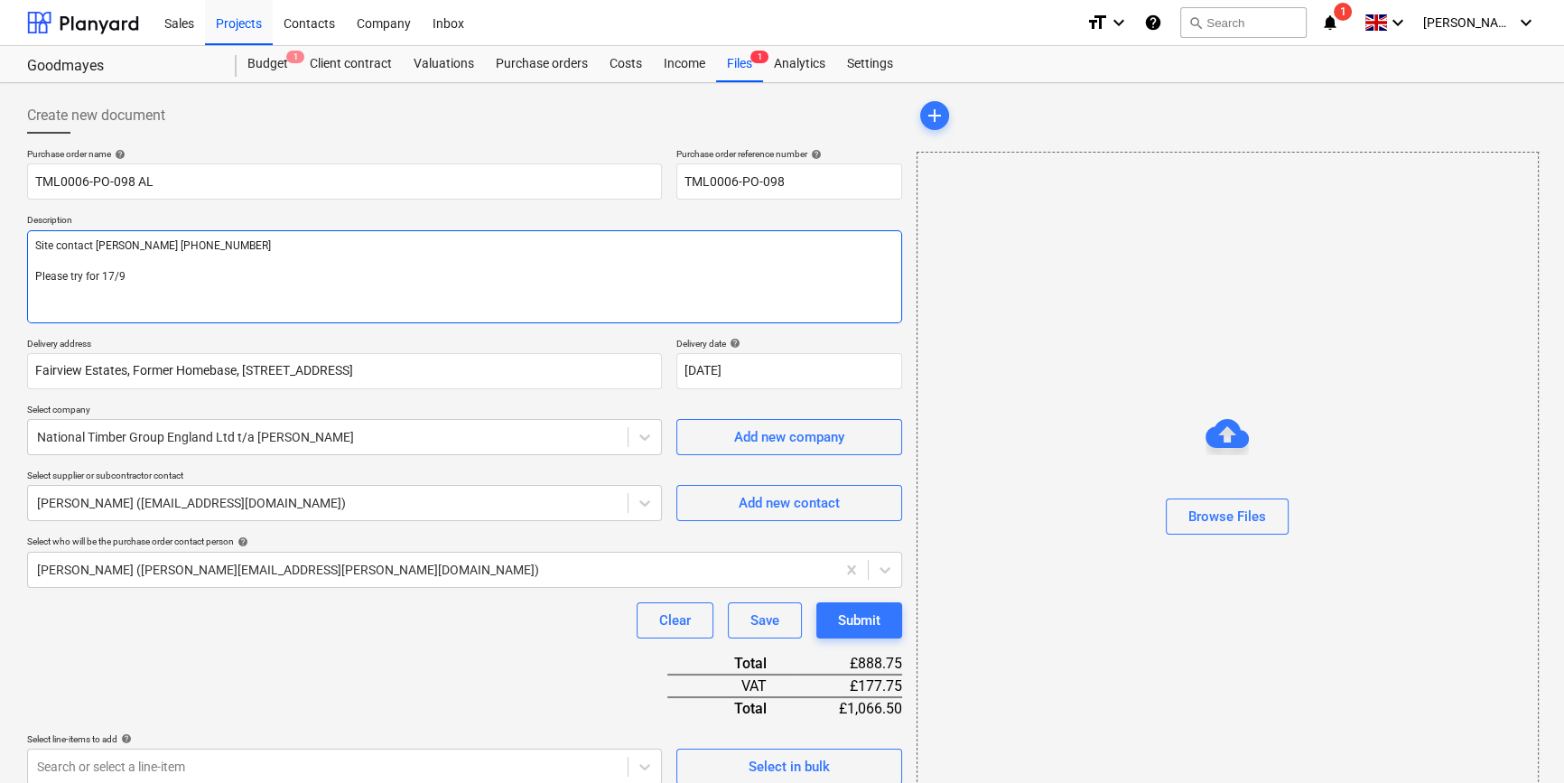
type textarea "Site contact [PERSON_NAME] [PHONE_NUMBER] Please try for 17/9"
type textarea "x"
type textarea "Site contact [PERSON_NAME] [PHONE_NUMBER] Please try for 17/9 T"
type textarea "x"
type textarea "Site contact [PERSON_NAME] [PHONE_NUMBER] Please try for 17/9 Th"
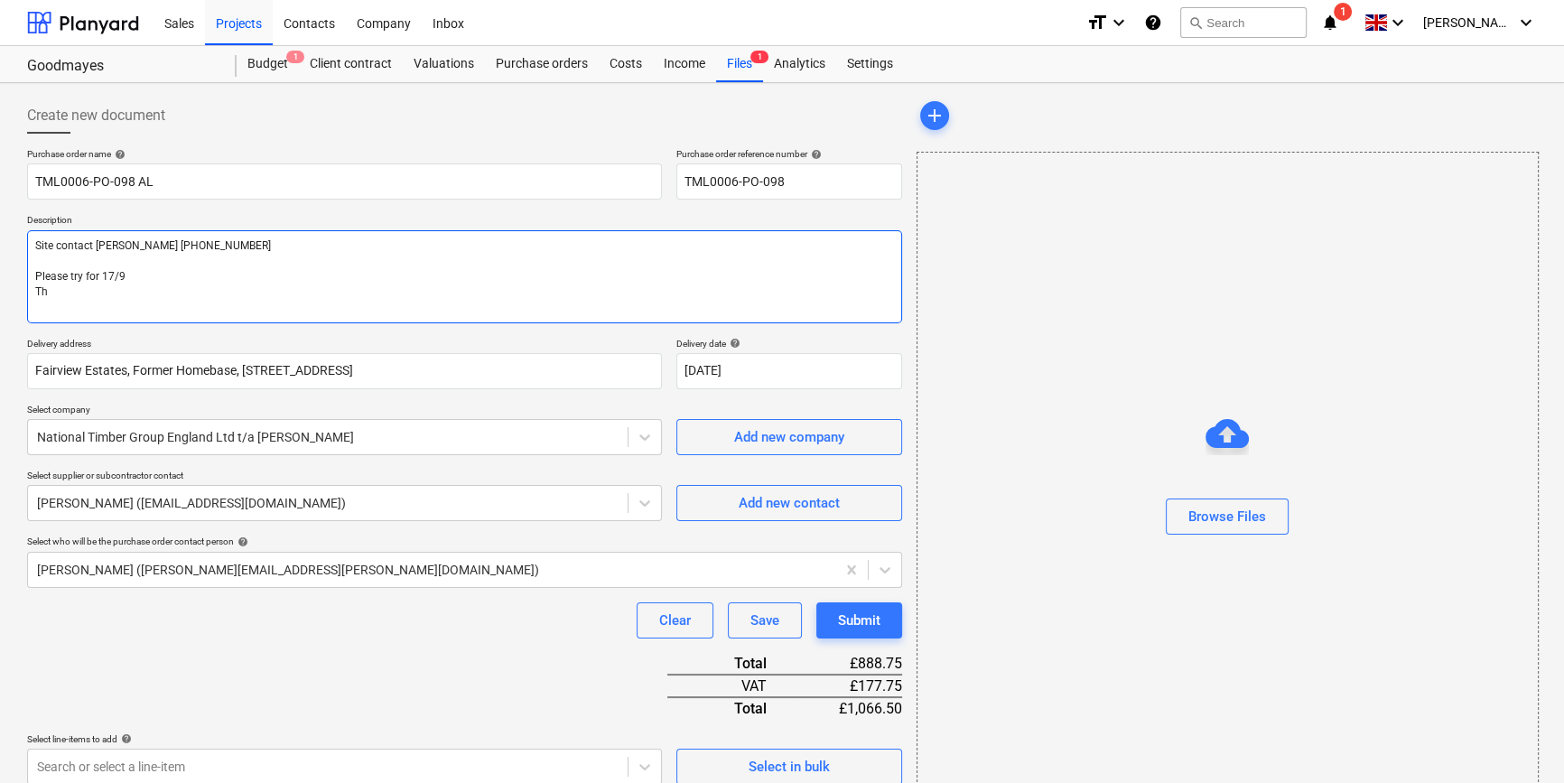
type textarea "x"
type textarea "Site contact [PERSON_NAME] [PHONE_NUMBER] Please try for 17/9 Tha"
type textarea "x"
type textarea "Site contact [PERSON_NAME] [PHONE_NUMBER] Please try for 17/9 Than"
type textarea "x"
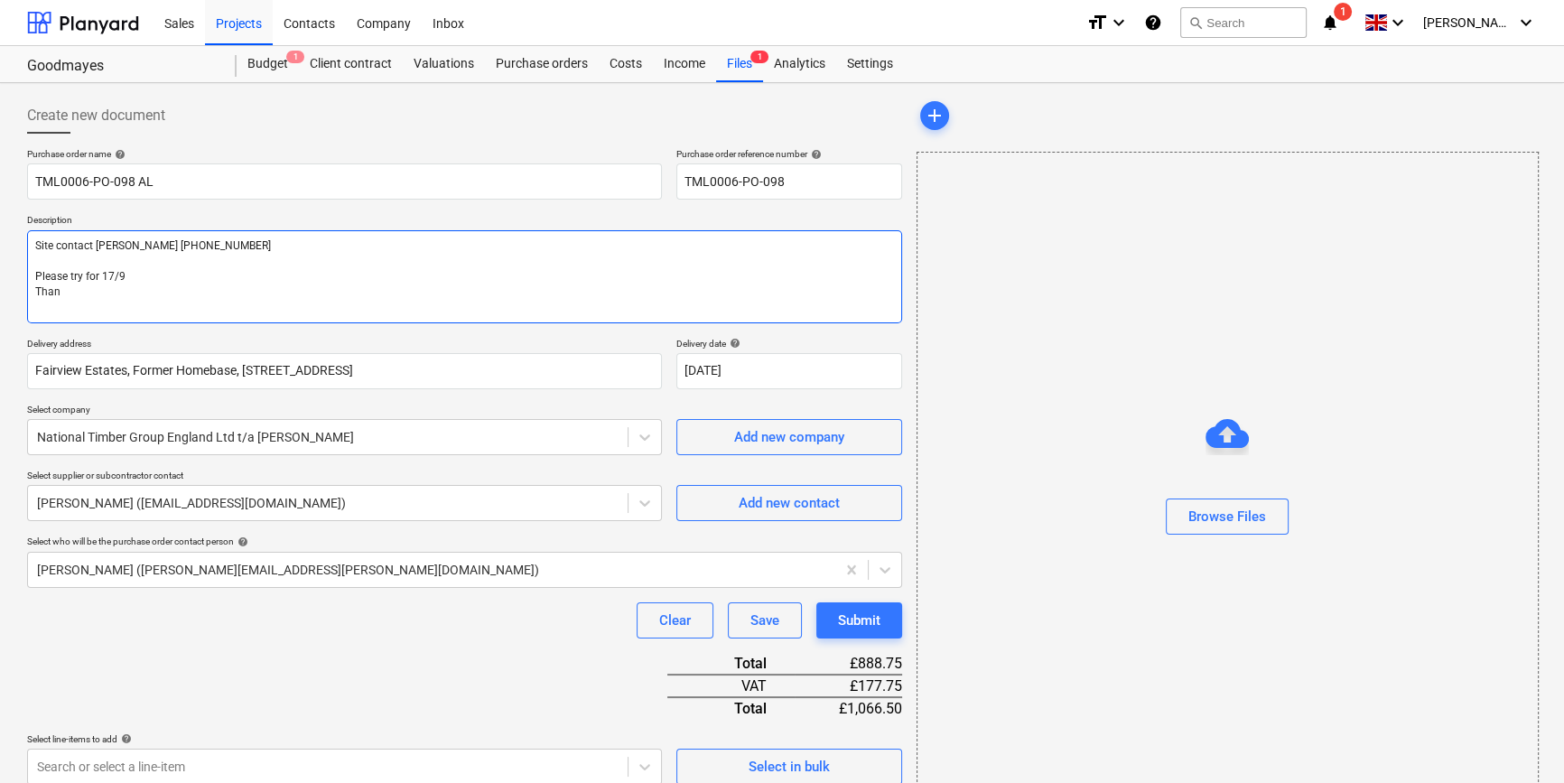
type textarea "Site contact [PERSON_NAME] [PHONE_NUMBER] Please try for 17/9 Thank"
type textarea "x"
type textarea "Site contact [PERSON_NAME] [PHONE_NUMBER] Please try for 17/9 Thanks"
type textarea "x"
type textarea "Site contact [PERSON_NAME] [PHONE_NUMBER] Please try for 17/9 Thanks"
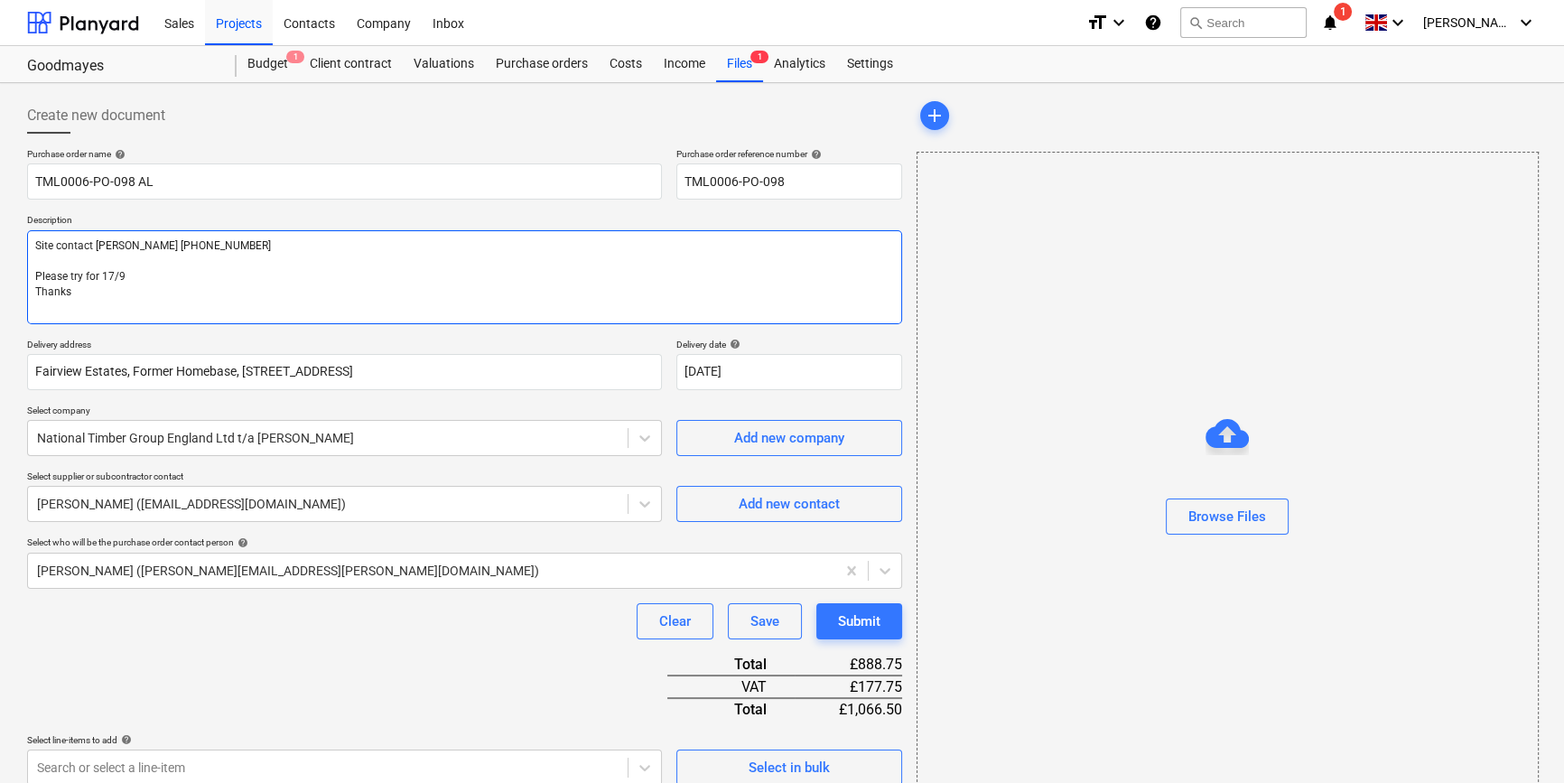
type textarea "x"
type textarea "Site contact [PERSON_NAME] [PHONE_NUMBER] Please try for 17/9 Thanks C"
type textarea "x"
type textarea "Site contact [PERSON_NAME] [PHONE_NUMBER] Please try for 17/9 Thanks Co"
type textarea "x"
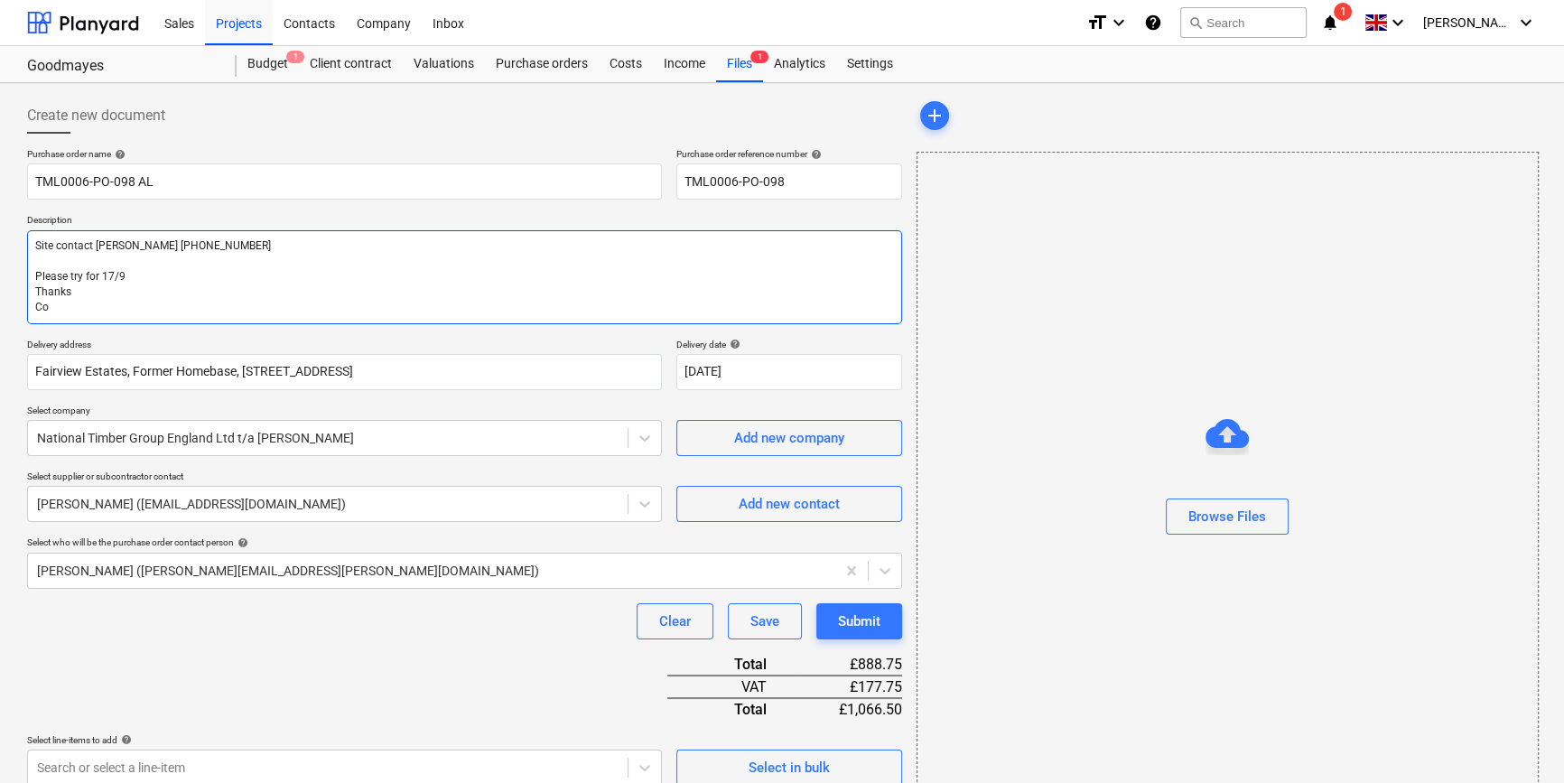
type textarea "Site contact [PERSON_NAME] [PHONE_NUMBER] Please try for 17/9 Thanks Col"
type textarea "x"
type textarea "Site contact [PERSON_NAME] [PHONE_NUMBER] Please try for 17/9 Thanks [PERSON_NA…"
type textarea "x"
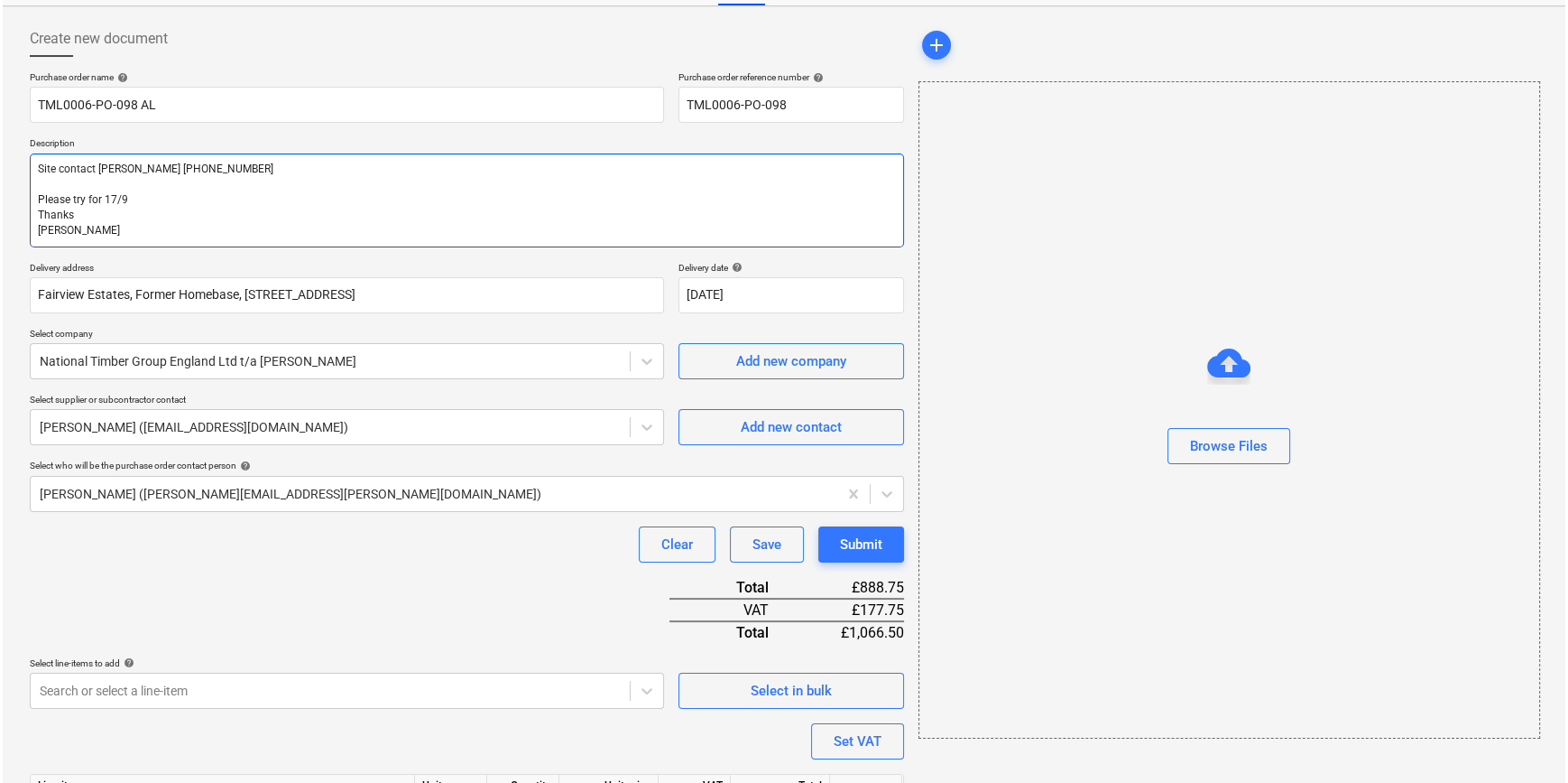
scroll to position [208, 0]
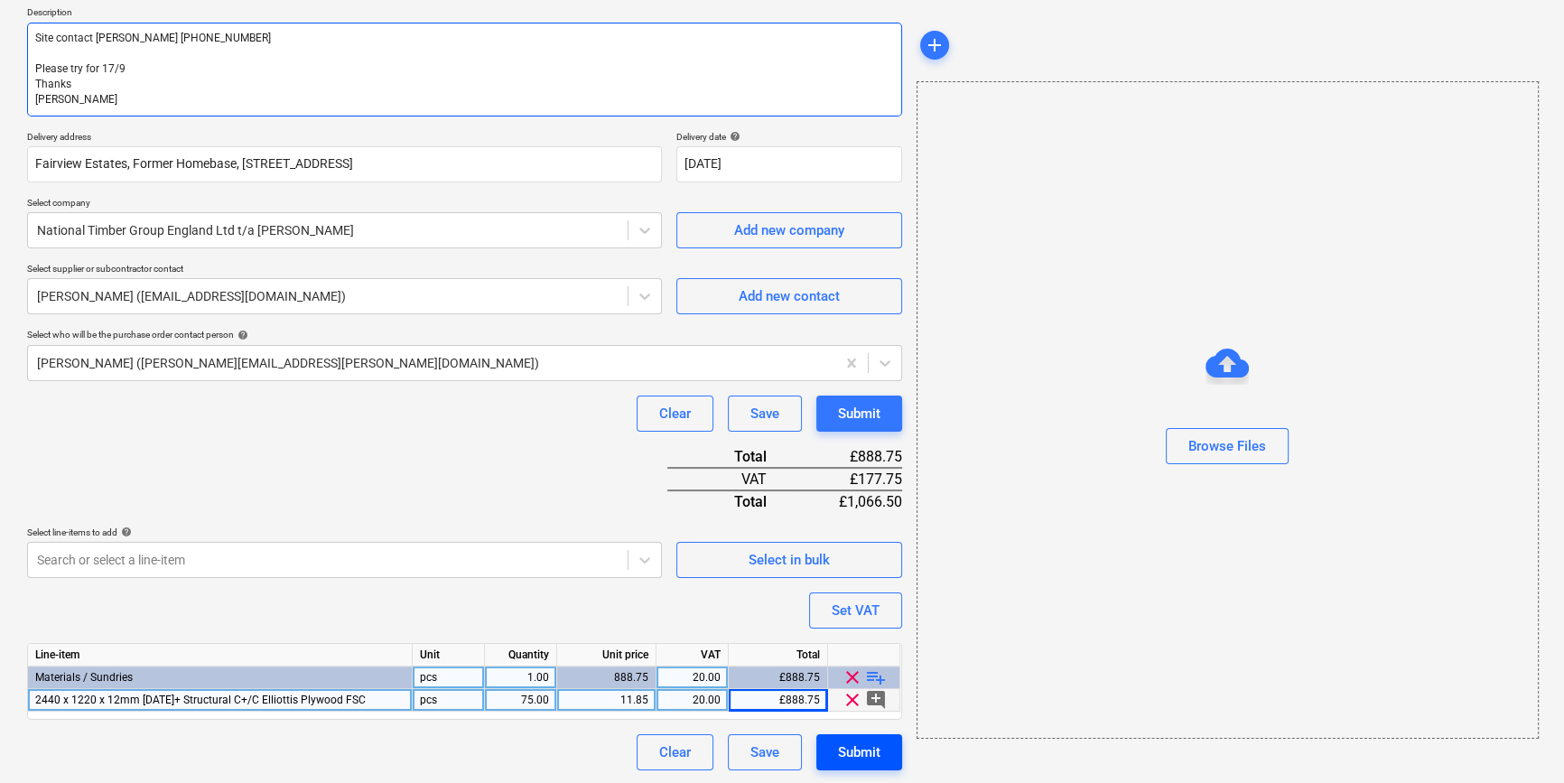
type textarea "Site contact [PERSON_NAME] [PHONE_NUMBER] Please try for 17/9 Thanks [PERSON_NA…"
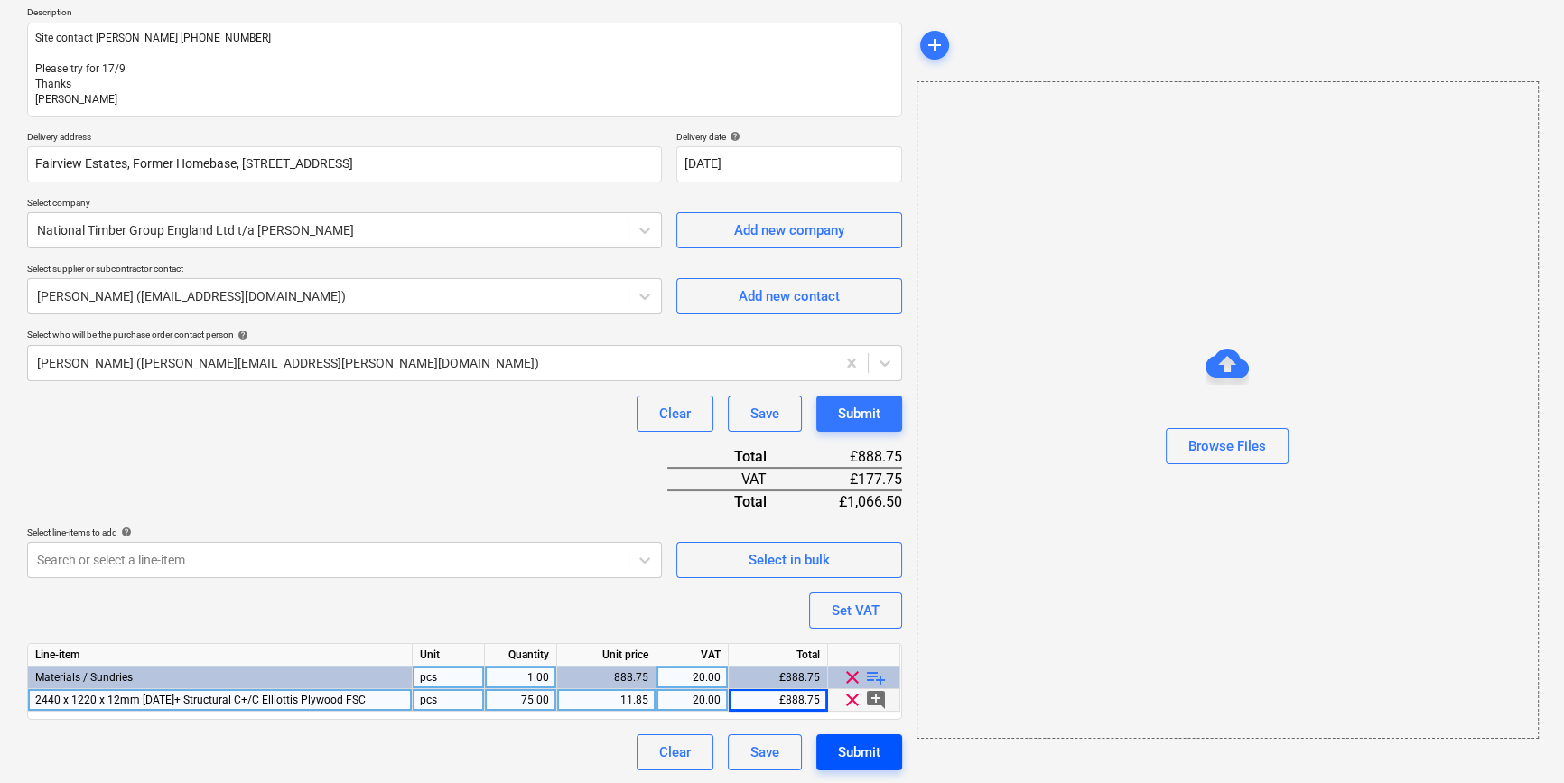
click at [847, 753] on div "Submit" at bounding box center [859, 751] width 42 height 23
type textarea "x"
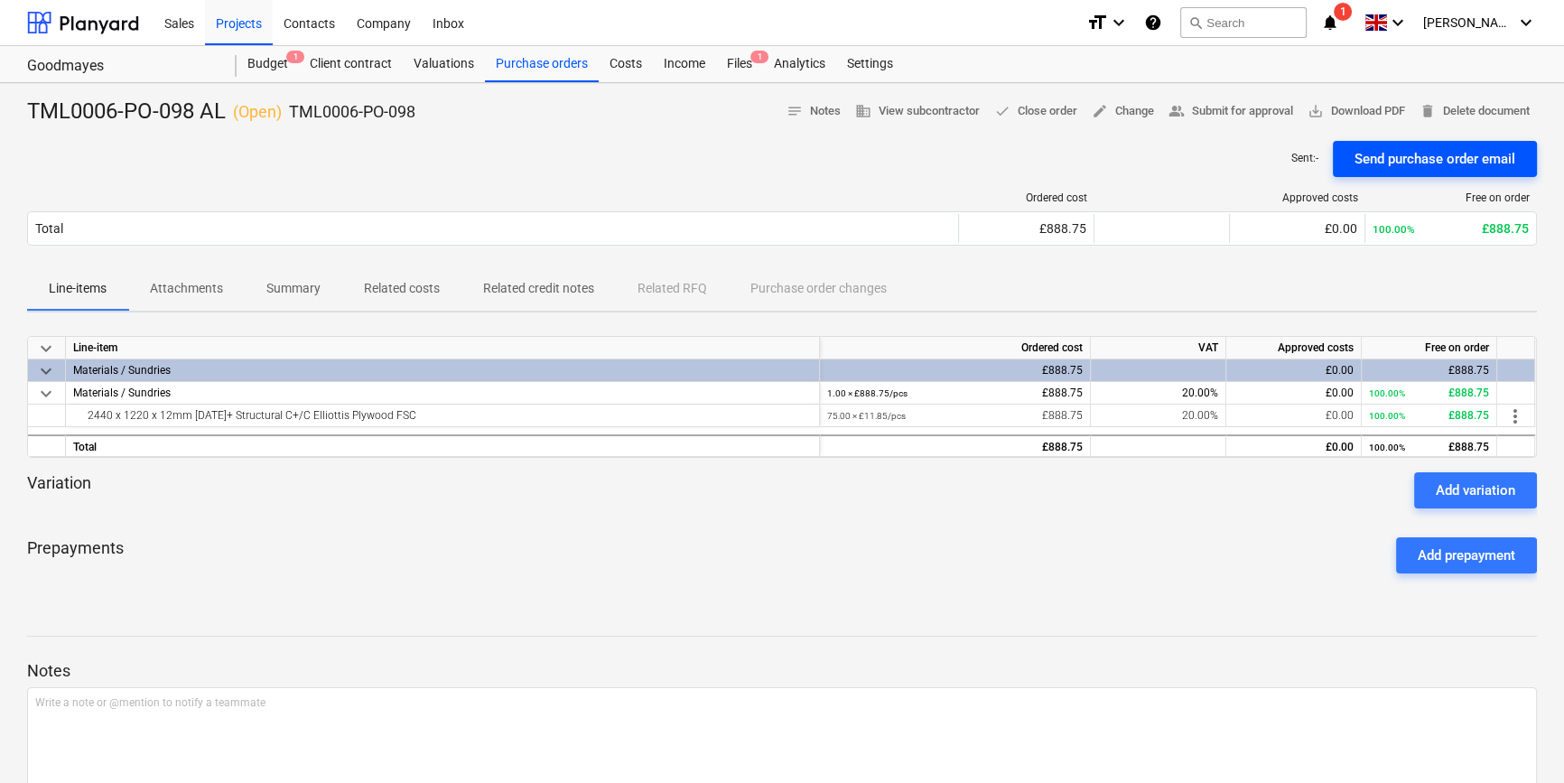
click at [1372, 153] on div "Send purchase order email" at bounding box center [1434, 158] width 161 height 23
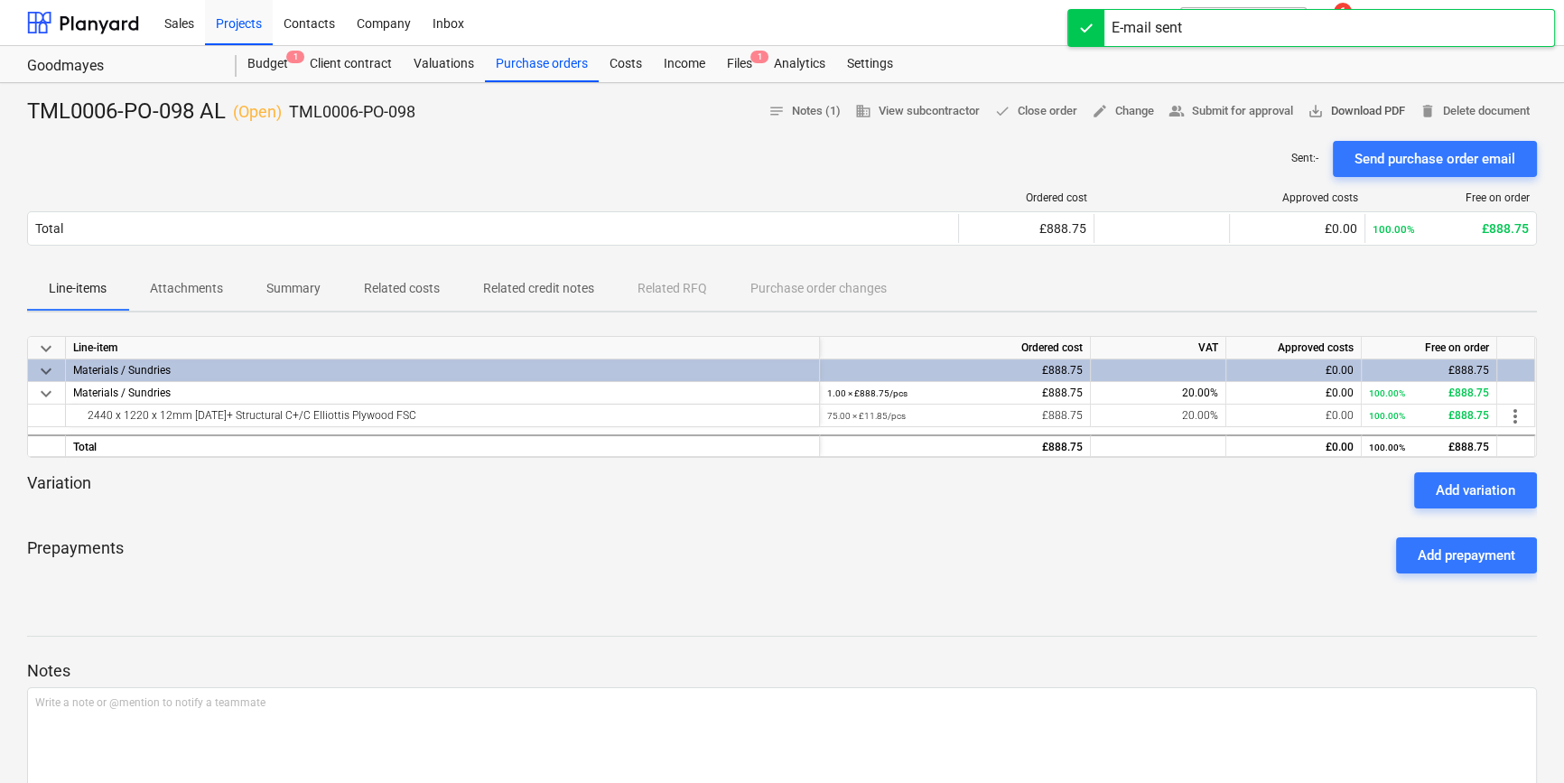
click at [1345, 113] on span "save_alt Download PDF" at bounding box center [1356, 111] width 98 height 21
